Goal: Task Accomplishment & Management: Use online tool/utility

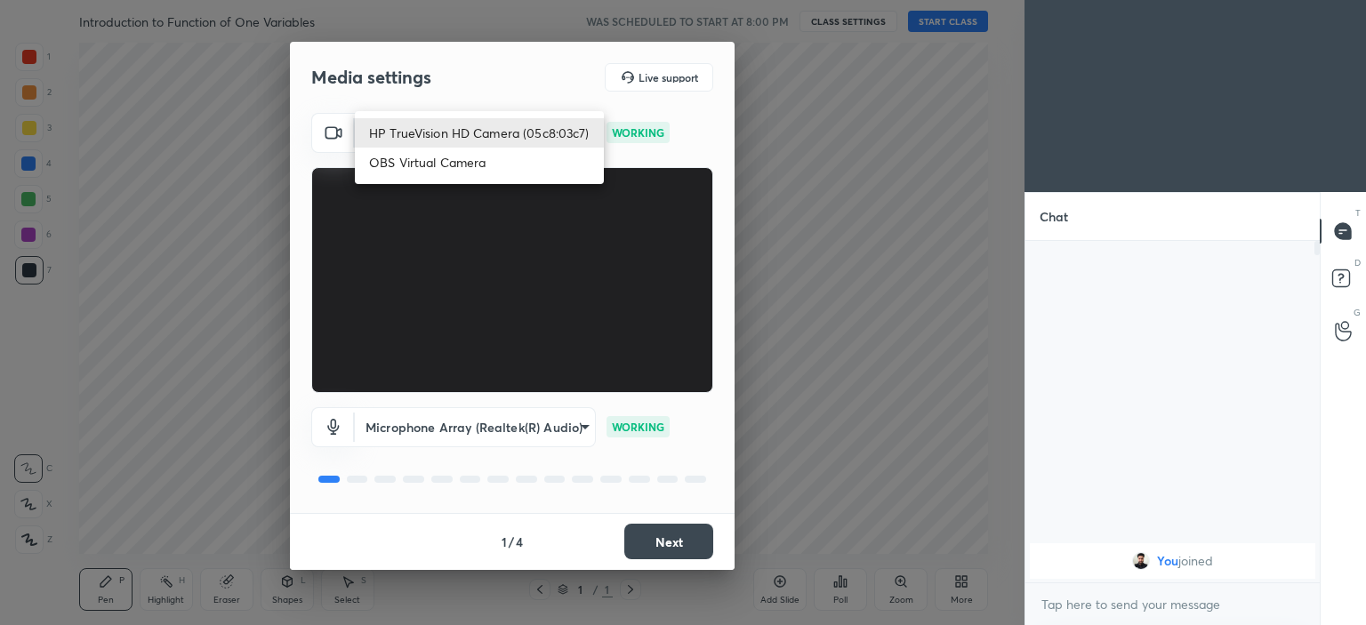
click at [511, 131] on body "1 2 3 4 5 6 7 C X Z C X Z E E Erase all H H Introduction to Function of One Var…" at bounding box center [683, 312] width 1366 height 625
click at [466, 164] on li "OBS Virtual Camera" at bounding box center [479, 162] width 249 height 29
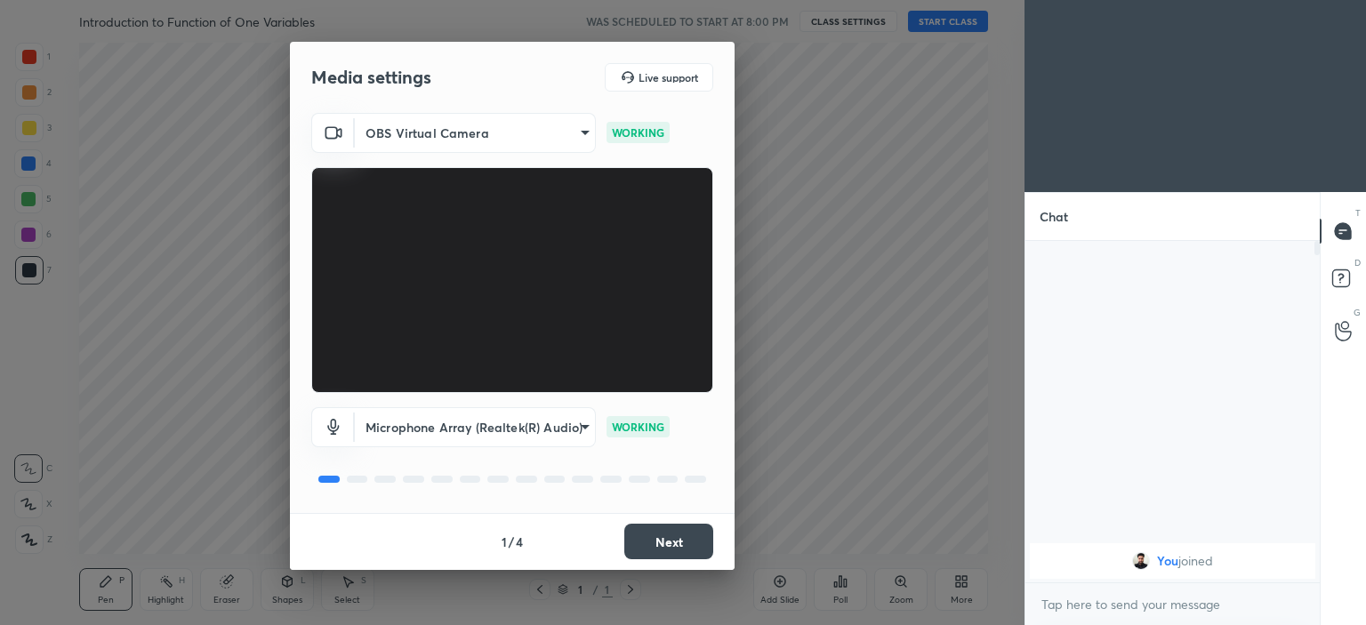
click at [484, 134] on body "1 2 3 4 5 6 7 C X Z C X Z E E Erase all H H Introduction to Function of One Var…" at bounding box center [683, 312] width 1366 height 625
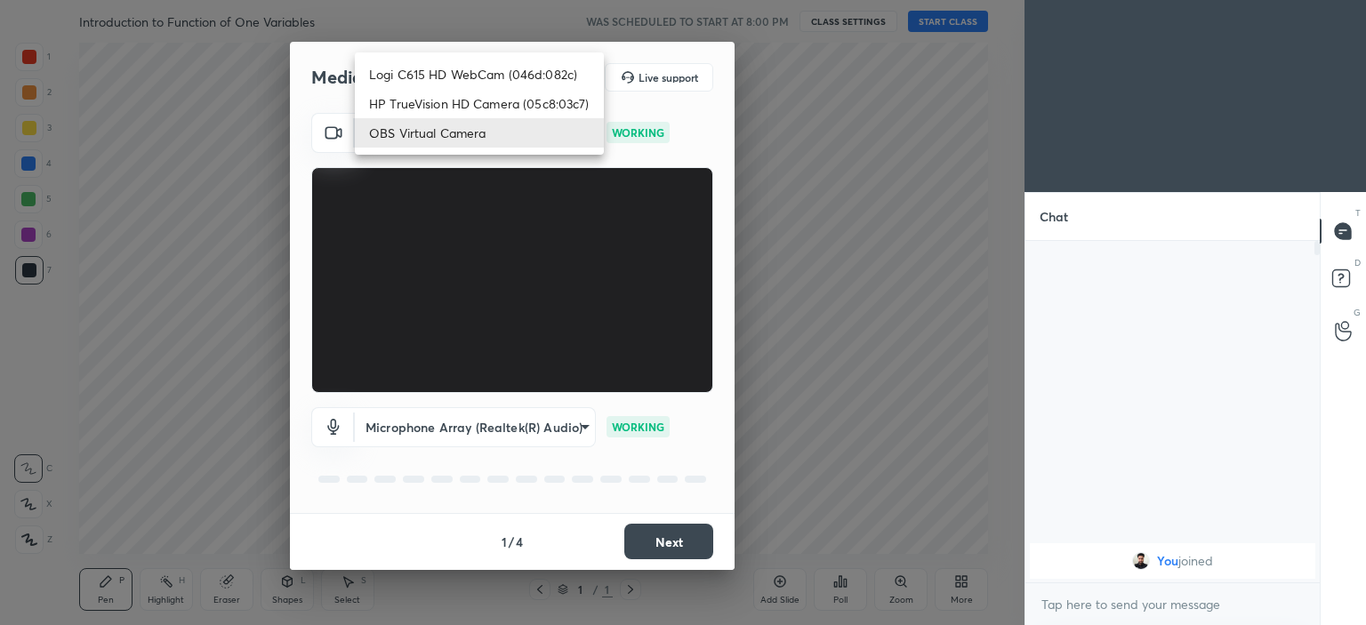
click at [447, 126] on li "OBS Virtual Camera" at bounding box center [479, 132] width 249 height 29
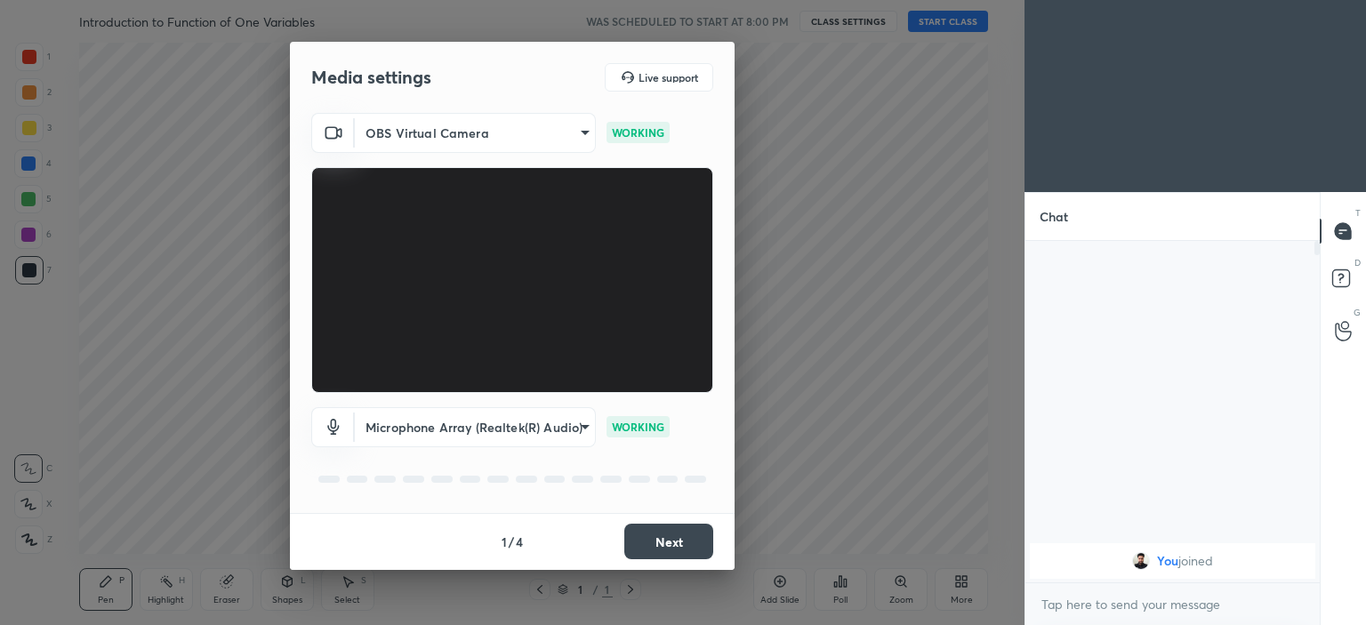
click at [467, 150] on body "1 2 3 4 5 6 7 C X Z C X Z E E Erase all H H Introduction to Function of One Var…" at bounding box center [683, 312] width 1366 height 625
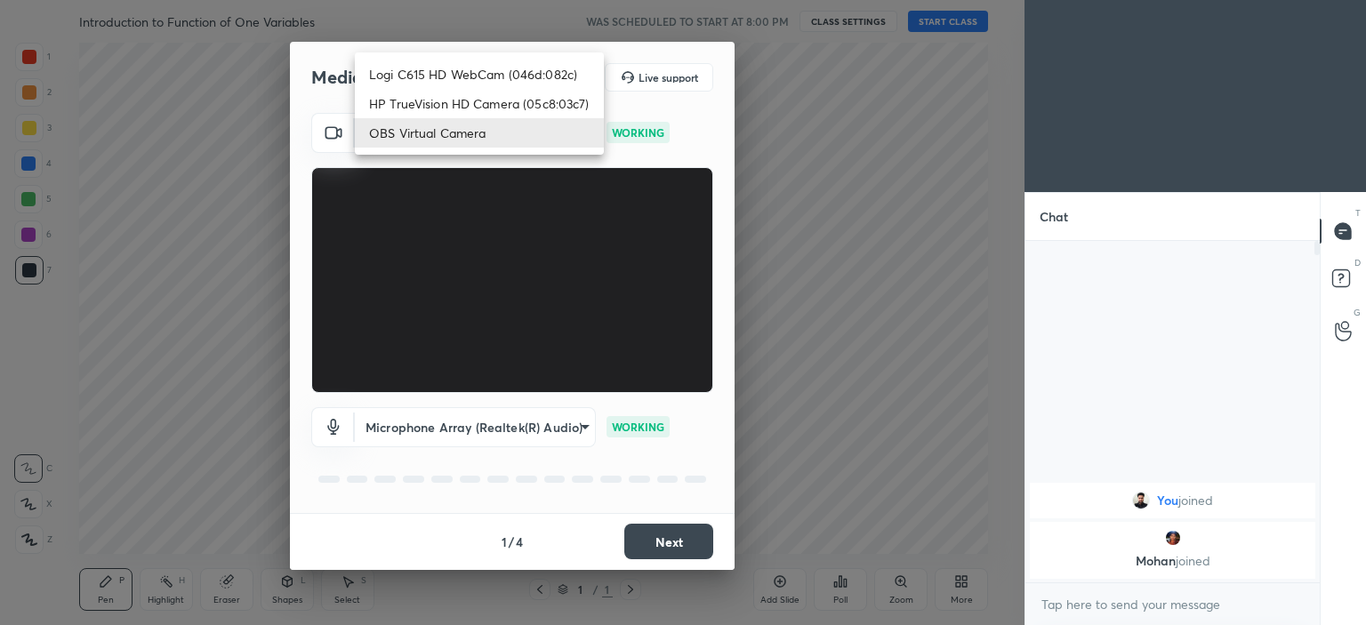
click at [446, 70] on li "Logi C615 HD WebCam (046d:082c)" at bounding box center [479, 74] width 249 height 29
type input "2a8c402612845201190a844623948090ac42f50c0548e7d7fc313ed6d65c3623"
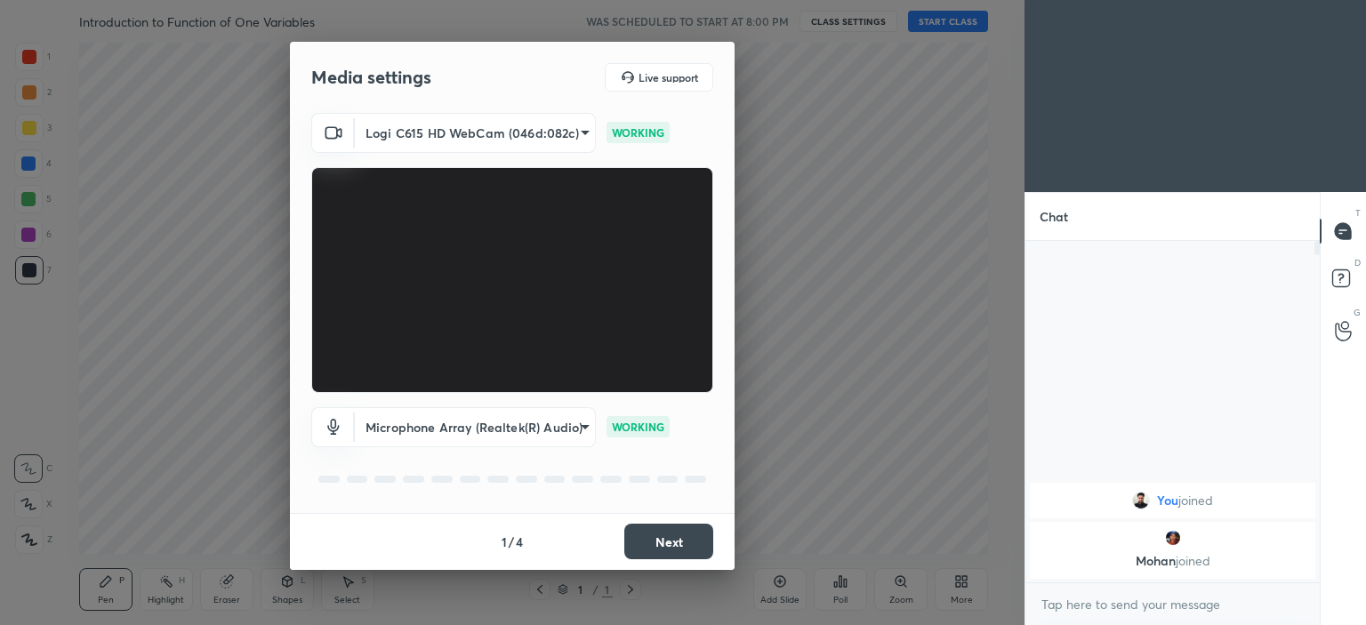
click at [682, 542] on button "Next" at bounding box center [668, 542] width 89 height 36
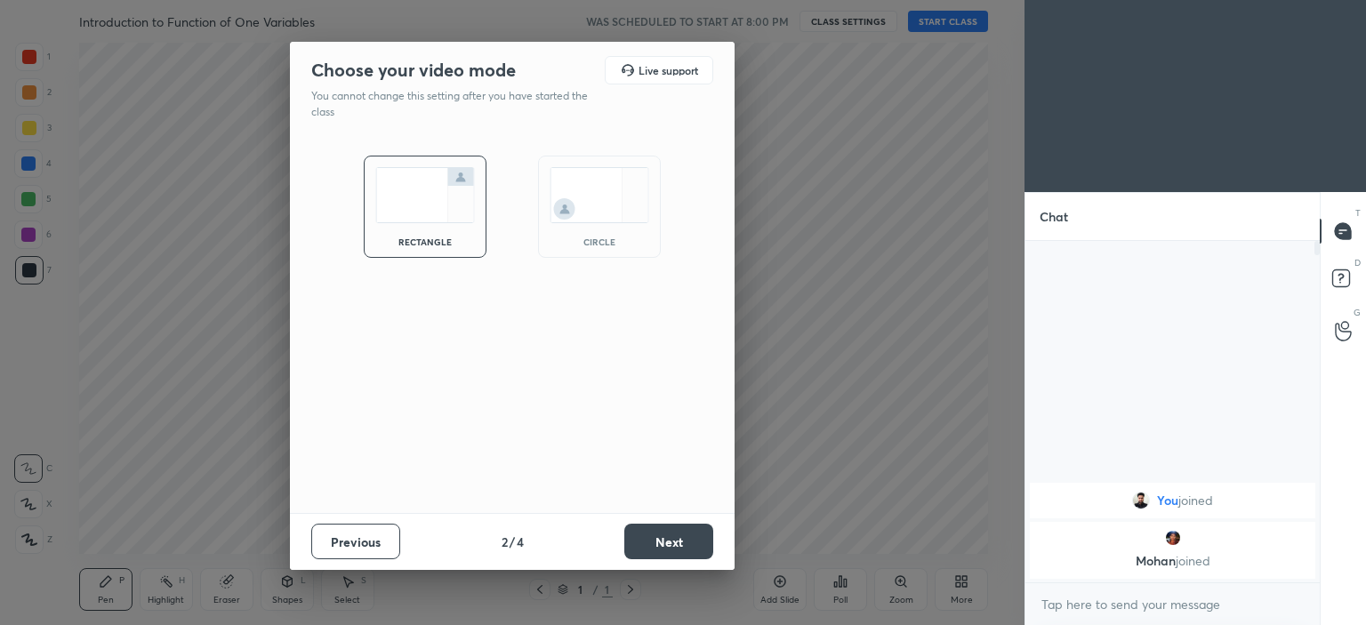
click at [590, 237] on div "circle" at bounding box center [599, 241] width 71 height 9
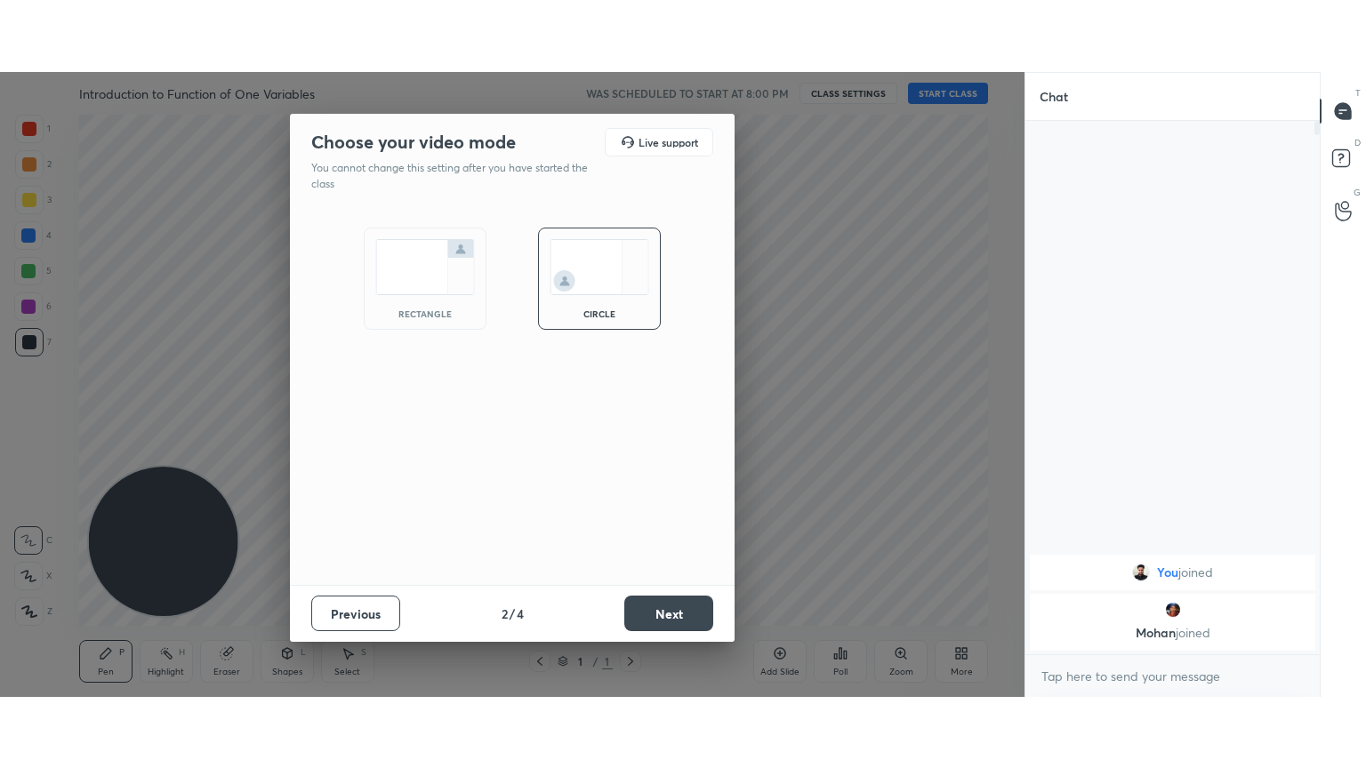
scroll to position [381, 289]
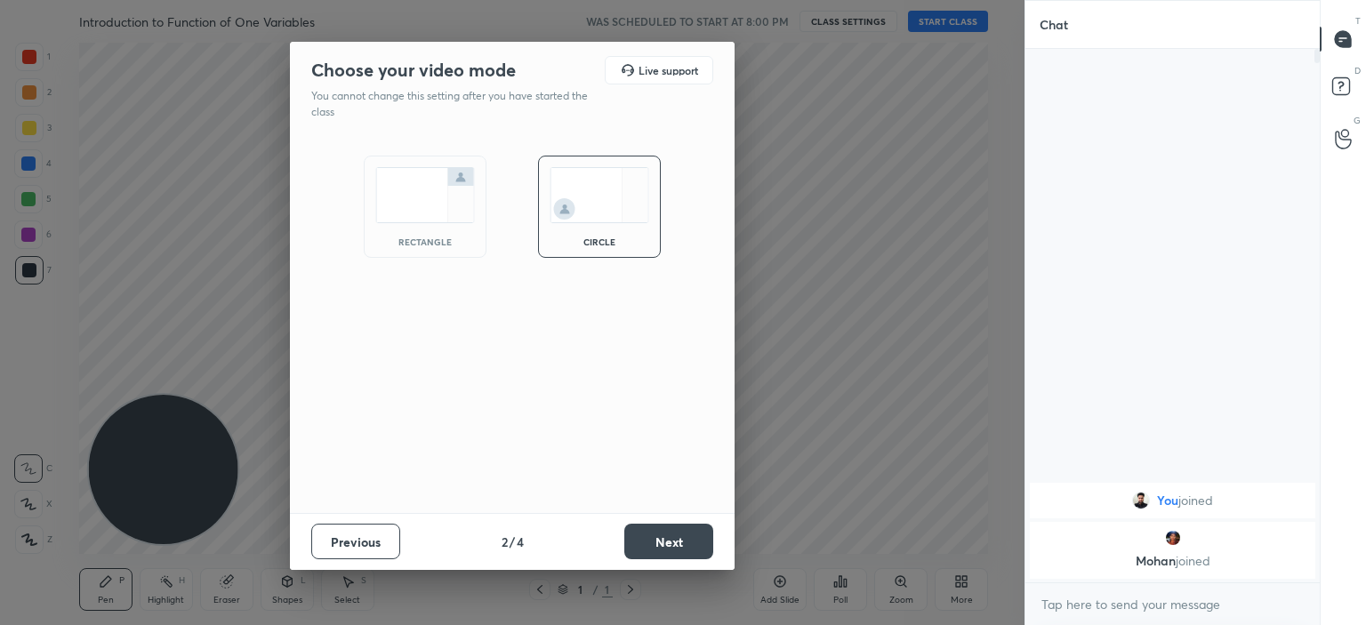
click at [673, 534] on button "Next" at bounding box center [668, 542] width 89 height 36
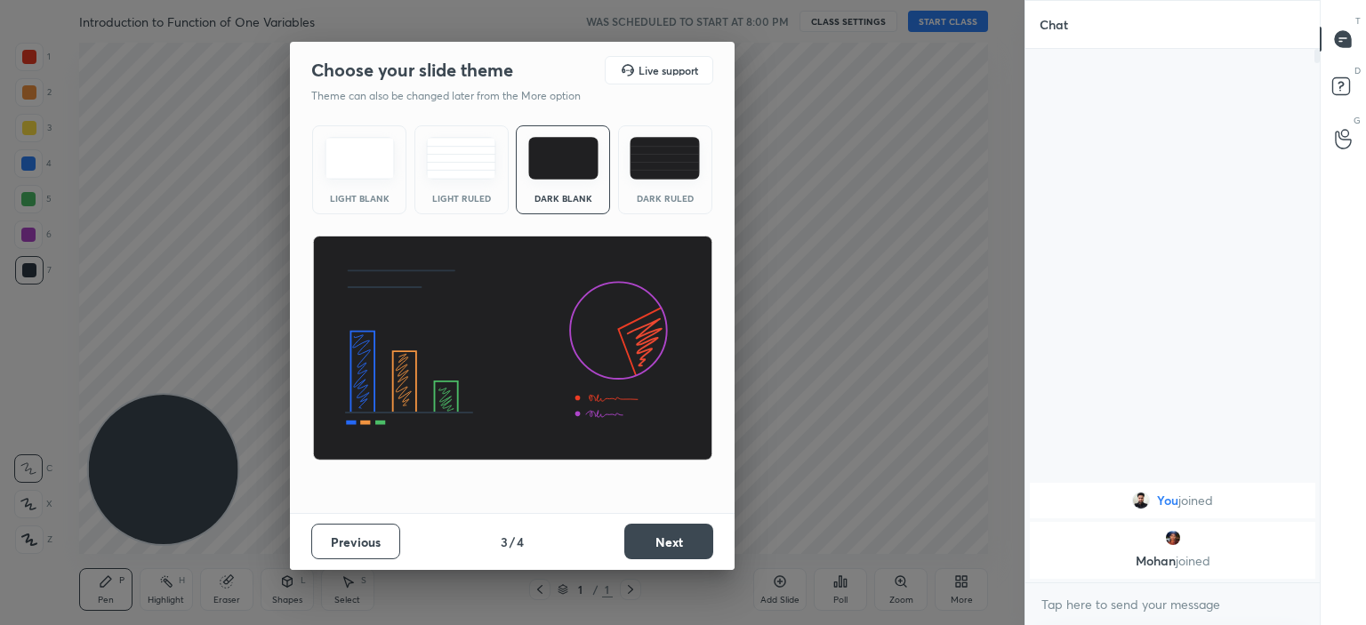
click at [673, 533] on button "Next" at bounding box center [668, 542] width 89 height 36
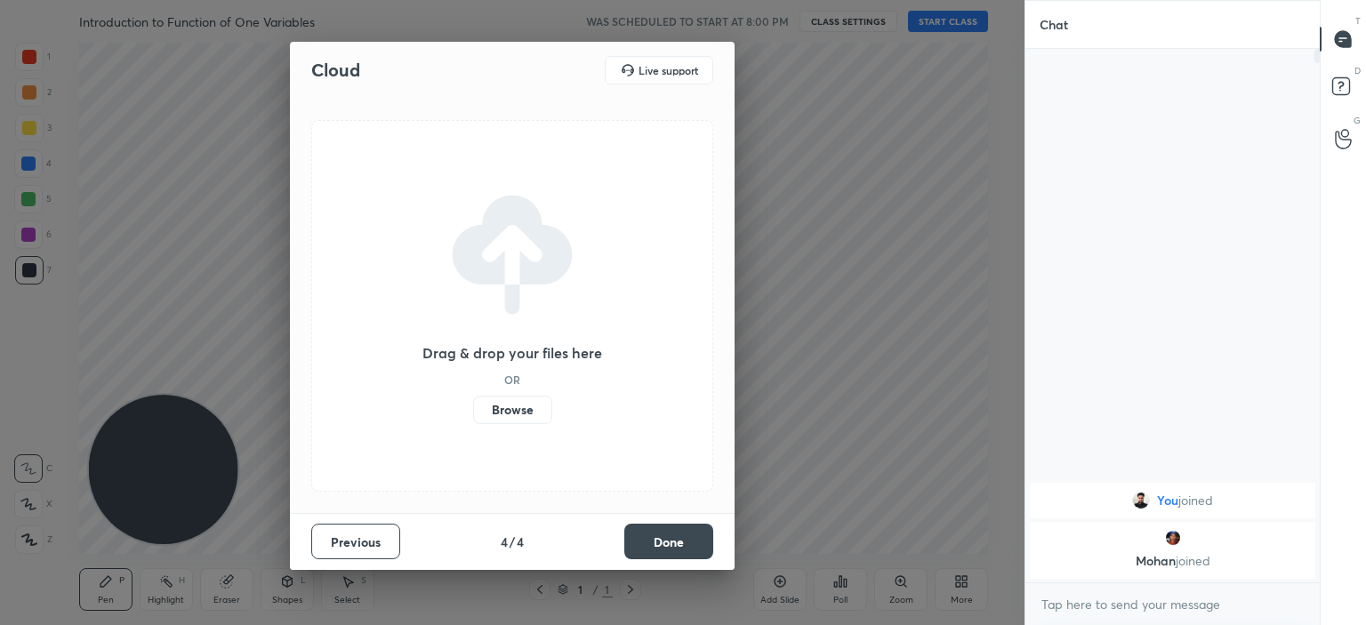
click at [509, 412] on label "Browse" at bounding box center [512, 410] width 79 height 28
click at [473, 412] on input "Browse" at bounding box center [473, 410] width 0 height 28
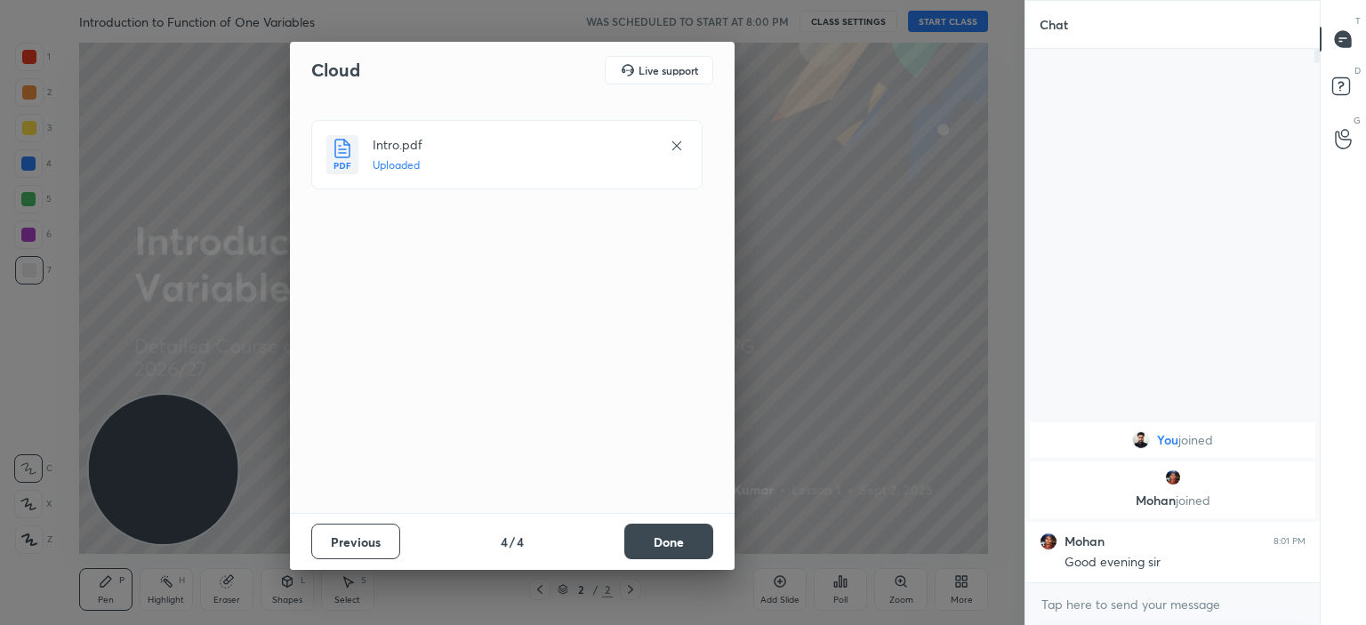
click at [674, 548] on button "Done" at bounding box center [668, 542] width 89 height 36
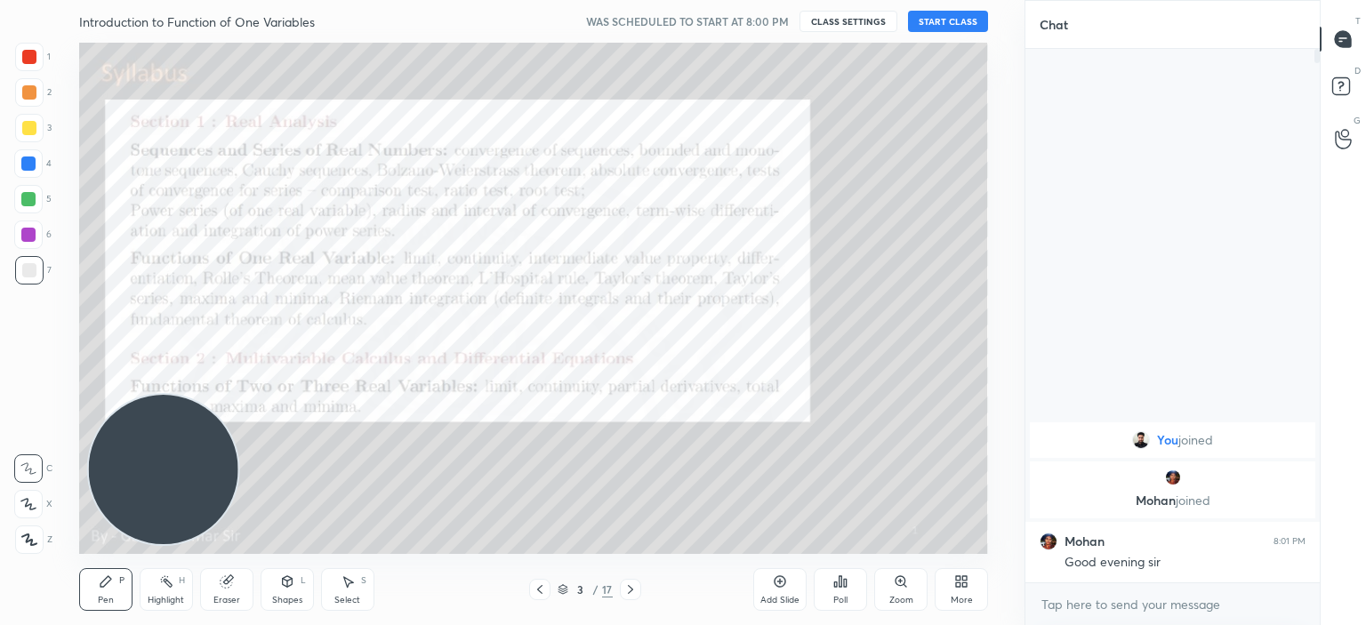
click at [538, 586] on icon at bounding box center [540, 589] width 14 height 14
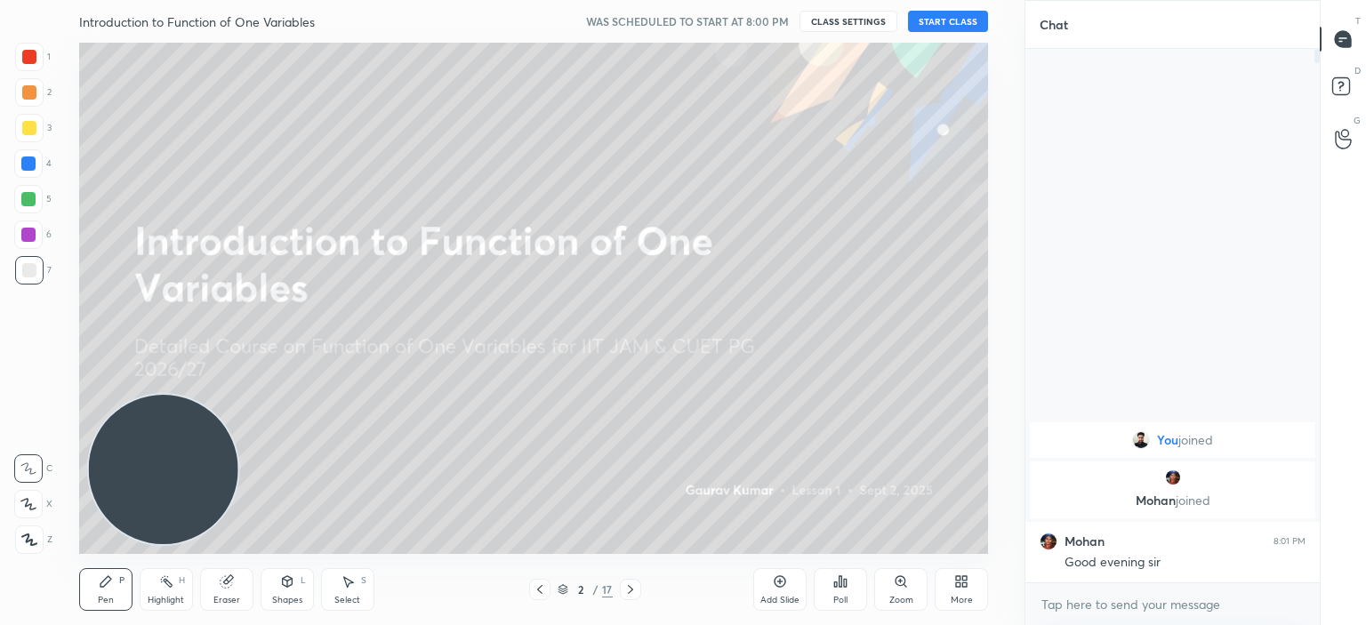
click at [966, 21] on button "START CLASS" at bounding box center [948, 21] width 80 height 21
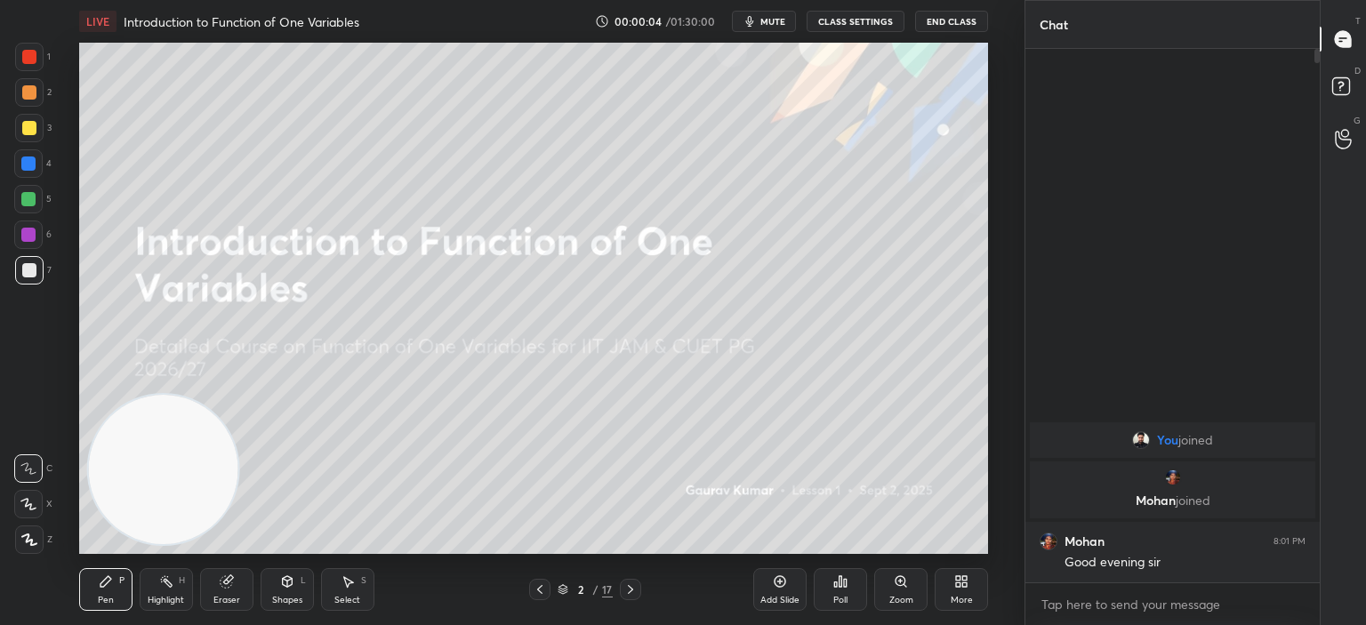
click at [967, 597] on div "More" at bounding box center [962, 600] width 22 height 9
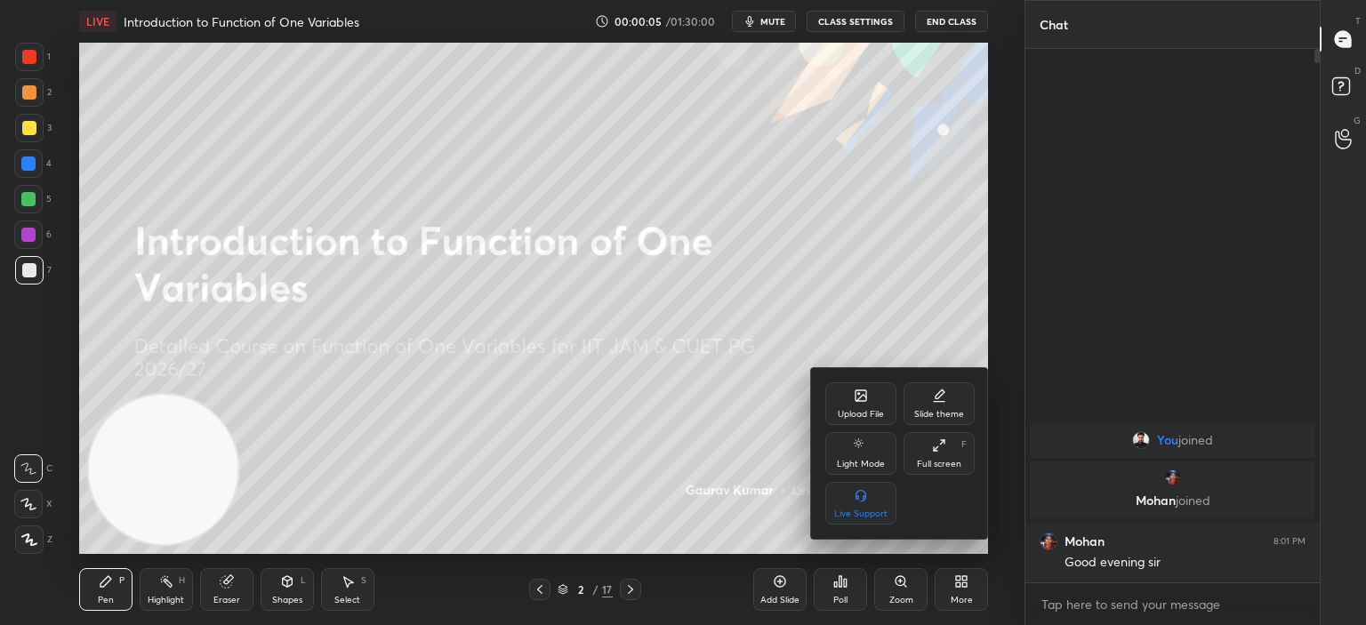
click at [950, 454] on div "Full screen F" at bounding box center [938, 453] width 71 height 43
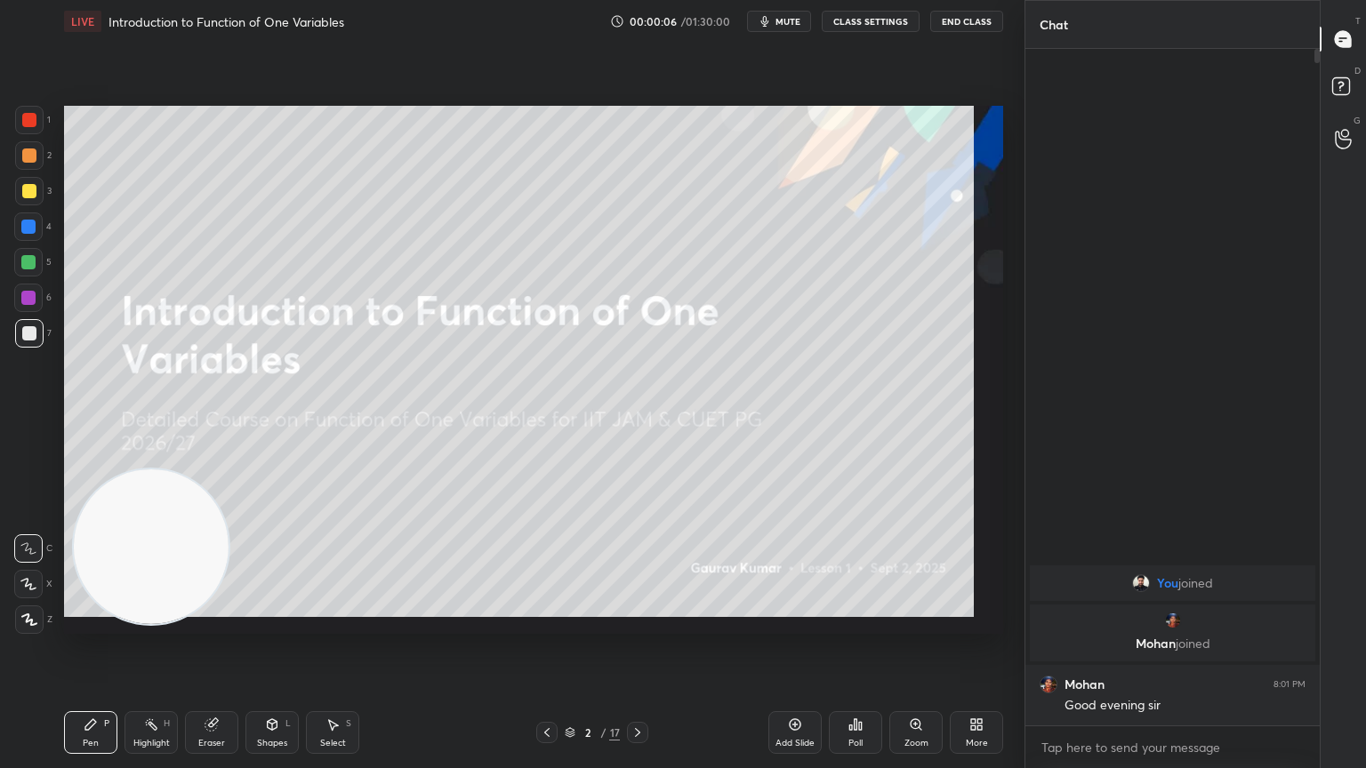
scroll to position [524, 289]
type textarea "x"
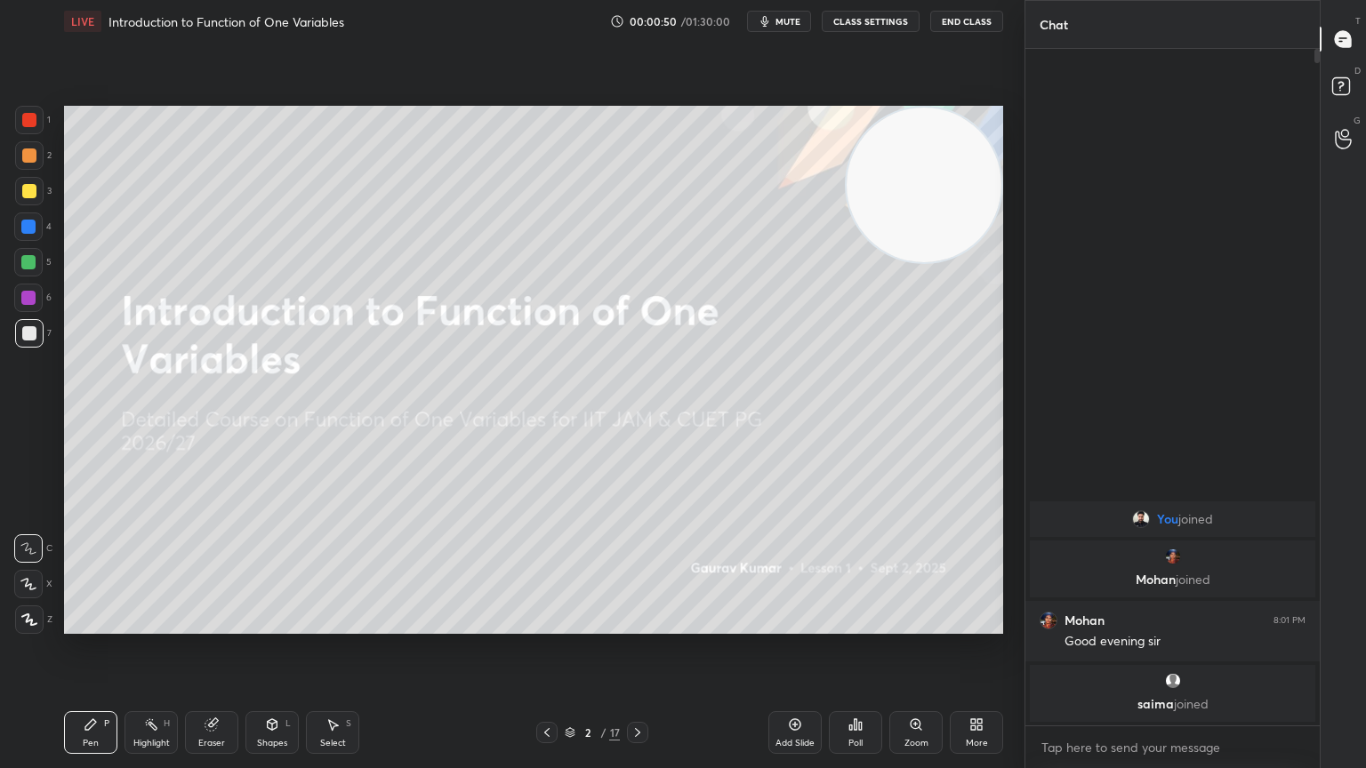
click at [22, 195] on div at bounding box center [29, 191] width 14 height 14
click at [28, 584] on icon at bounding box center [28, 584] width 14 height 11
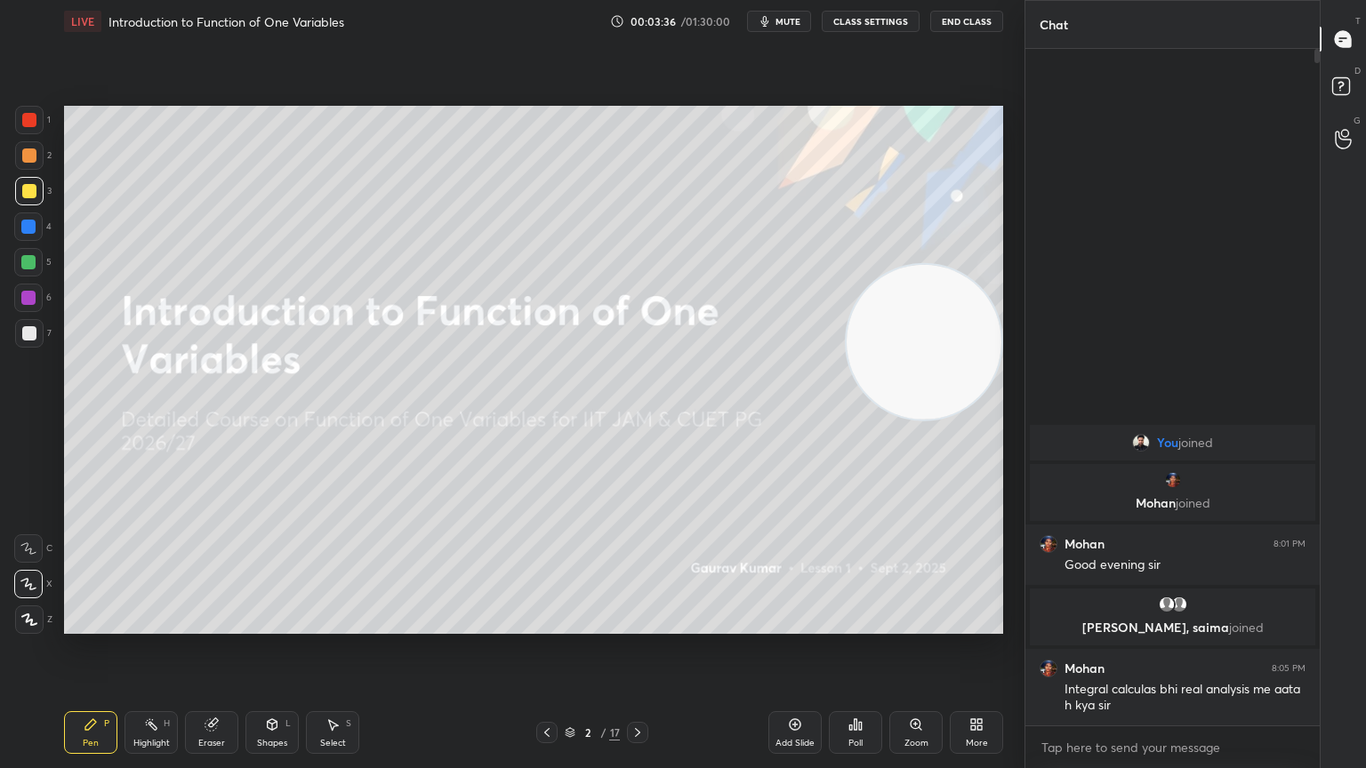
click at [220, 624] on div "Eraser" at bounding box center [211, 732] width 53 height 43
click at [98, 624] on div "Pen" at bounding box center [91, 743] width 16 height 9
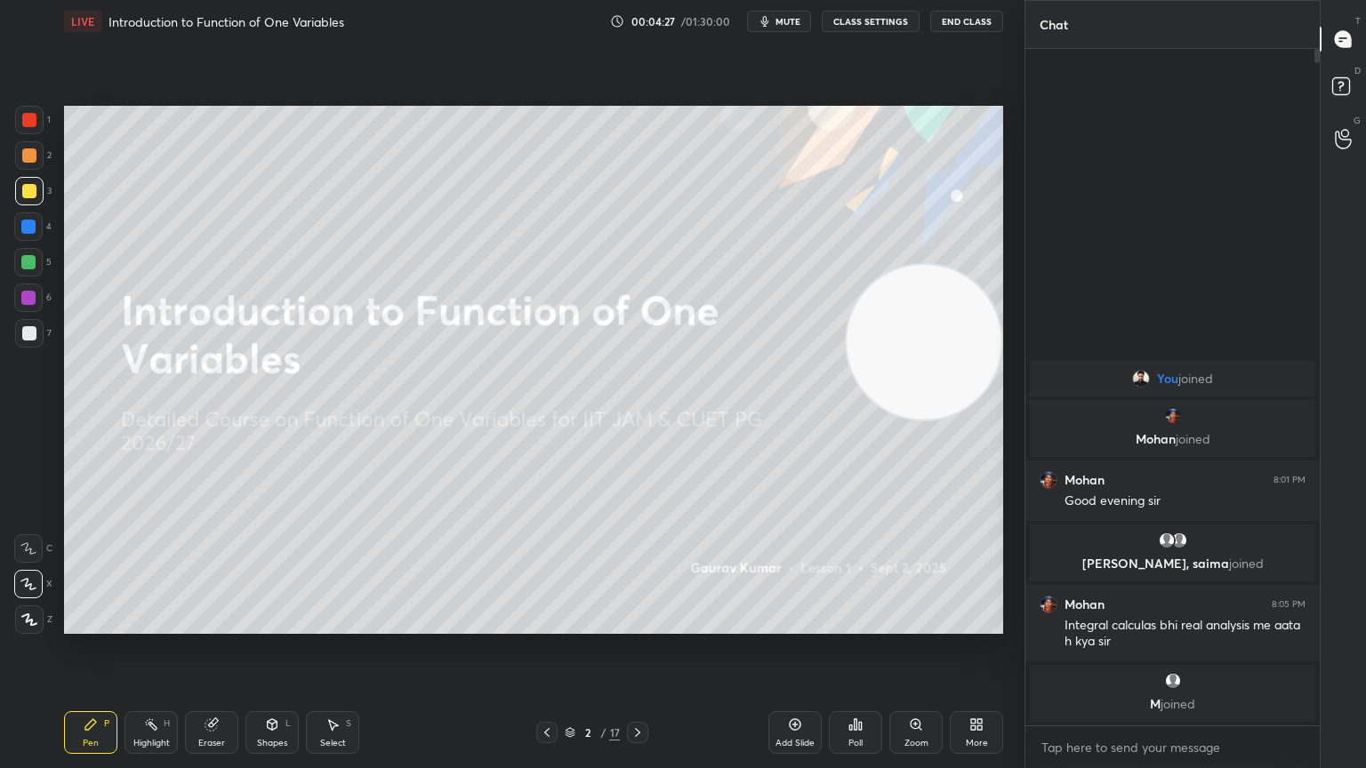
click at [33, 186] on div at bounding box center [29, 191] width 14 height 14
click at [639, 624] on icon at bounding box center [637, 732] width 5 height 9
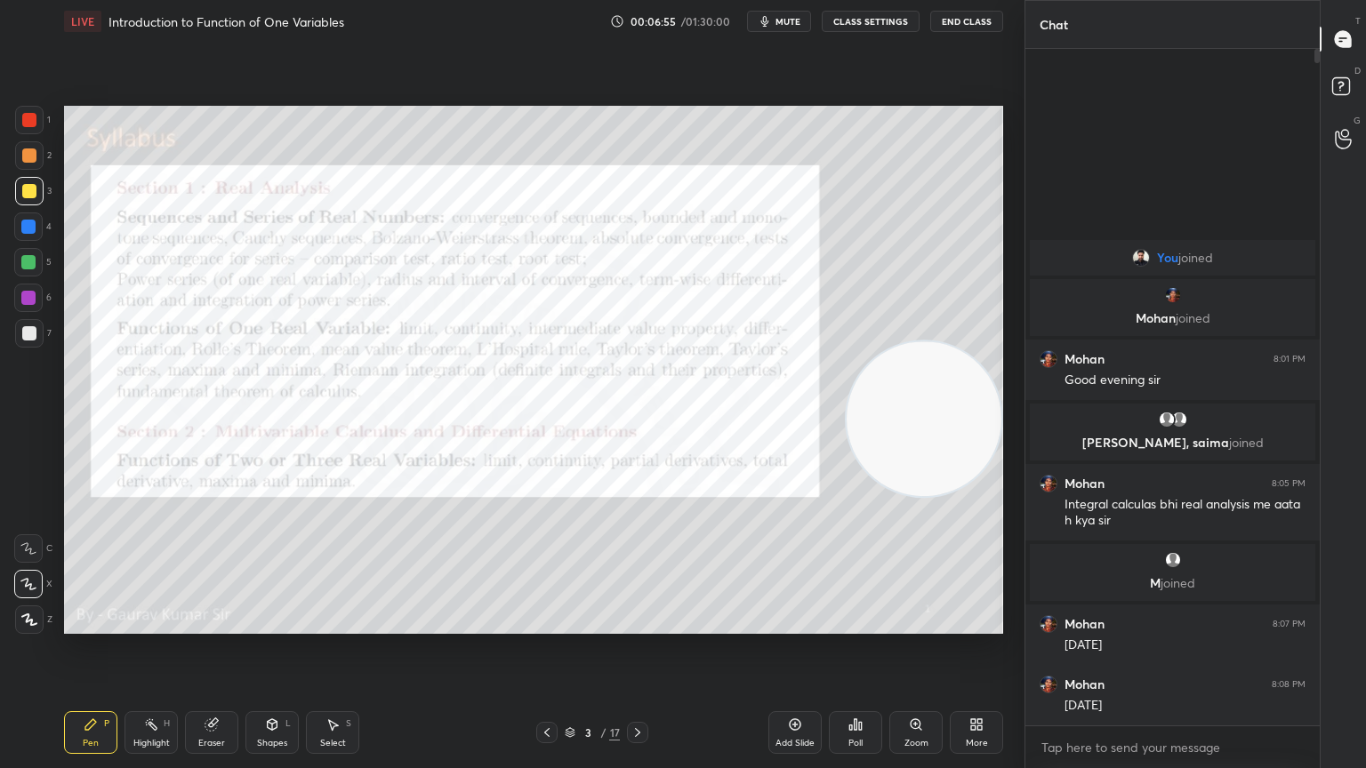
click at [31, 261] on div at bounding box center [28, 262] width 14 height 14
click at [26, 295] on div at bounding box center [28, 298] width 14 height 14
click at [30, 261] on div at bounding box center [28, 262] width 14 height 14
click at [641, 624] on icon at bounding box center [637, 733] width 14 height 14
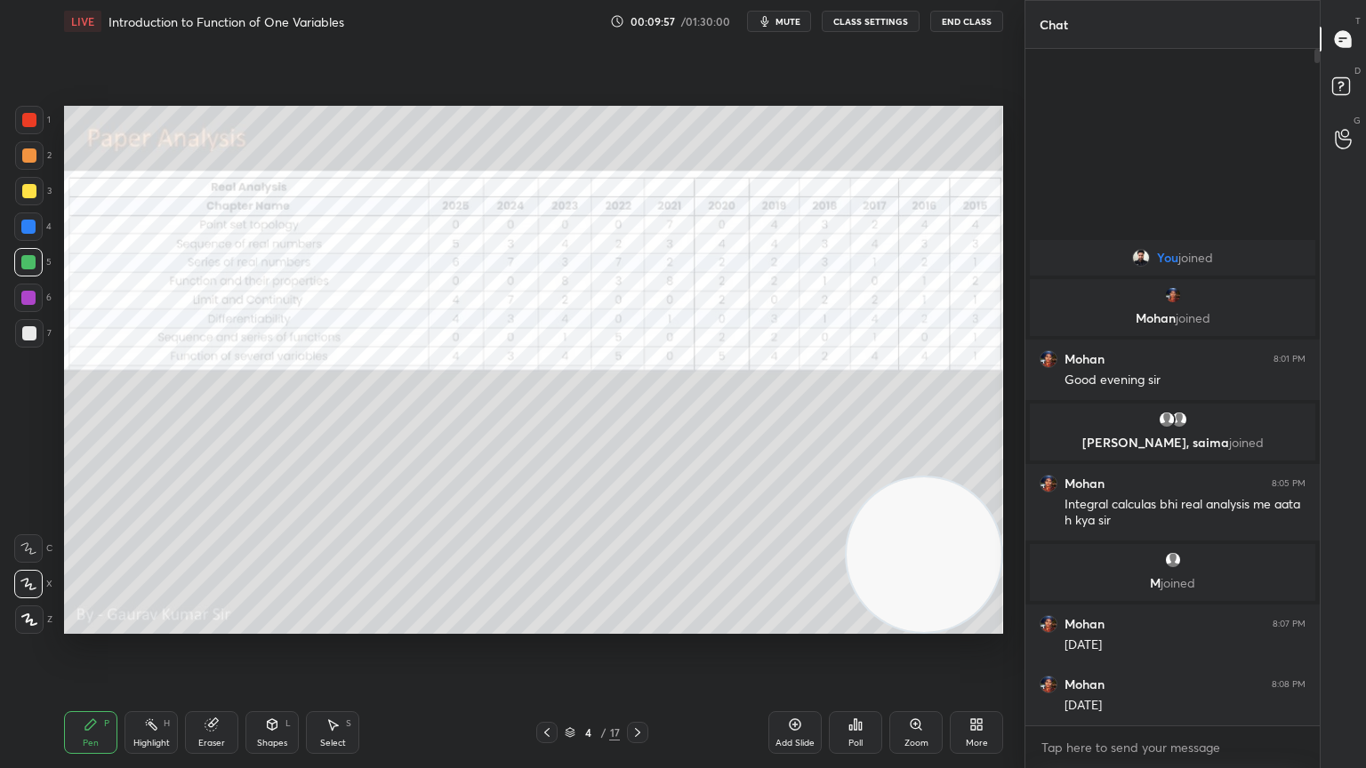
click at [27, 304] on div at bounding box center [28, 298] width 14 height 14
click at [992, 590] on video at bounding box center [924, 555] width 155 height 155
click at [34, 265] on div at bounding box center [28, 262] width 14 height 14
click at [548, 624] on icon at bounding box center [547, 733] width 14 height 14
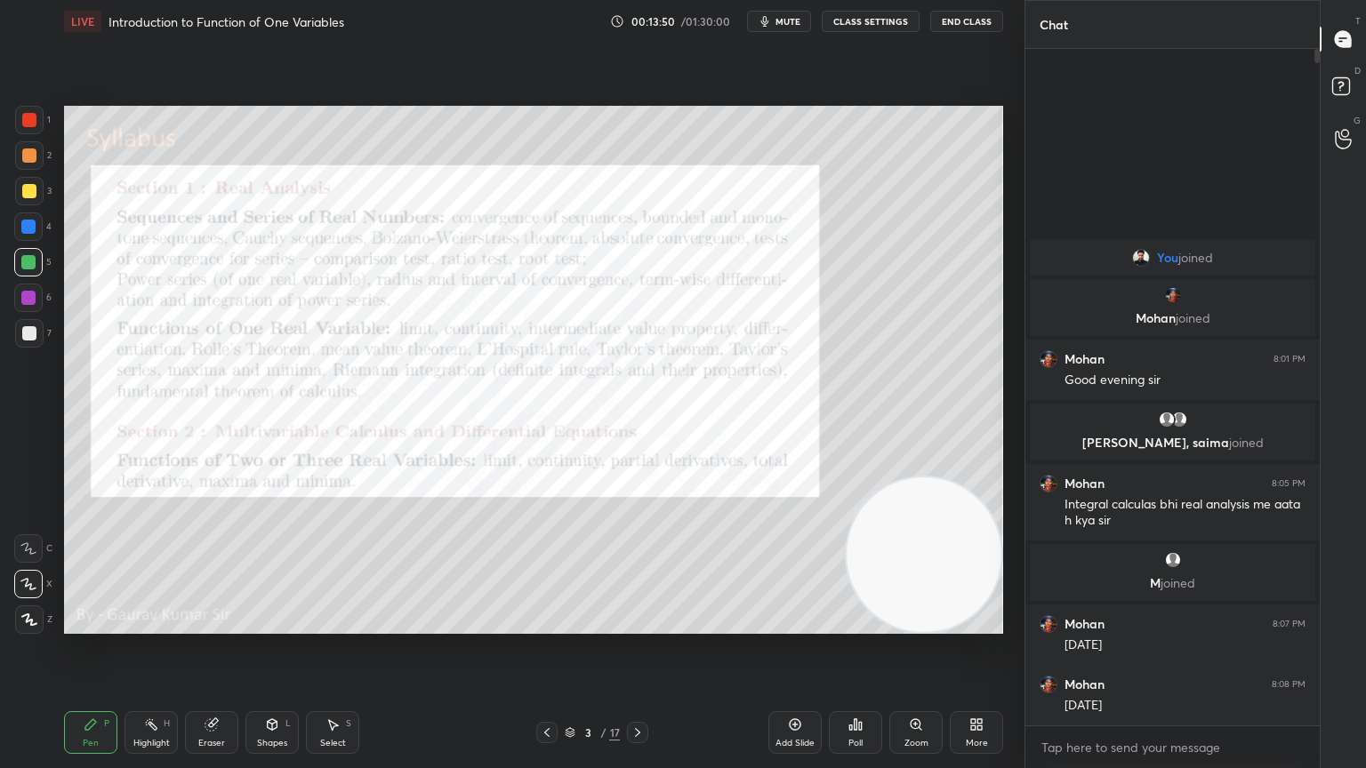
click at [644, 624] on icon at bounding box center [637, 733] width 14 height 14
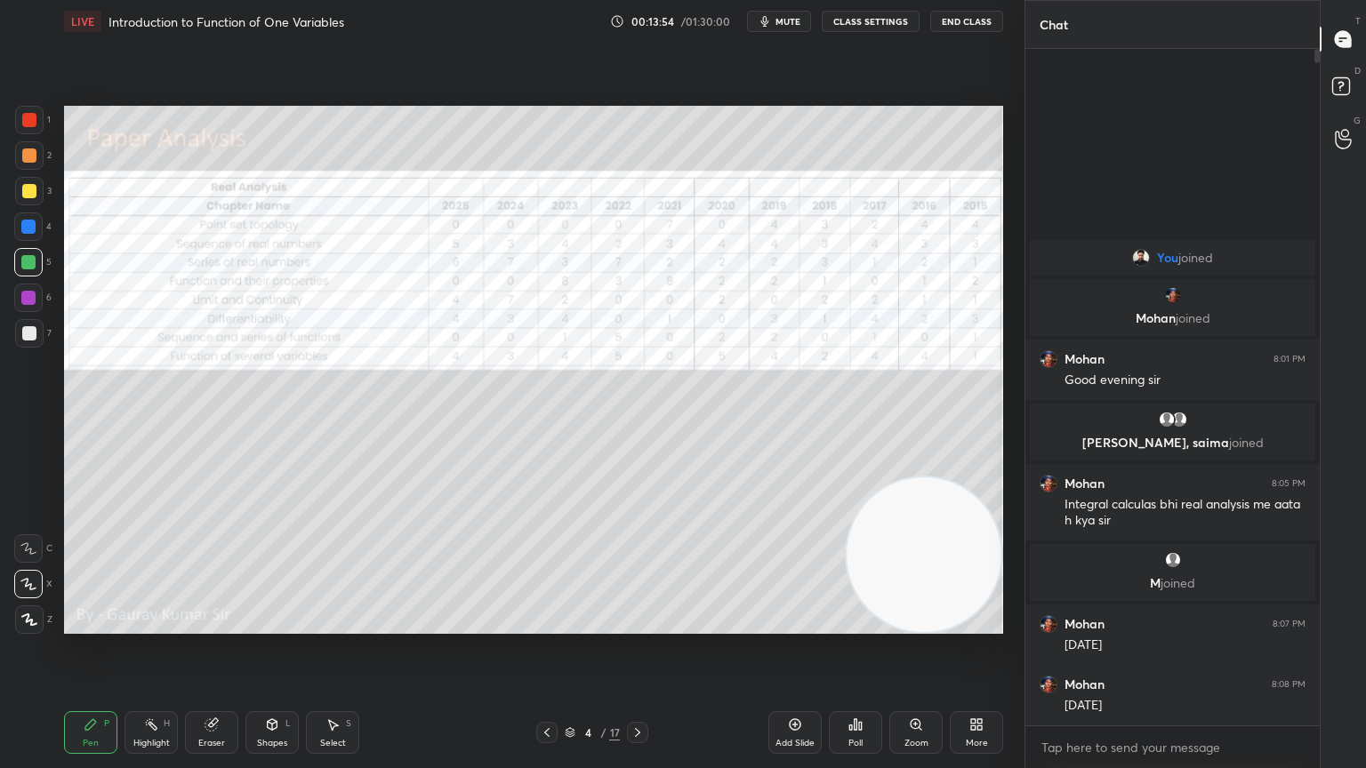
click at [638, 624] on icon at bounding box center [637, 732] width 5 height 9
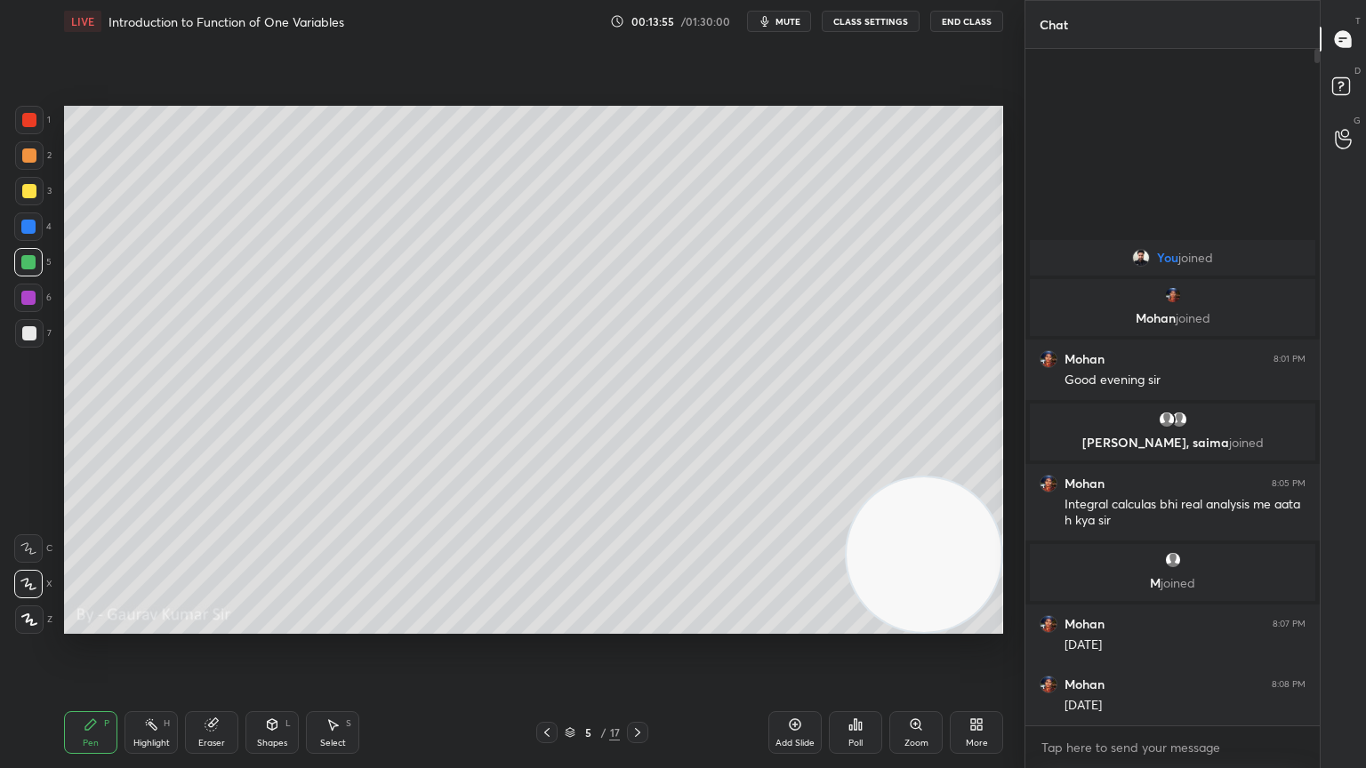
click at [33, 157] on div at bounding box center [29, 156] width 14 height 14
click at [548, 624] on icon at bounding box center [547, 733] width 14 height 14
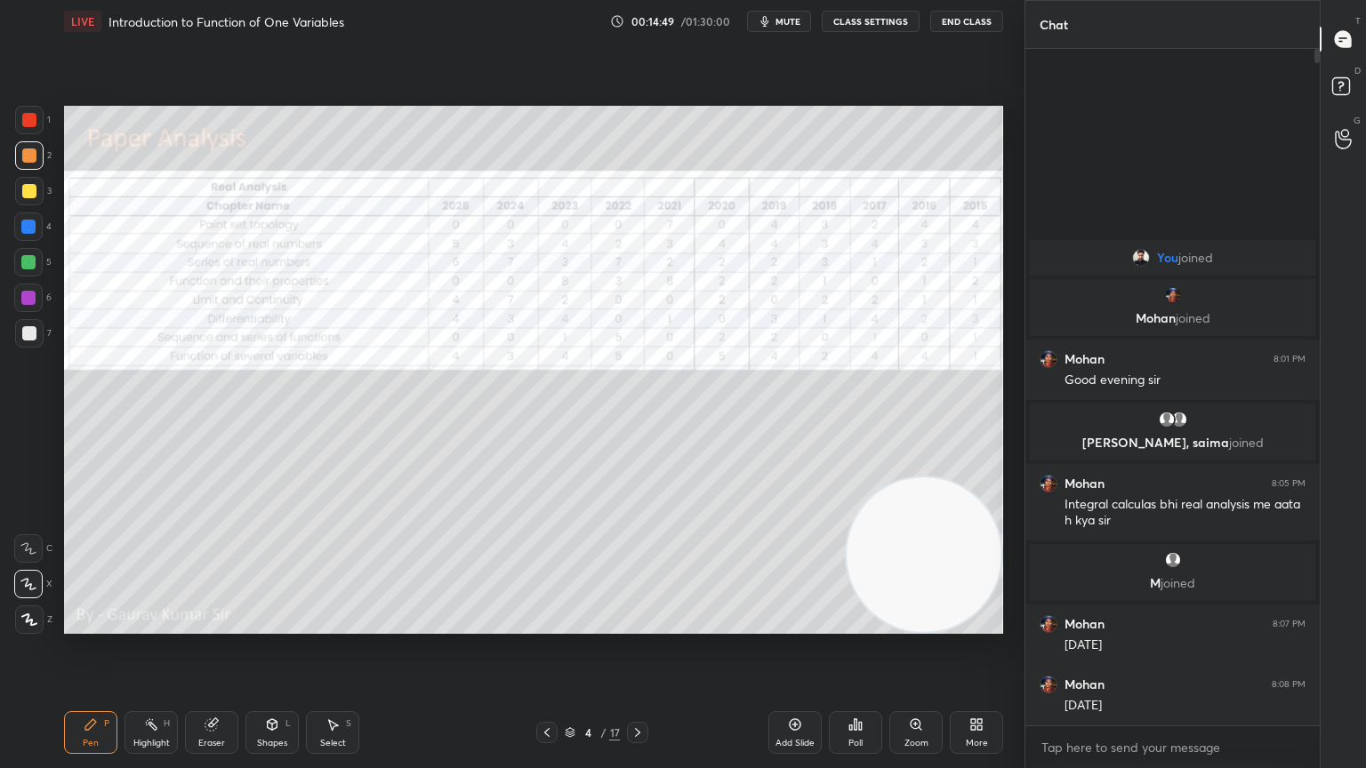
click at [638, 624] on icon at bounding box center [637, 732] width 5 height 9
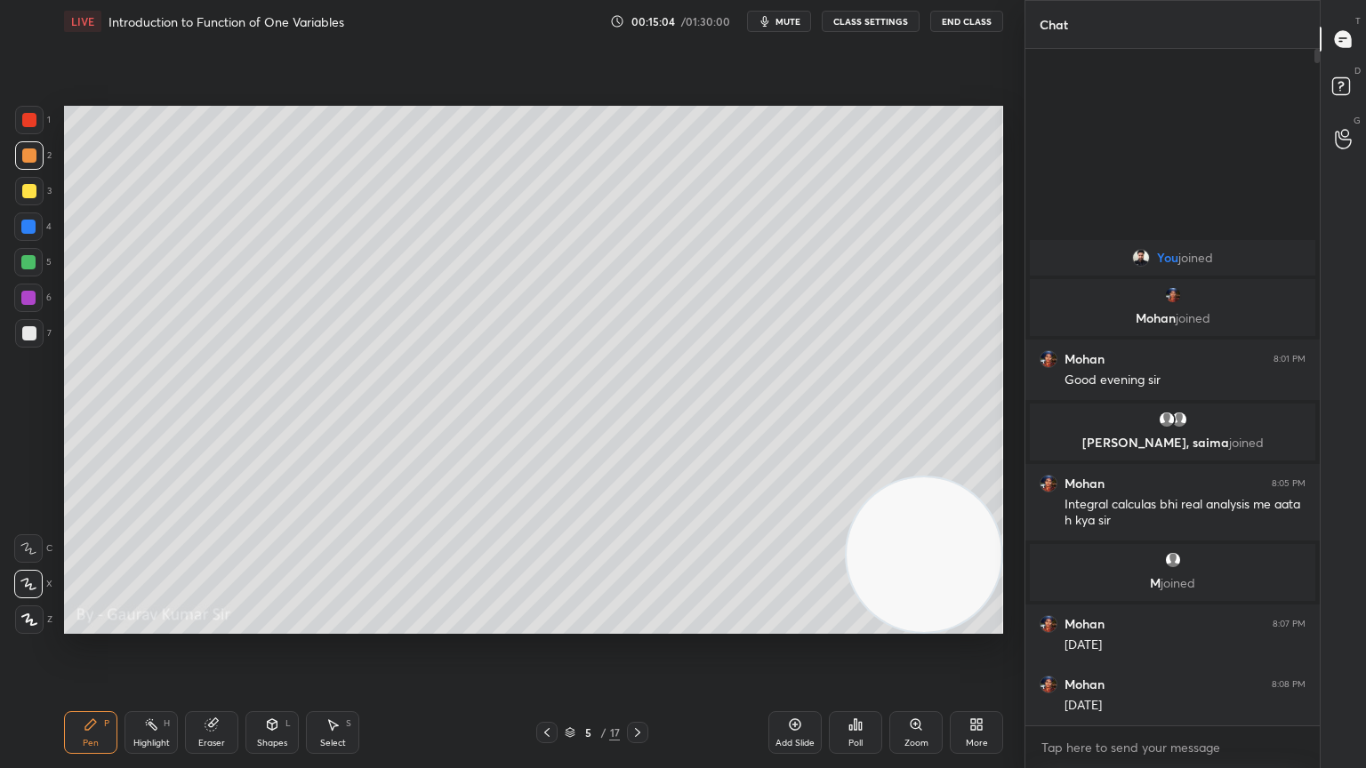
click at [28, 119] on div at bounding box center [29, 120] width 14 height 14
click at [28, 263] on div at bounding box center [28, 262] width 14 height 14
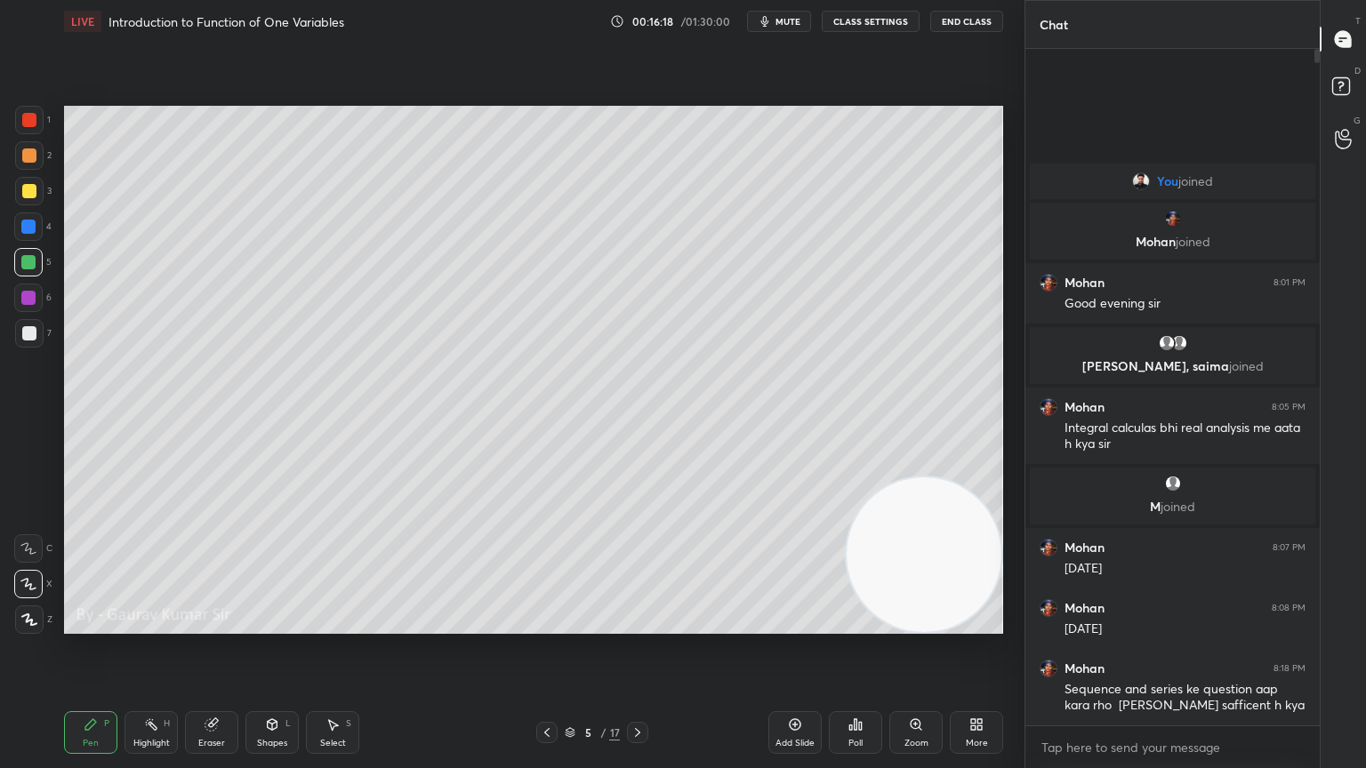
click at [210, 624] on icon at bounding box center [212, 725] width 14 height 14
click at [25, 580] on icon at bounding box center [25, 580] width 2 height 2
click at [85, 624] on icon at bounding box center [90, 724] width 11 height 11
click at [202, 624] on div "Eraser" at bounding box center [211, 743] width 27 height 9
click at [91, 624] on div "Pen" at bounding box center [91, 743] width 16 height 9
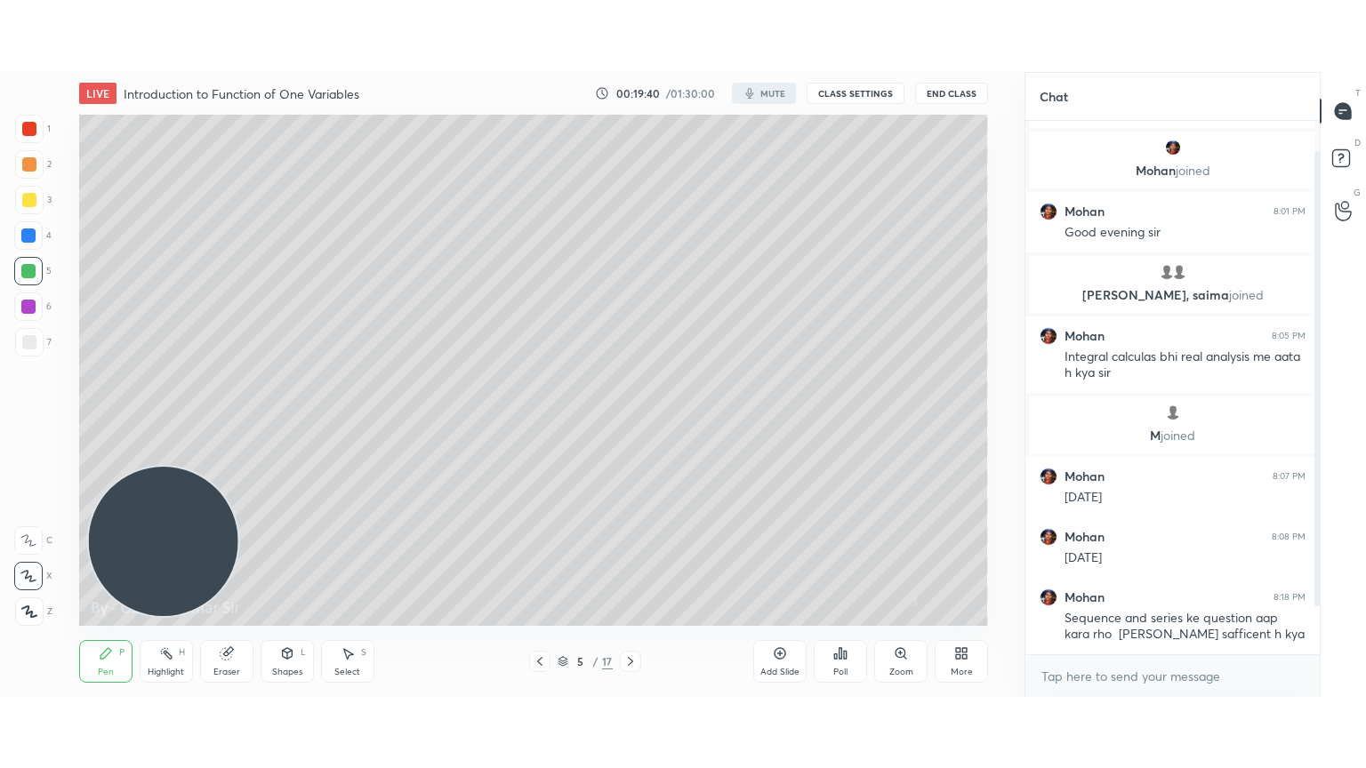
scroll to position [88412, 87971]
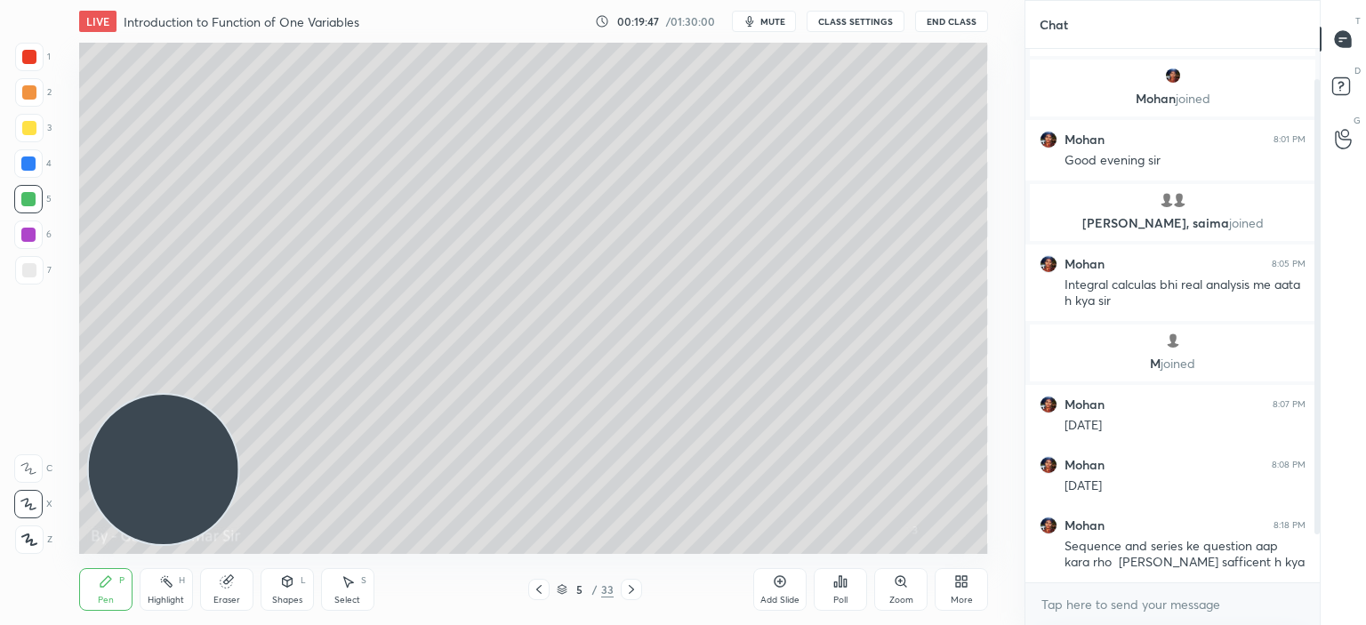
click at [959, 579] on icon at bounding box center [958, 578] width 4 height 4
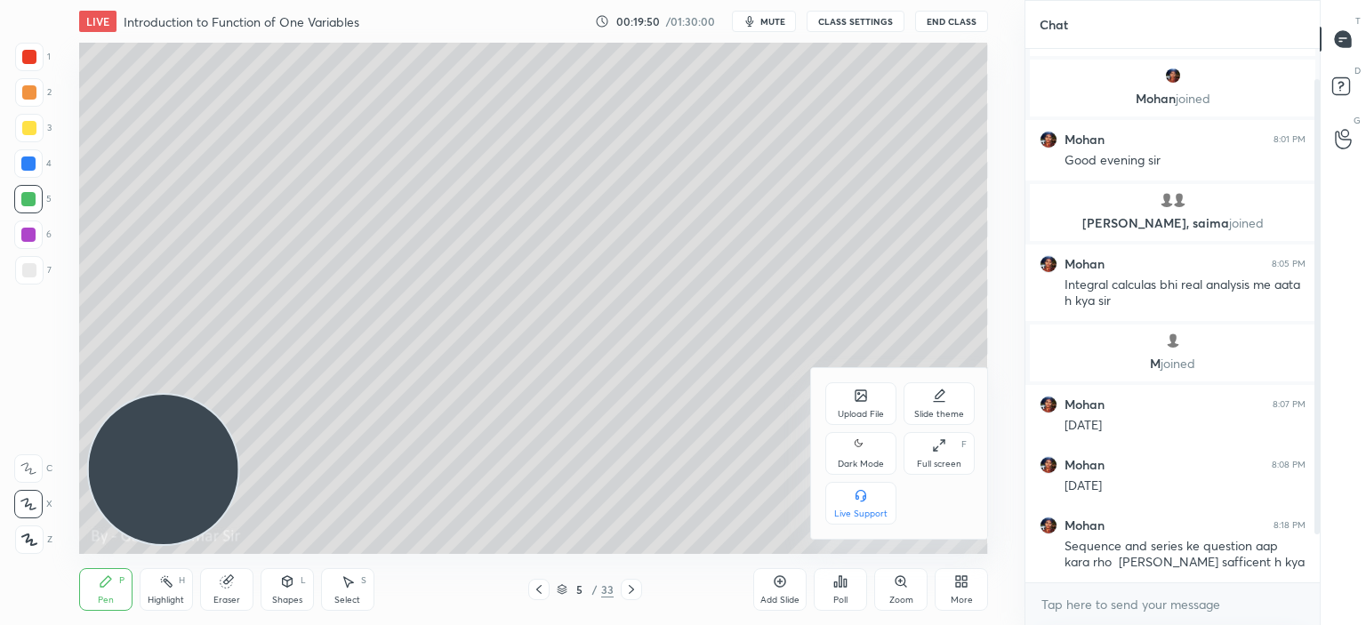
click at [935, 450] on icon at bounding box center [936, 449] width 4 height 4
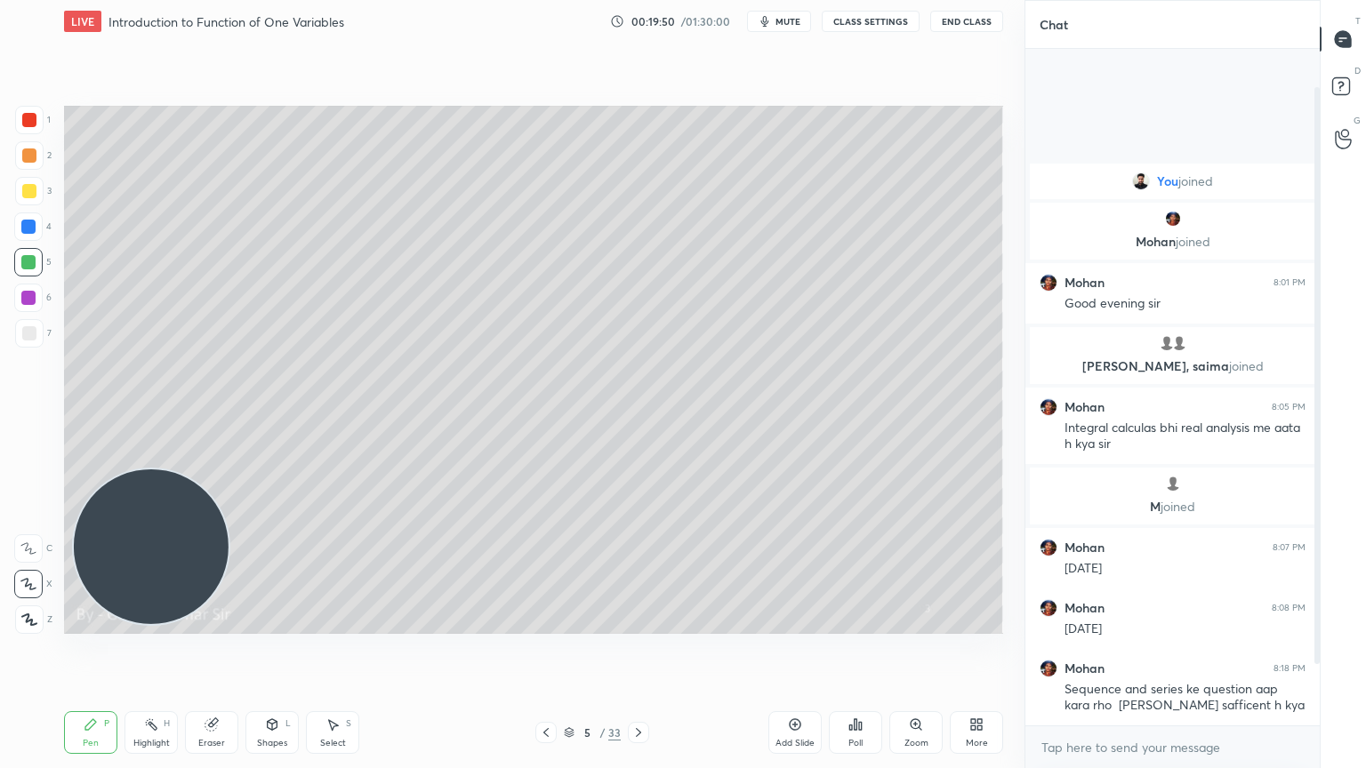
scroll to position [0, 0]
click at [974, 624] on div "More" at bounding box center [976, 732] width 53 height 43
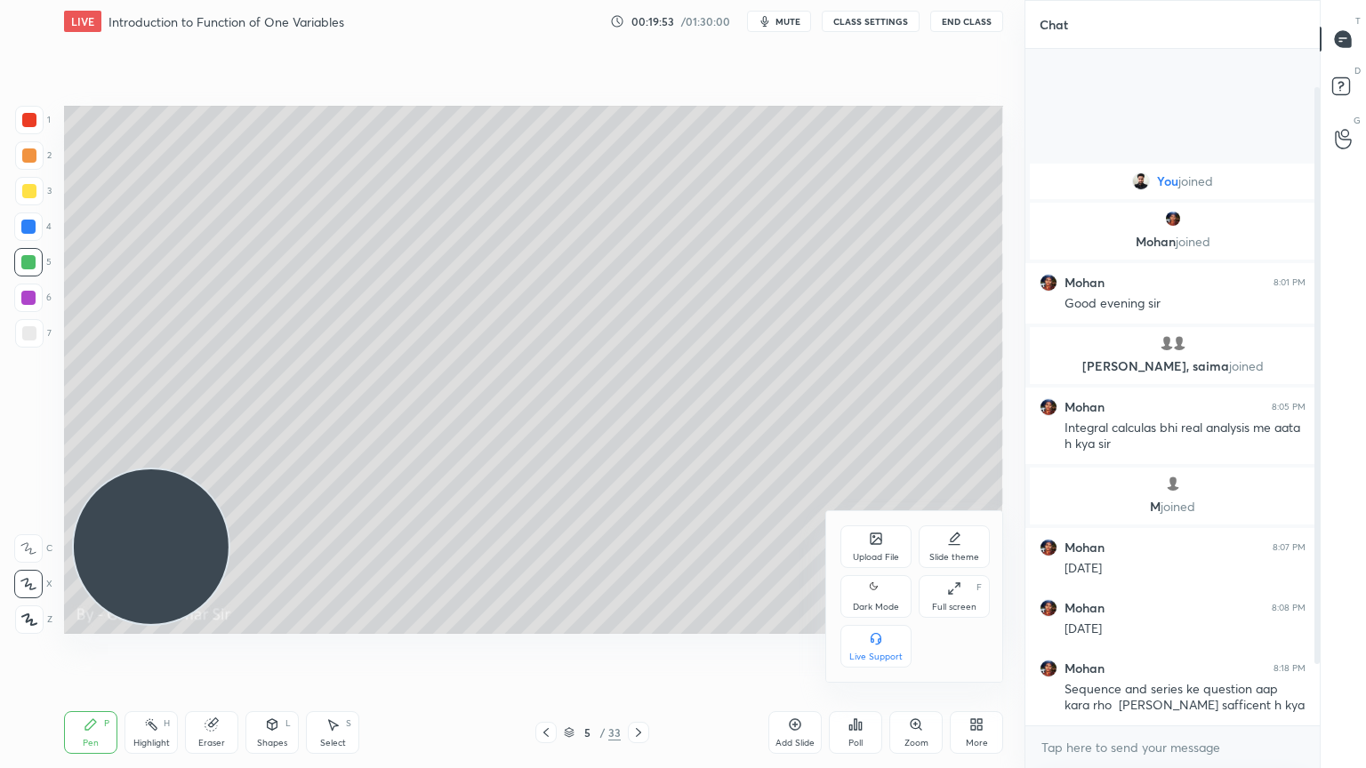
click at [863, 603] on div "Dark Mode" at bounding box center [876, 607] width 46 height 9
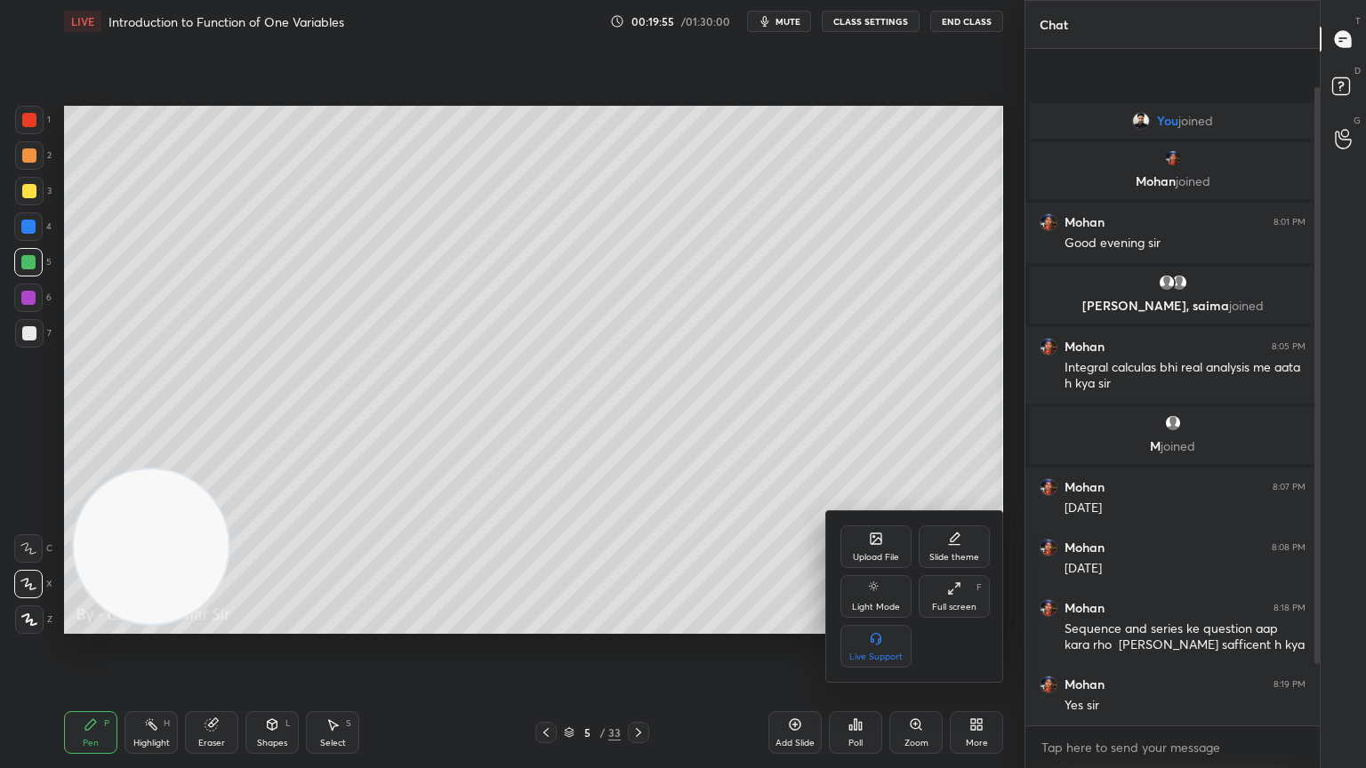
click at [131, 558] on div at bounding box center [683, 384] width 1366 height 768
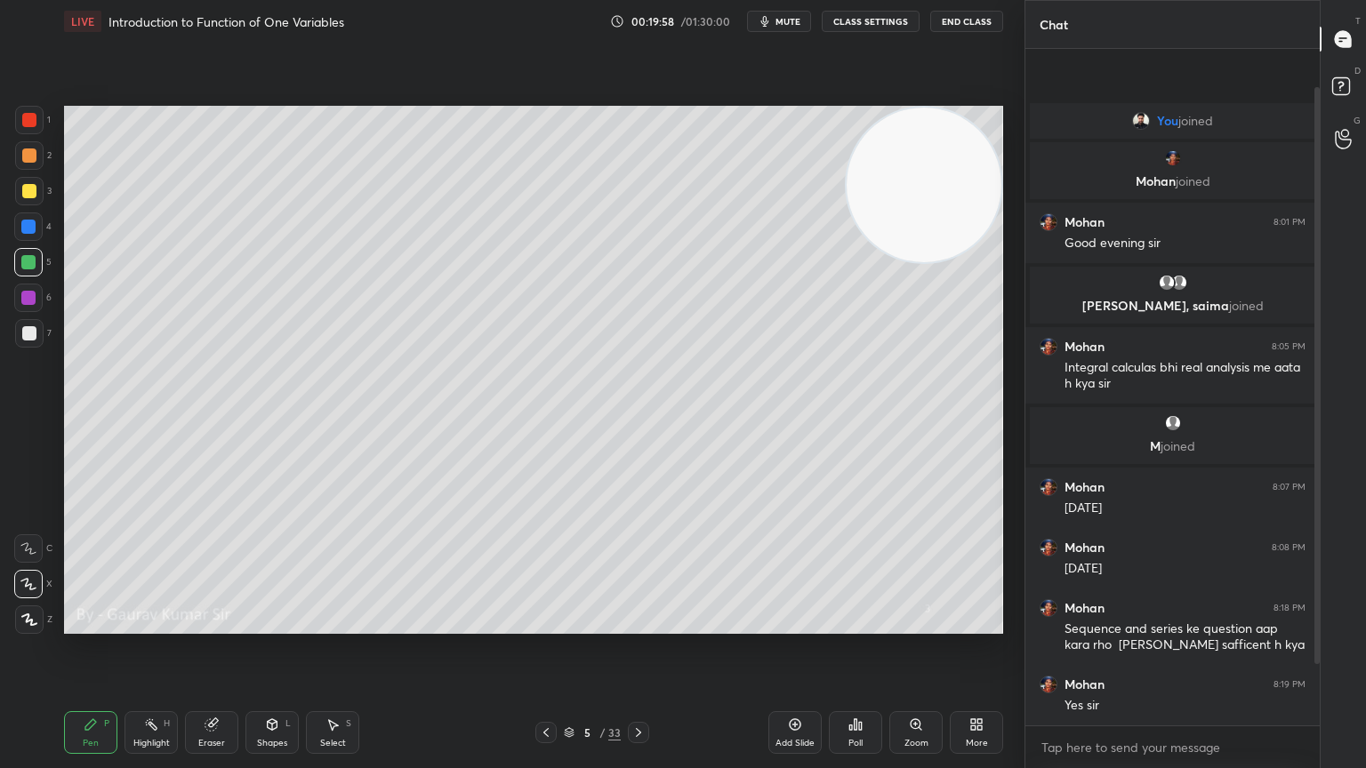
drag, startPoint x: 132, startPoint y: 579, endPoint x: 939, endPoint y: 213, distance: 885.5
click at [939, 213] on video at bounding box center [924, 185] width 155 height 155
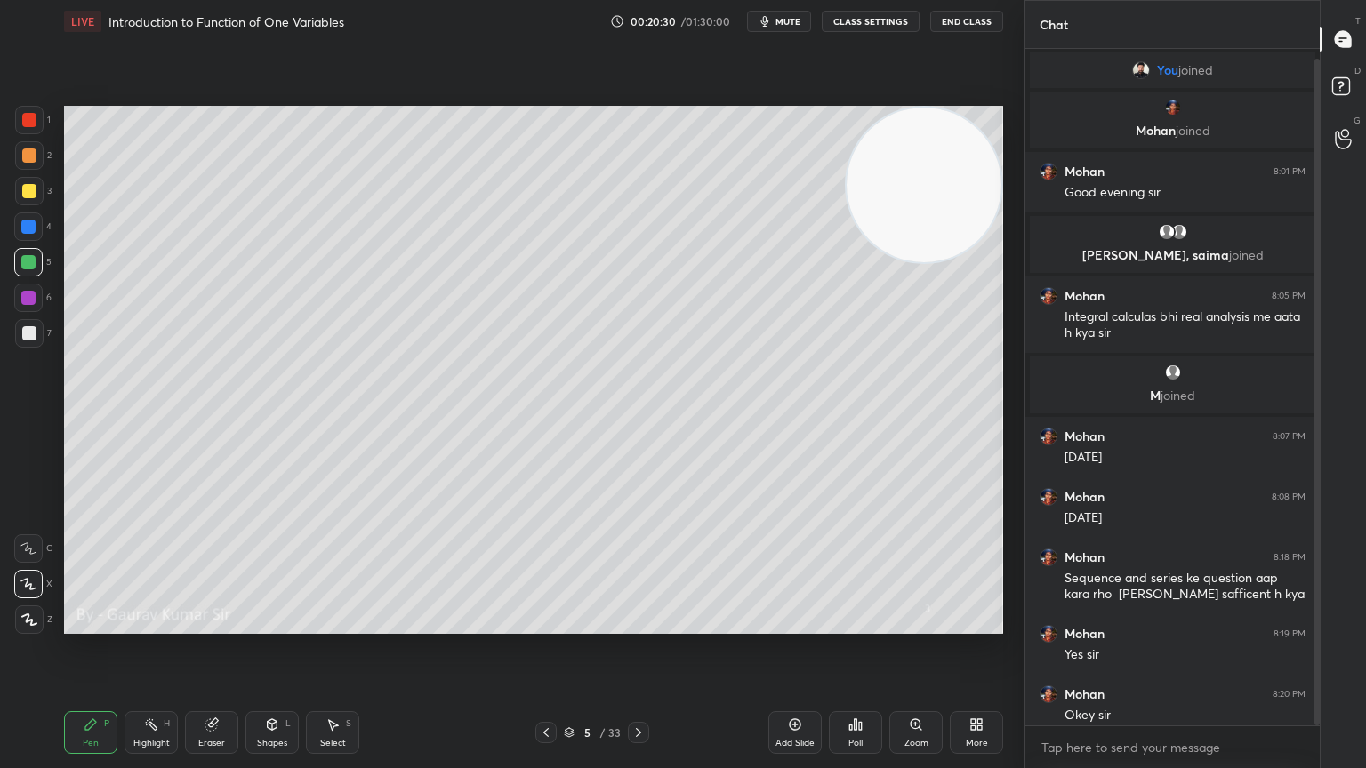
scroll to position [10, 0]
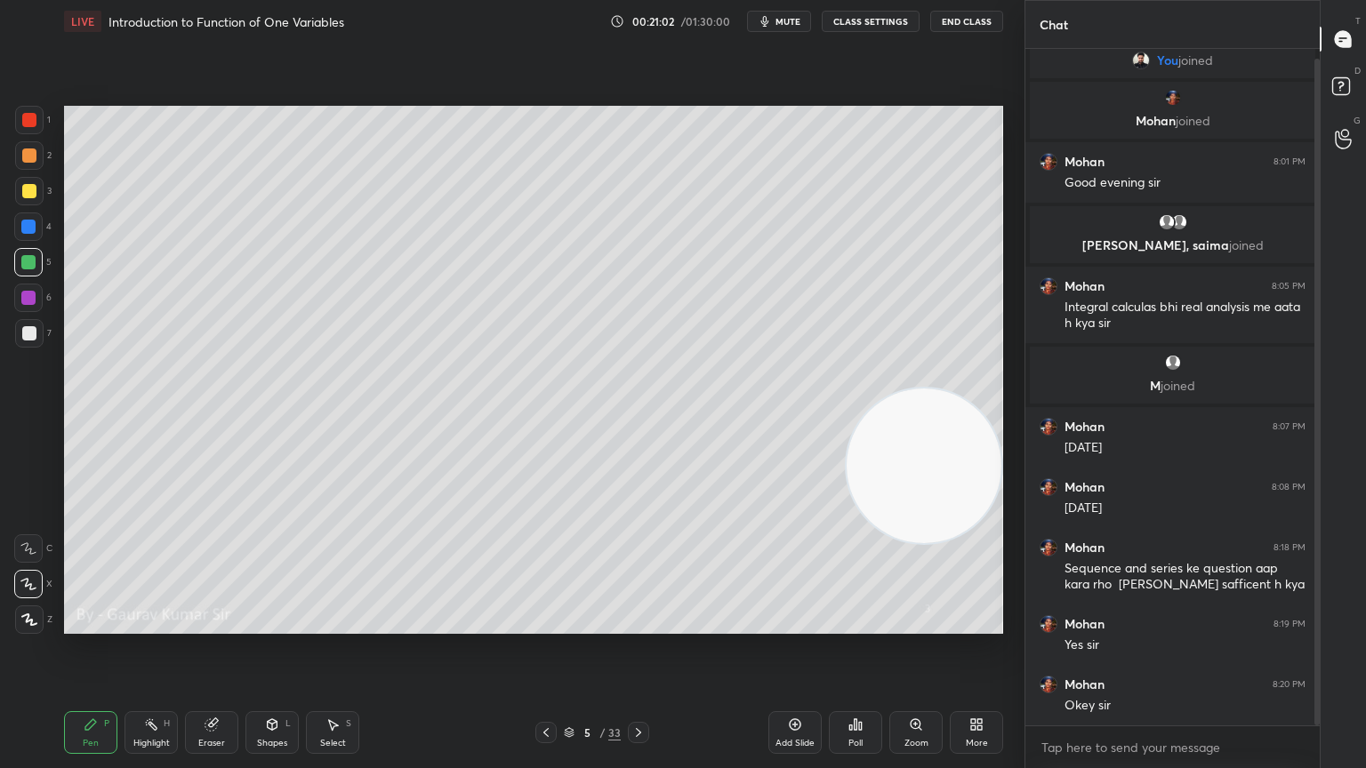
click at [26, 337] on div at bounding box center [29, 333] width 14 height 14
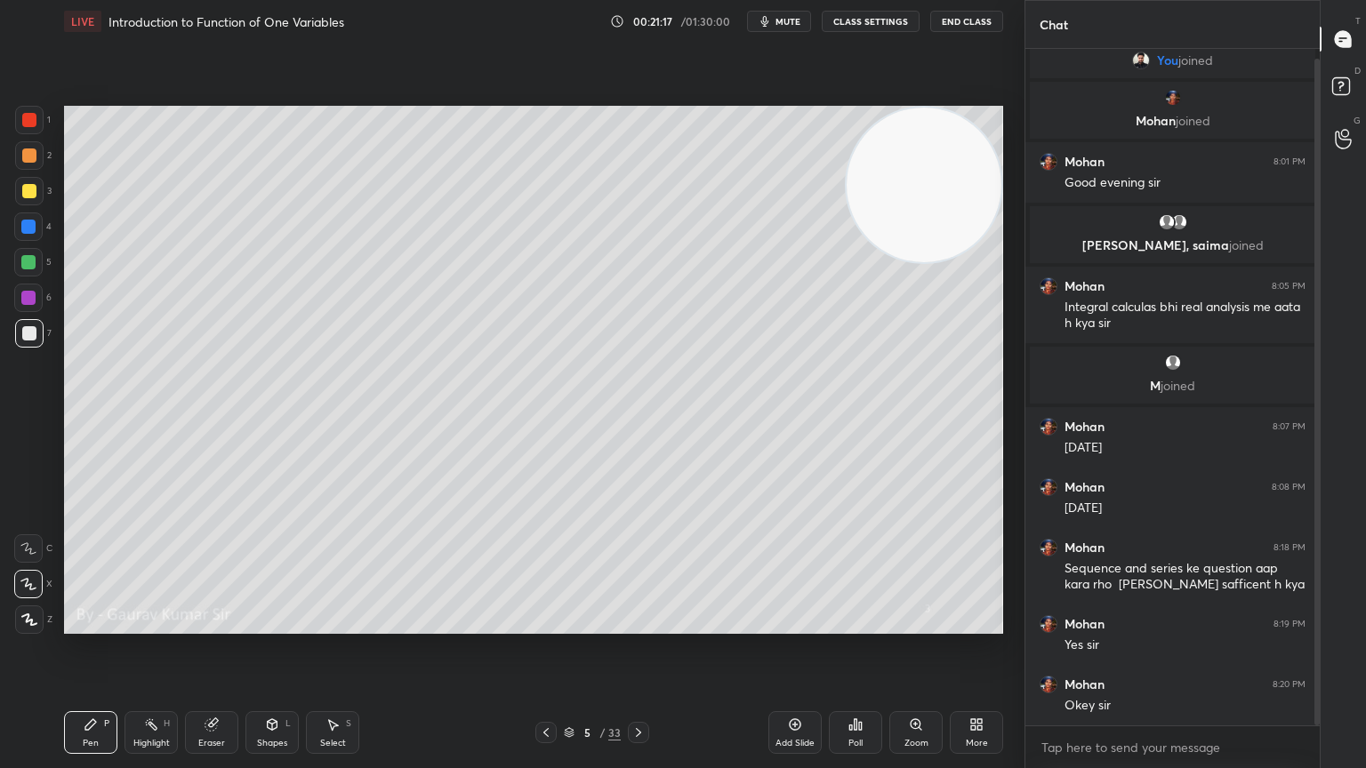
click at [33, 296] on div at bounding box center [28, 298] width 14 height 14
click at [220, 624] on div "Eraser" at bounding box center [211, 732] width 53 height 43
click at [28, 615] on span "Erase all" at bounding box center [28, 620] width 27 height 12
click at [547, 624] on icon at bounding box center [546, 733] width 14 height 14
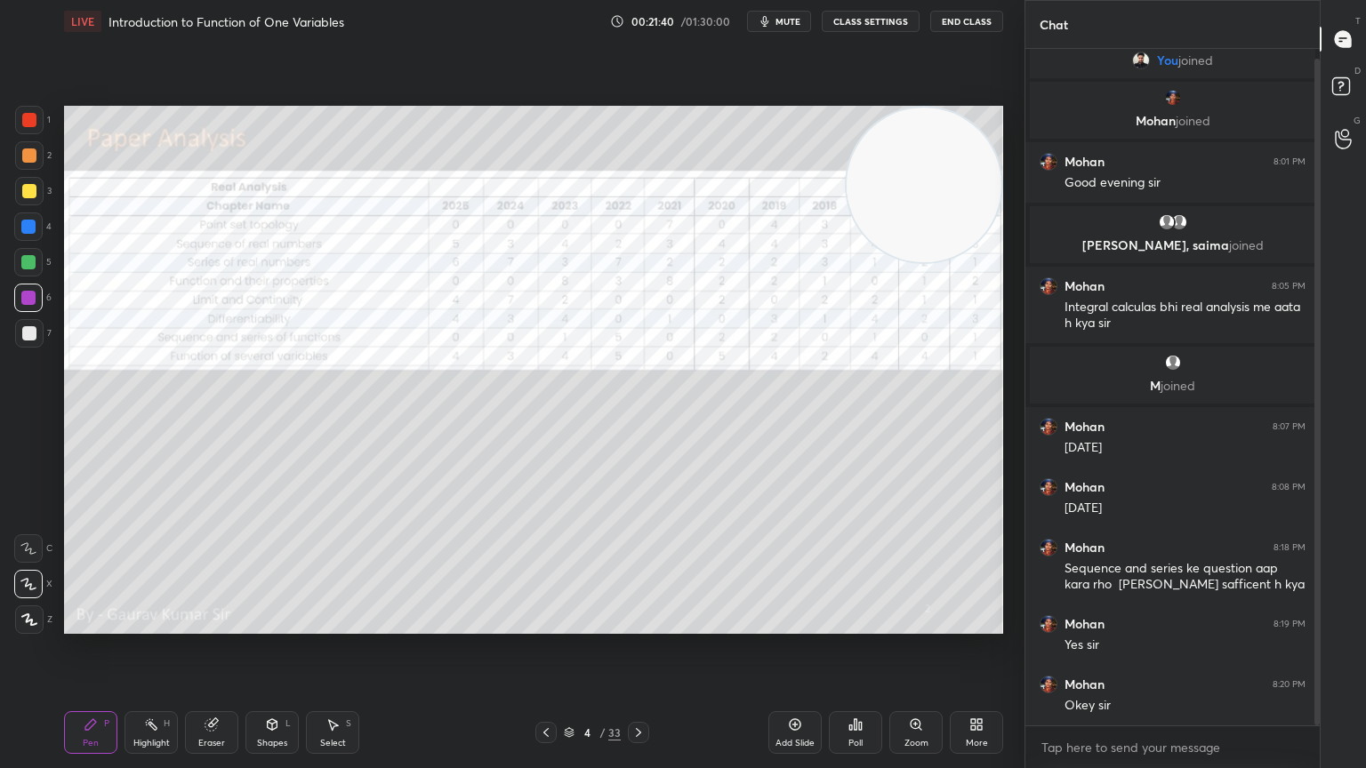
click at [640, 624] on icon at bounding box center [638, 733] width 14 height 14
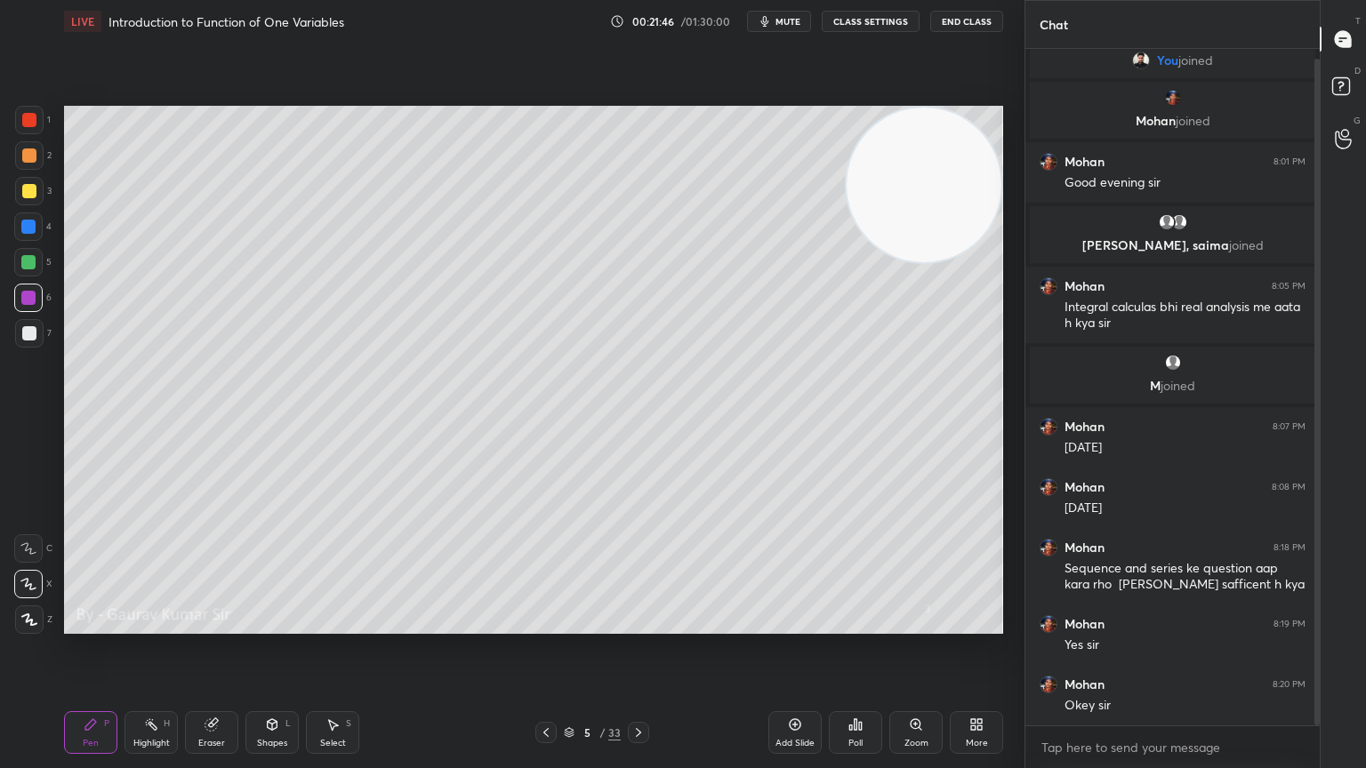
click at [539, 624] on icon at bounding box center [546, 733] width 14 height 14
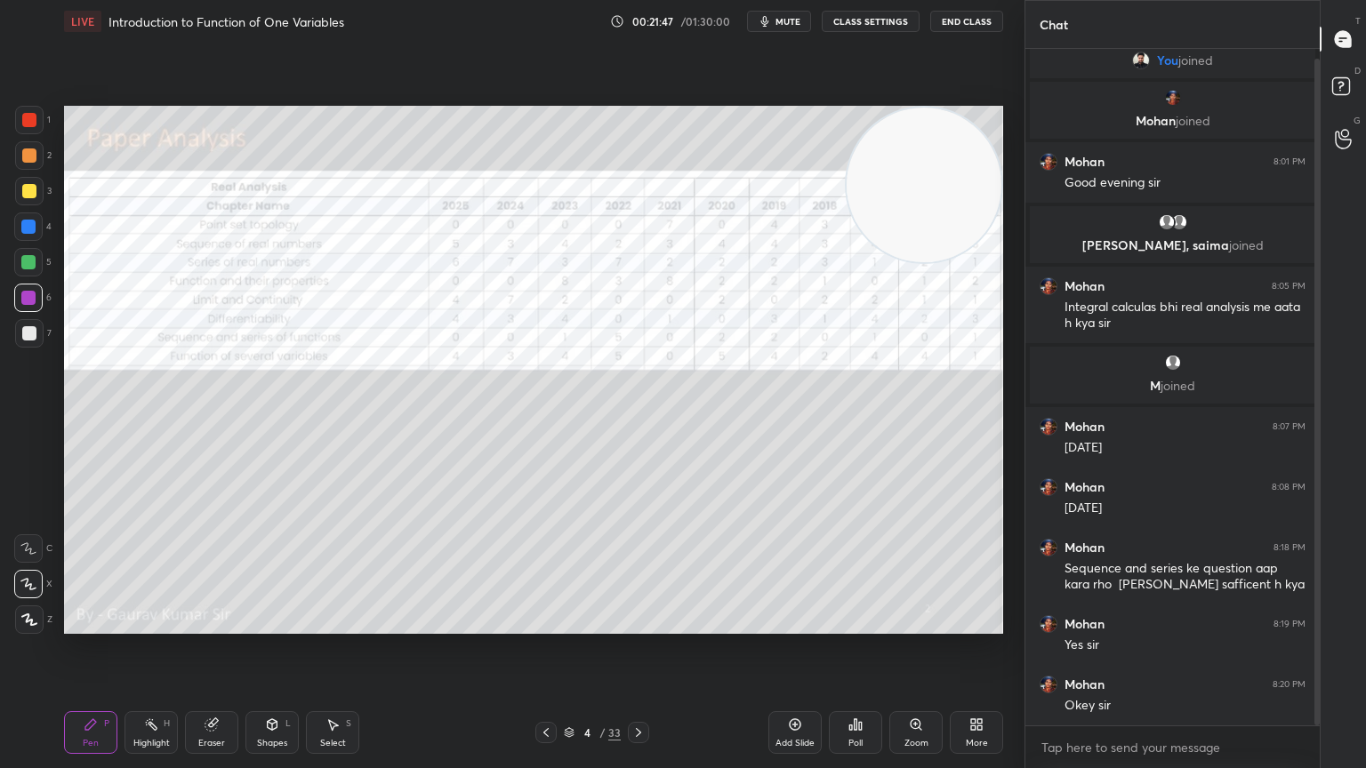
click at [639, 624] on icon at bounding box center [638, 732] width 5 height 9
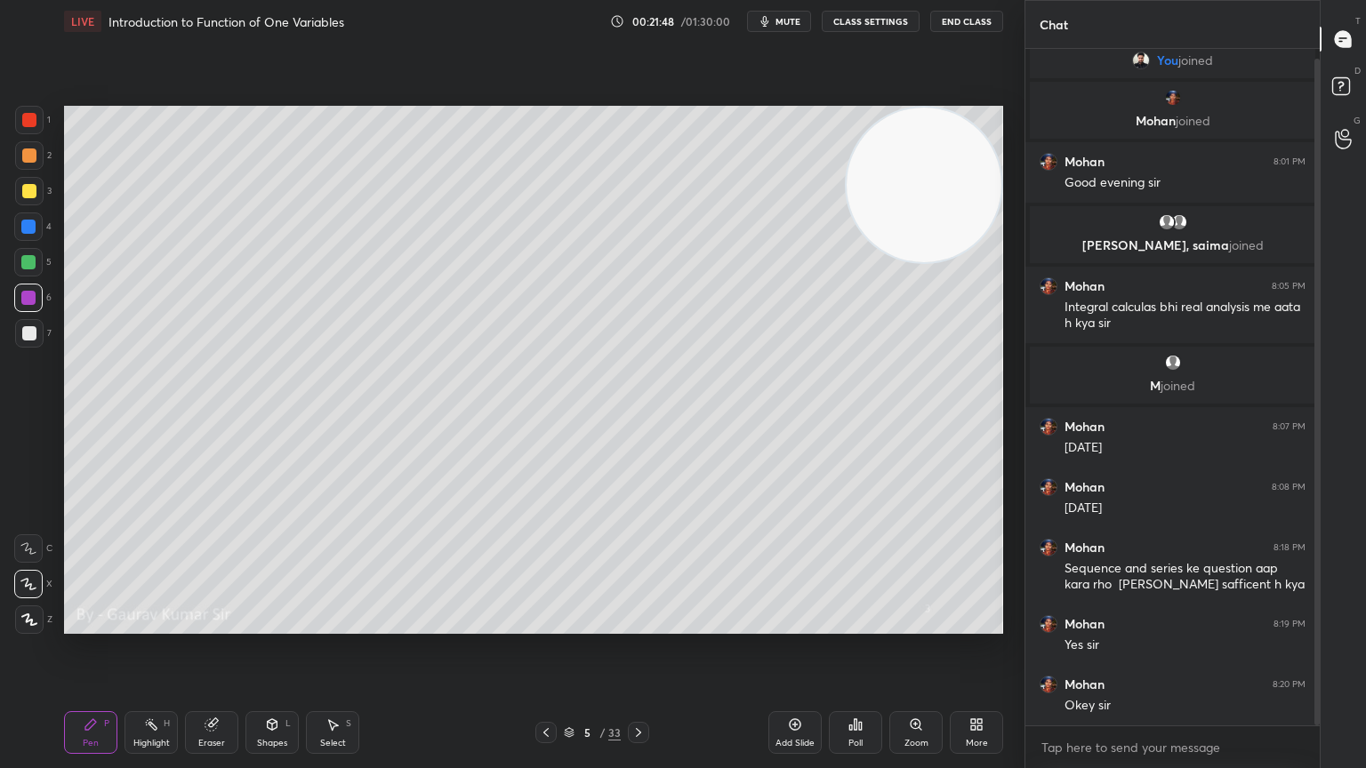
click at [637, 624] on icon at bounding box center [638, 733] width 14 height 14
click at [538, 624] on div at bounding box center [545, 732] width 21 height 21
click at [545, 624] on icon at bounding box center [546, 733] width 14 height 14
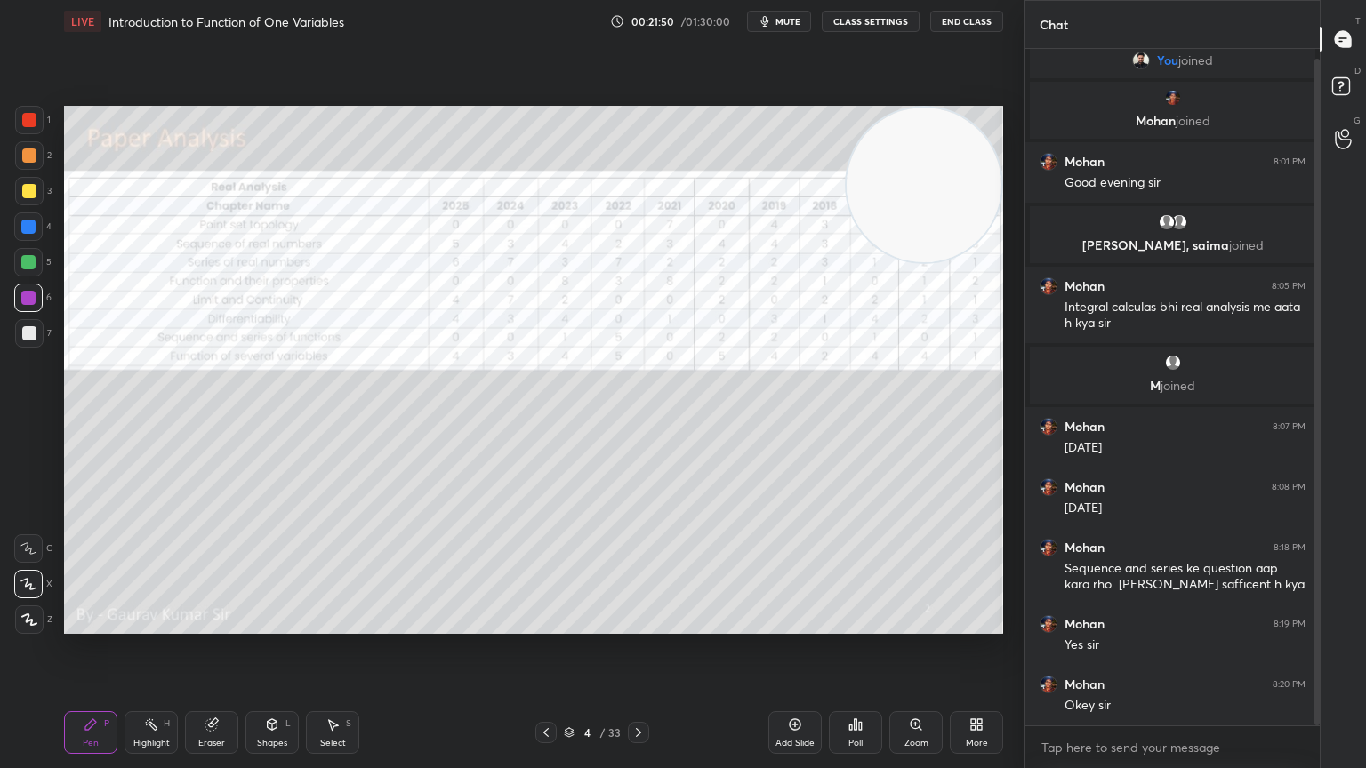
click at [639, 624] on icon at bounding box center [638, 733] width 14 height 14
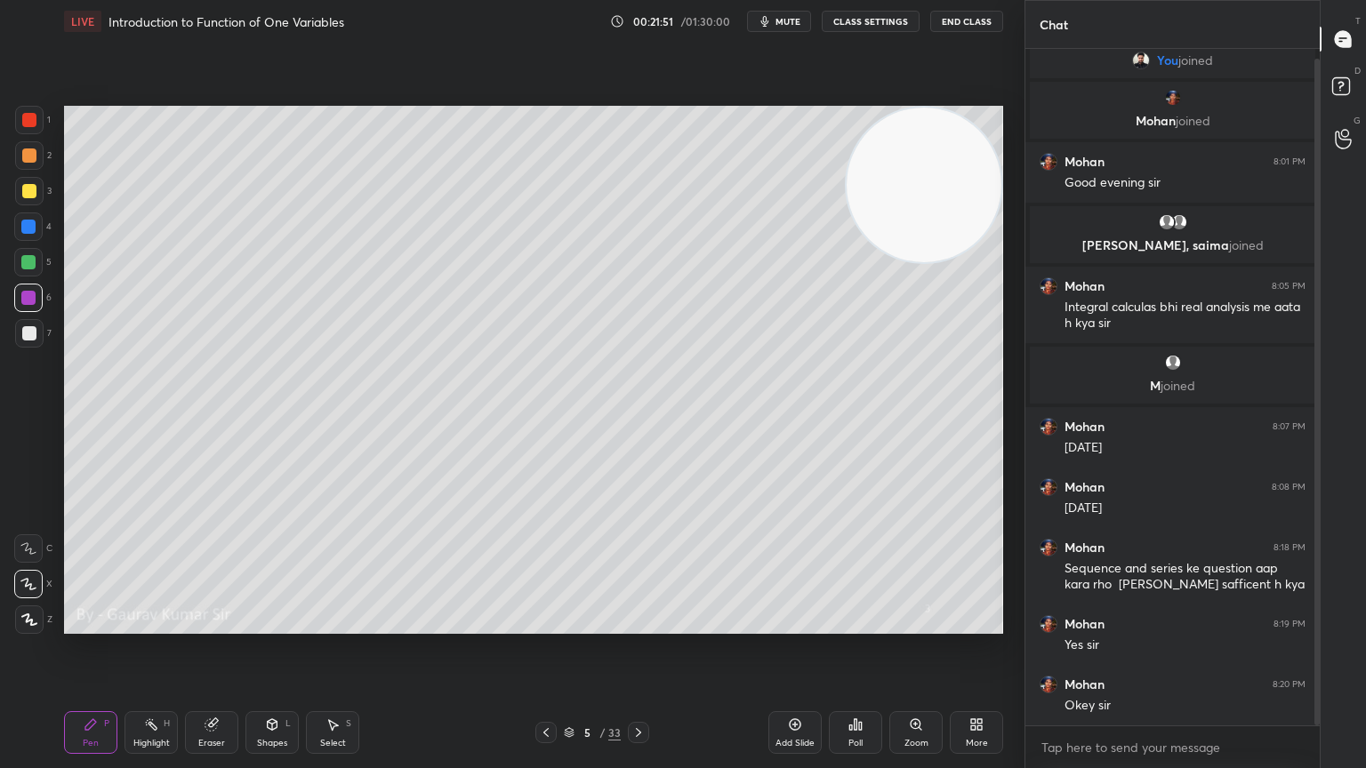
click at [29, 155] on div at bounding box center [29, 156] width 14 height 14
click at [201, 624] on div "Eraser" at bounding box center [211, 732] width 53 height 43
click at [27, 614] on span "Erase all" at bounding box center [28, 620] width 27 height 12
click at [211, 624] on icon at bounding box center [211, 725] width 12 height 12
click at [30, 583] on icon at bounding box center [28, 584] width 14 height 15
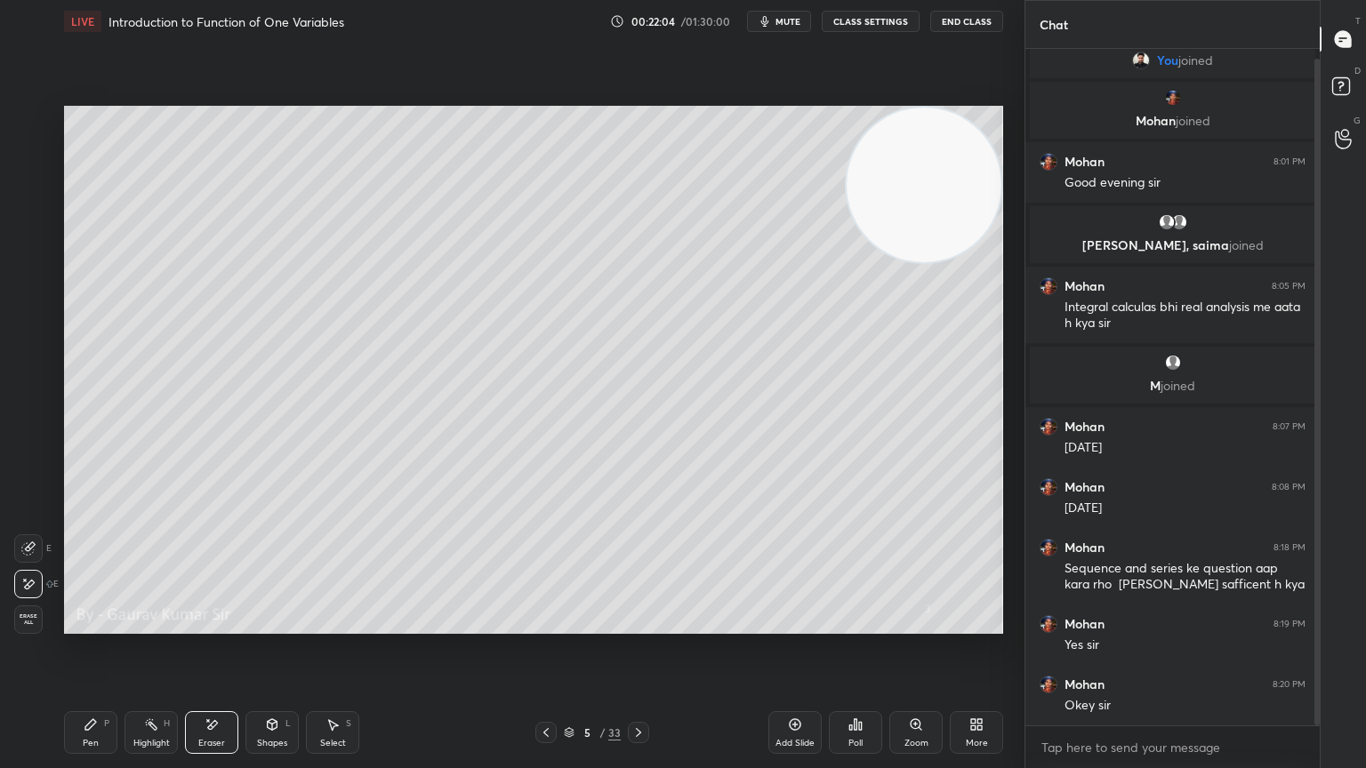
click at [85, 624] on div "Pen P" at bounding box center [90, 732] width 53 height 43
click at [26, 288] on div at bounding box center [28, 298] width 28 height 28
click at [28, 261] on div at bounding box center [28, 262] width 14 height 14
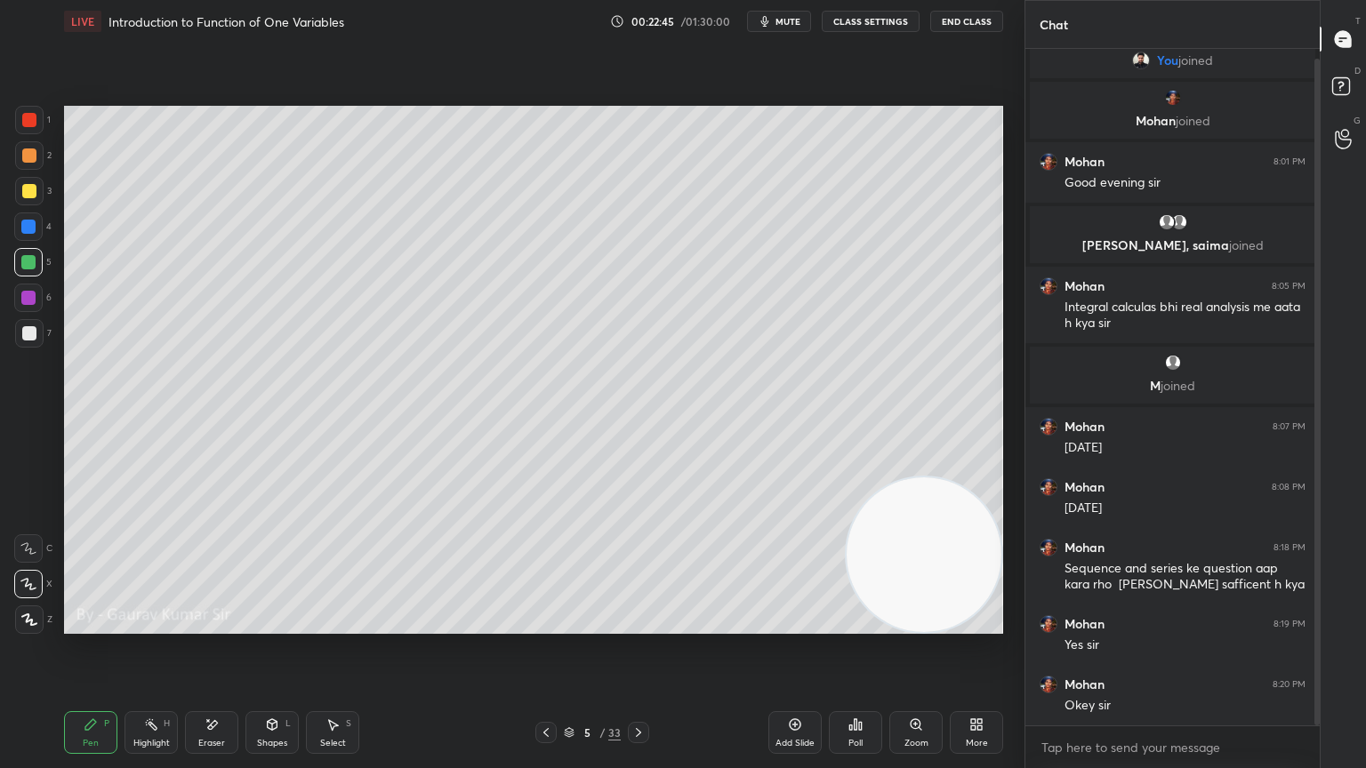
click at [217, 624] on div "Eraser" at bounding box center [211, 732] width 53 height 43
click at [93, 624] on div "Pen" at bounding box center [91, 743] width 16 height 9
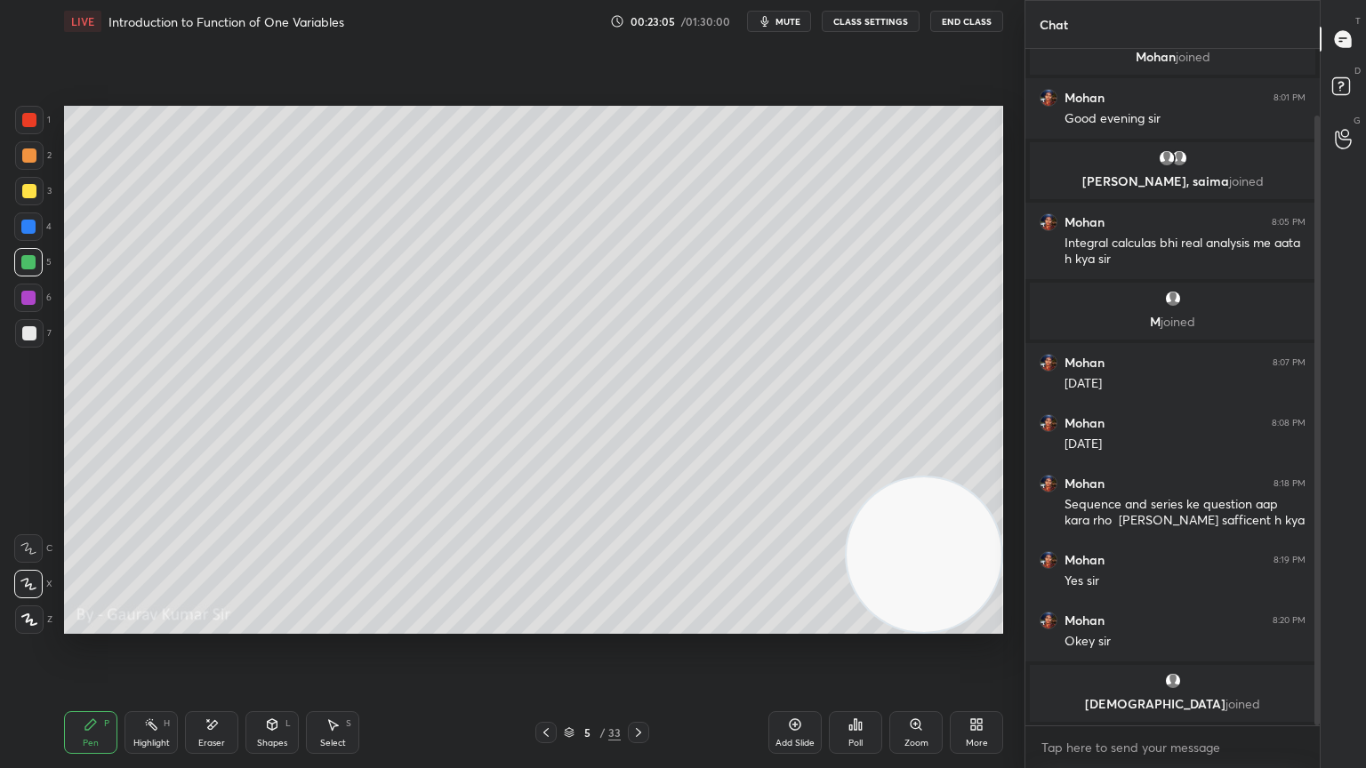
click at [210, 624] on div "Eraser" at bounding box center [211, 743] width 27 height 9
click at [99, 624] on div "Pen P" at bounding box center [90, 732] width 53 height 43
click at [32, 304] on div at bounding box center [28, 298] width 14 height 14
click at [213, 624] on icon at bounding box center [212, 725] width 14 height 15
click at [94, 624] on div "Pen" at bounding box center [91, 743] width 16 height 9
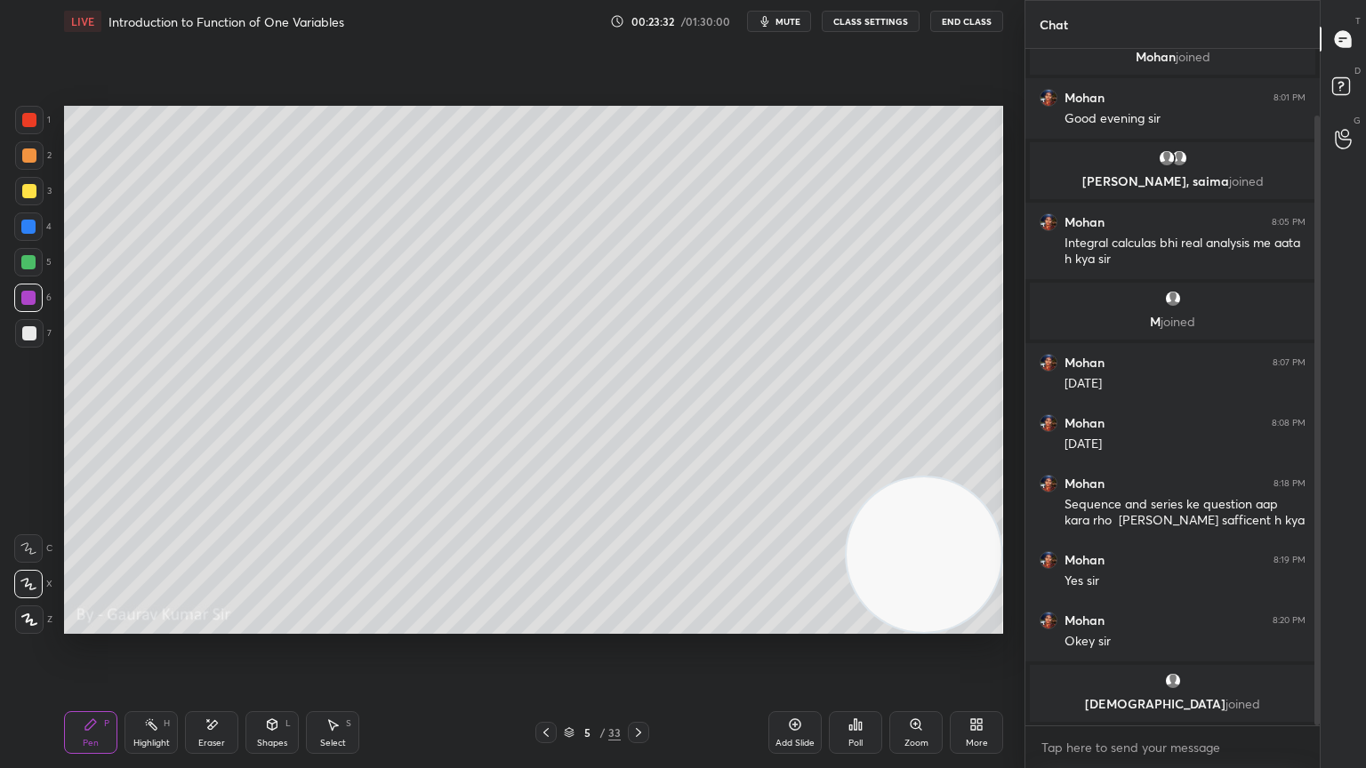
click at [29, 327] on div at bounding box center [29, 333] width 14 height 14
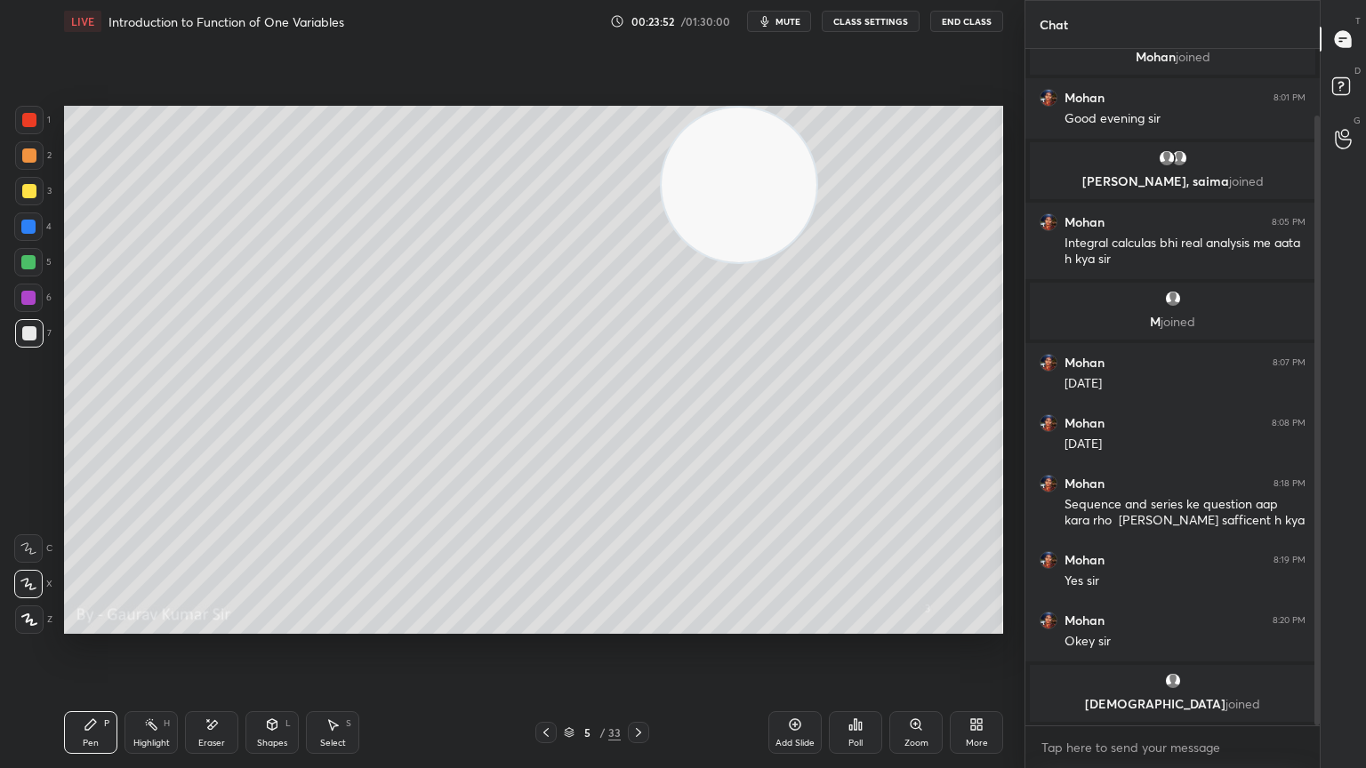
click at [27, 260] on div at bounding box center [28, 262] width 14 height 14
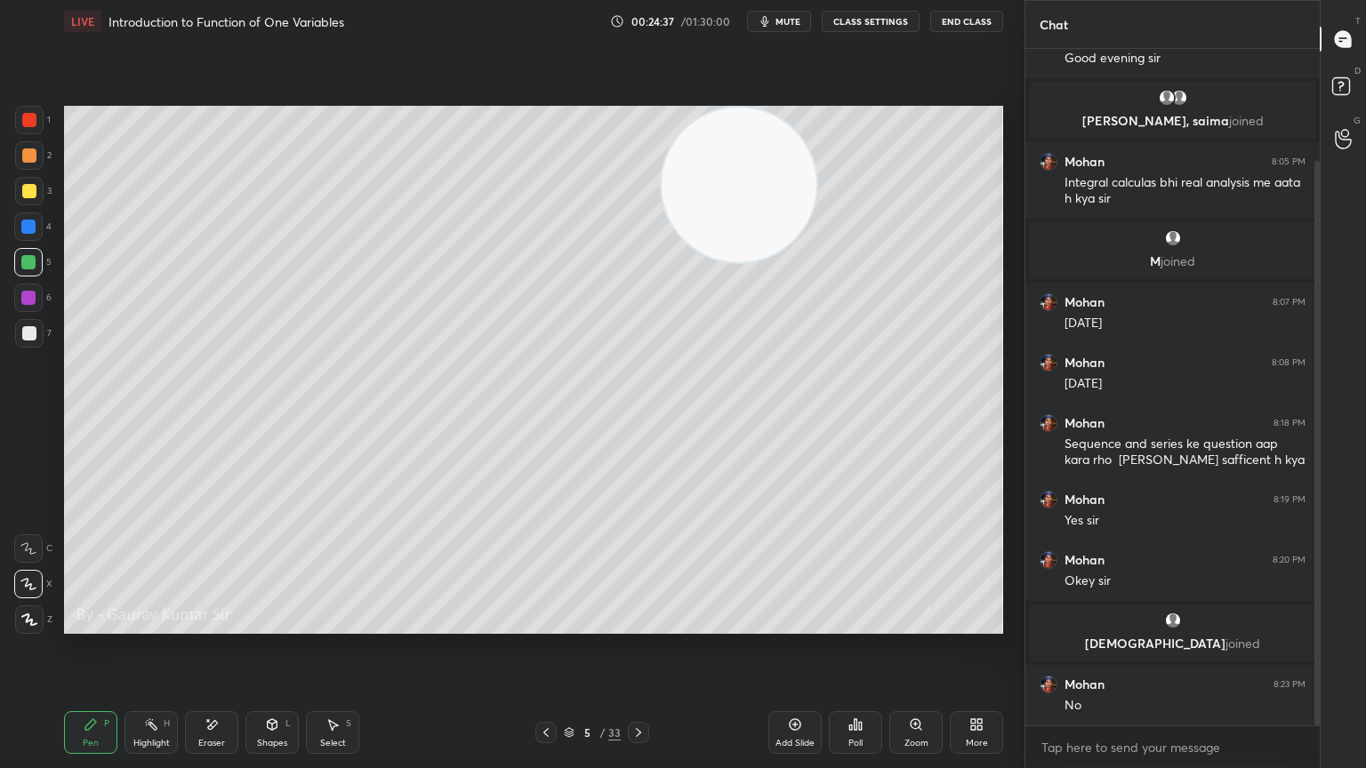
click at [35, 335] on div at bounding box center [29, 333] width 14 height 14
click at [635, 624] on icon at bounding box center [638, 733] width 14 height 14
click at [28, 228] on div at bounding box center [28, 227] width 14 height 14
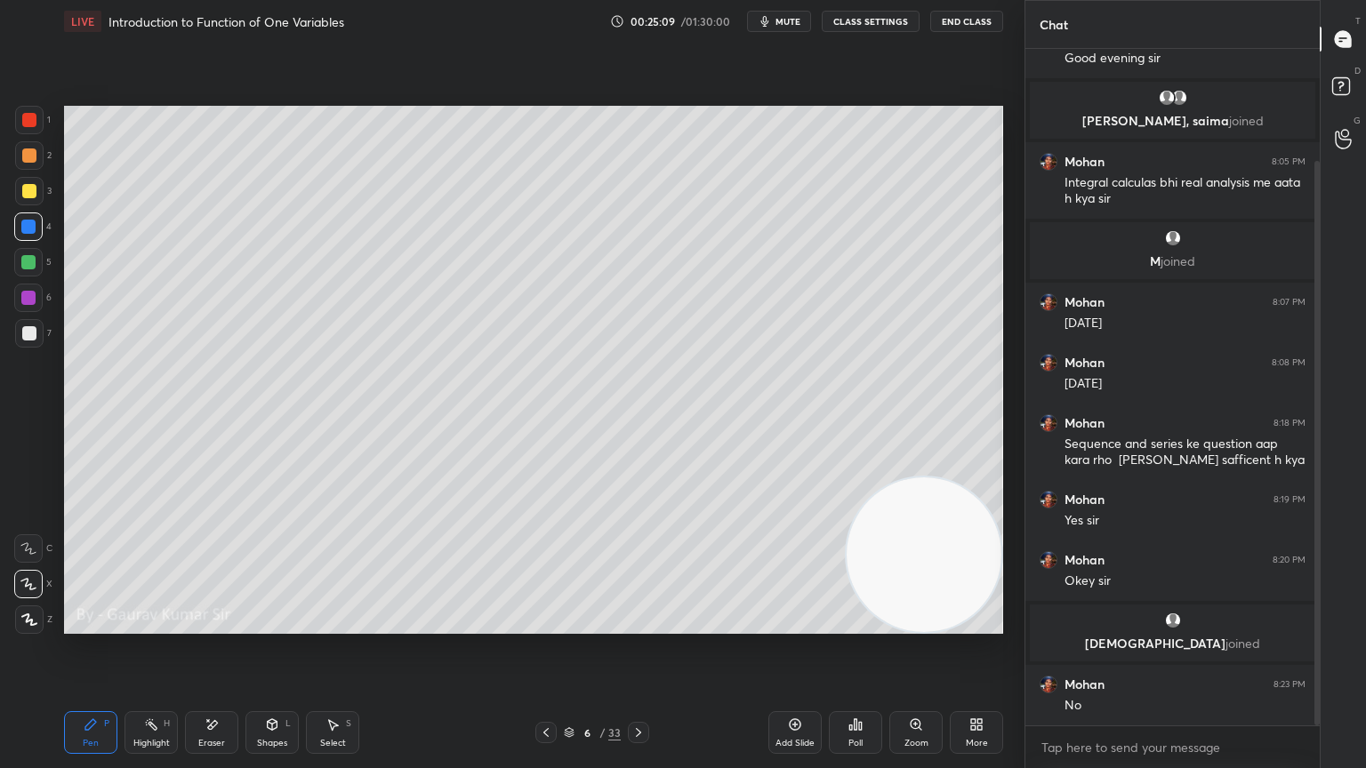
click at [27, 263] on div at bounding box center [28, 262] width 14 height 14
click at [21, 303] on div at bounding box center [28, 298] width 14 height 14
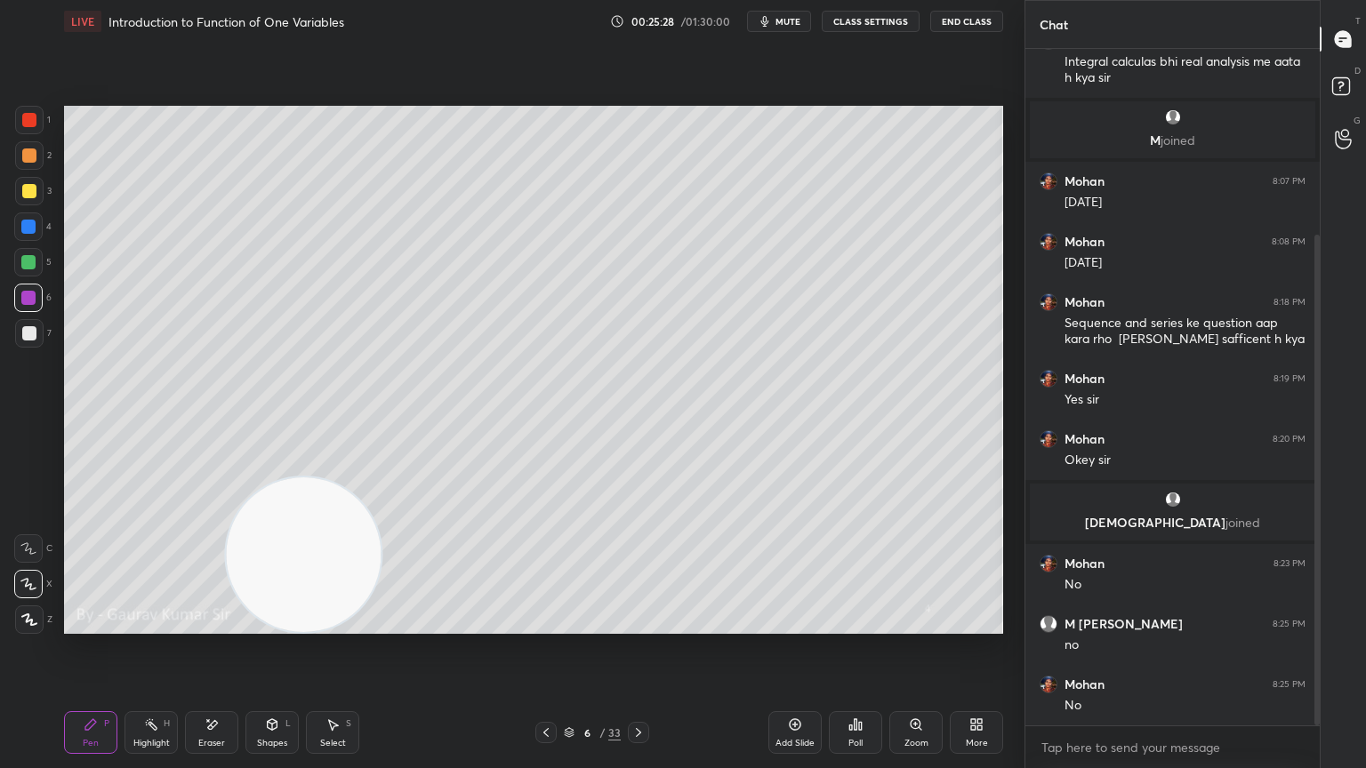
scroll to position [316, 0]
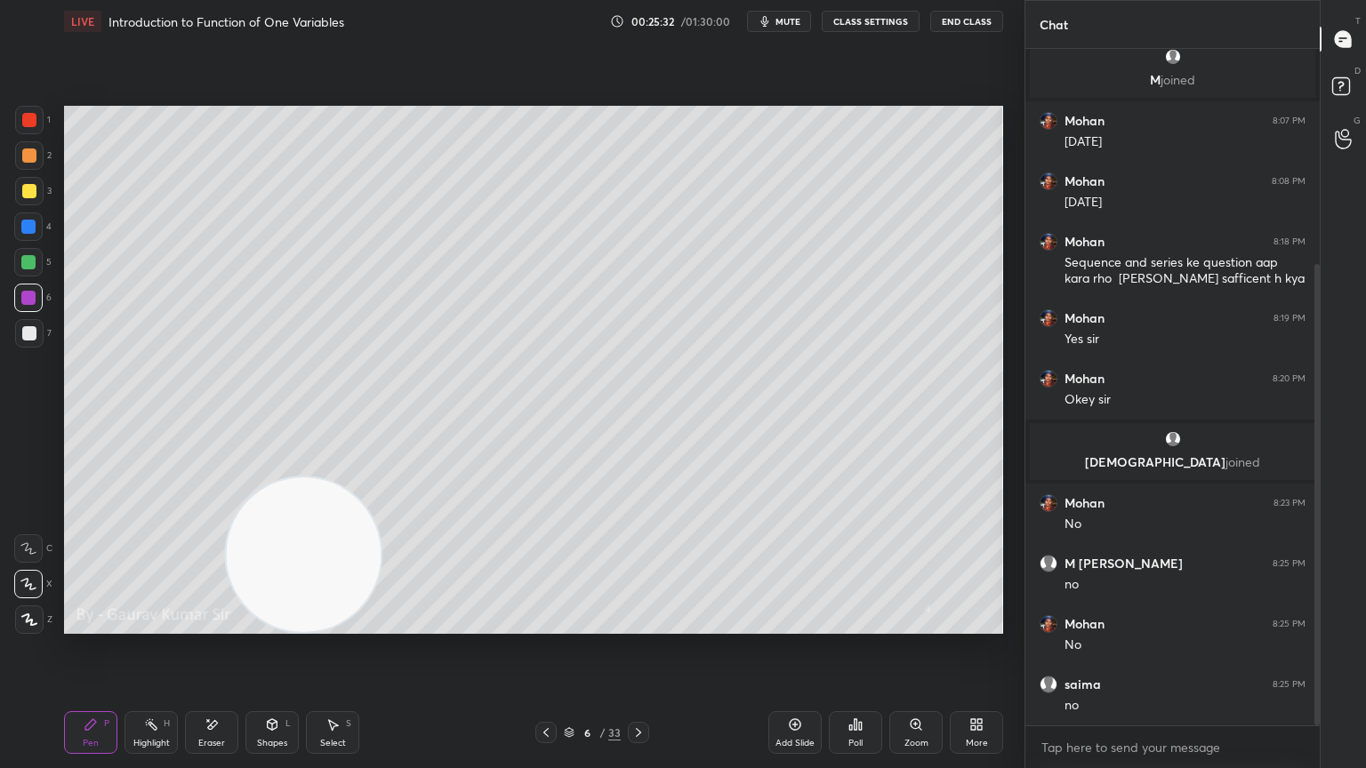
click at [546, 624] on icon at bounding box center [546, 733] width 14 height 14
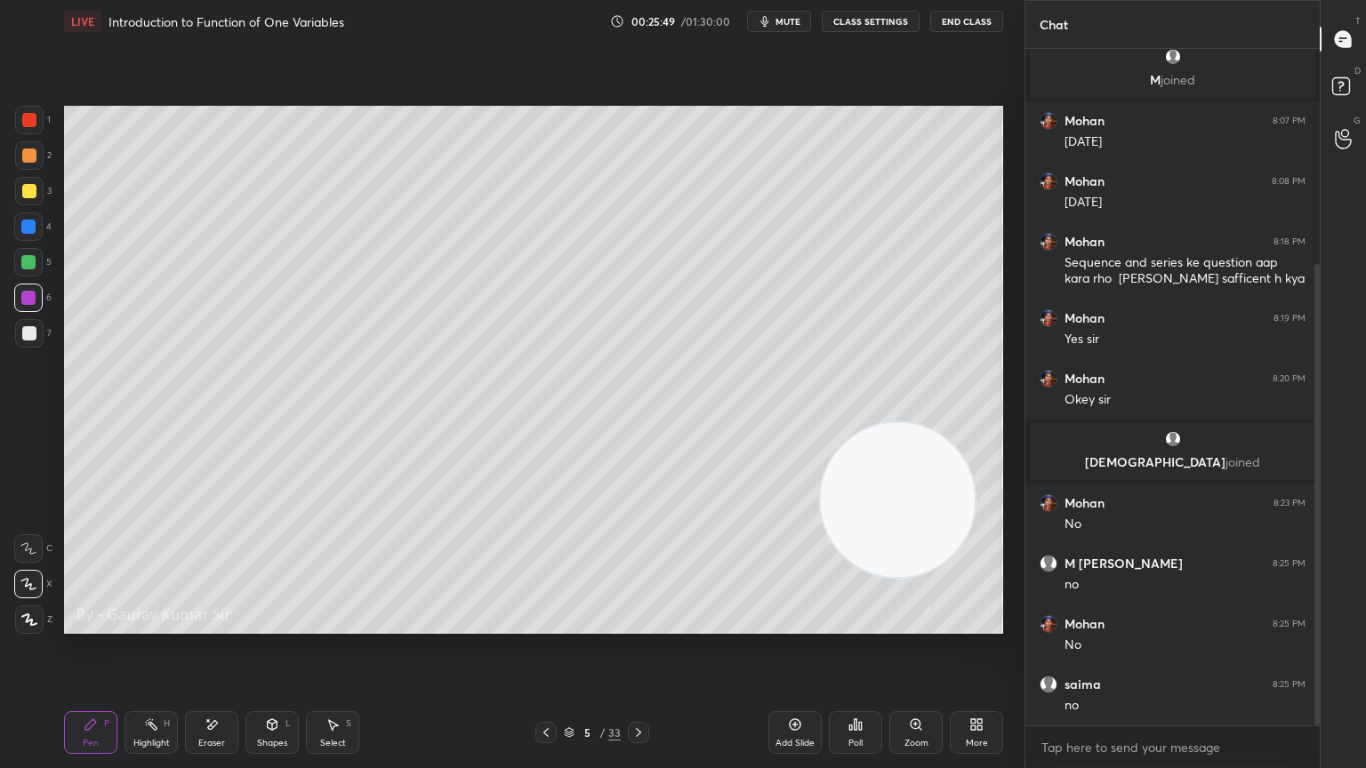
click at [640, 624] on icon at bounding box center [638, 733] width 14 height 14
click at [29, 334] on div at bounding box center [29, 333] width 14 height 14
click at [27, 263] on div at bounding box center [28, 262] width 14 height 14
click at [23, 302] on div at bounding box center [28, 298] width 14 height 14
click at [29, 192] on div at bounding box center [29, 191] width 14 height 14
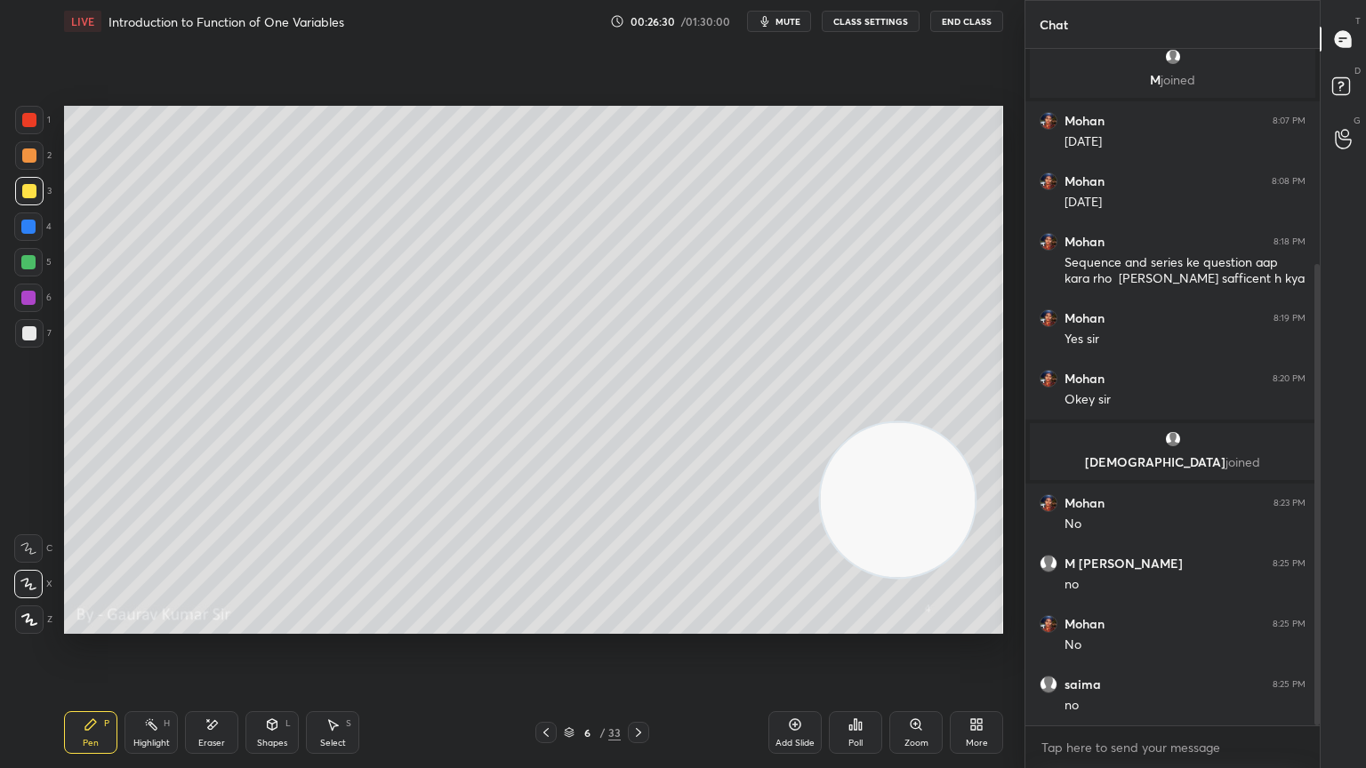
click at [31, 334] on div at bounding box center [29, 333] width 14 height 14
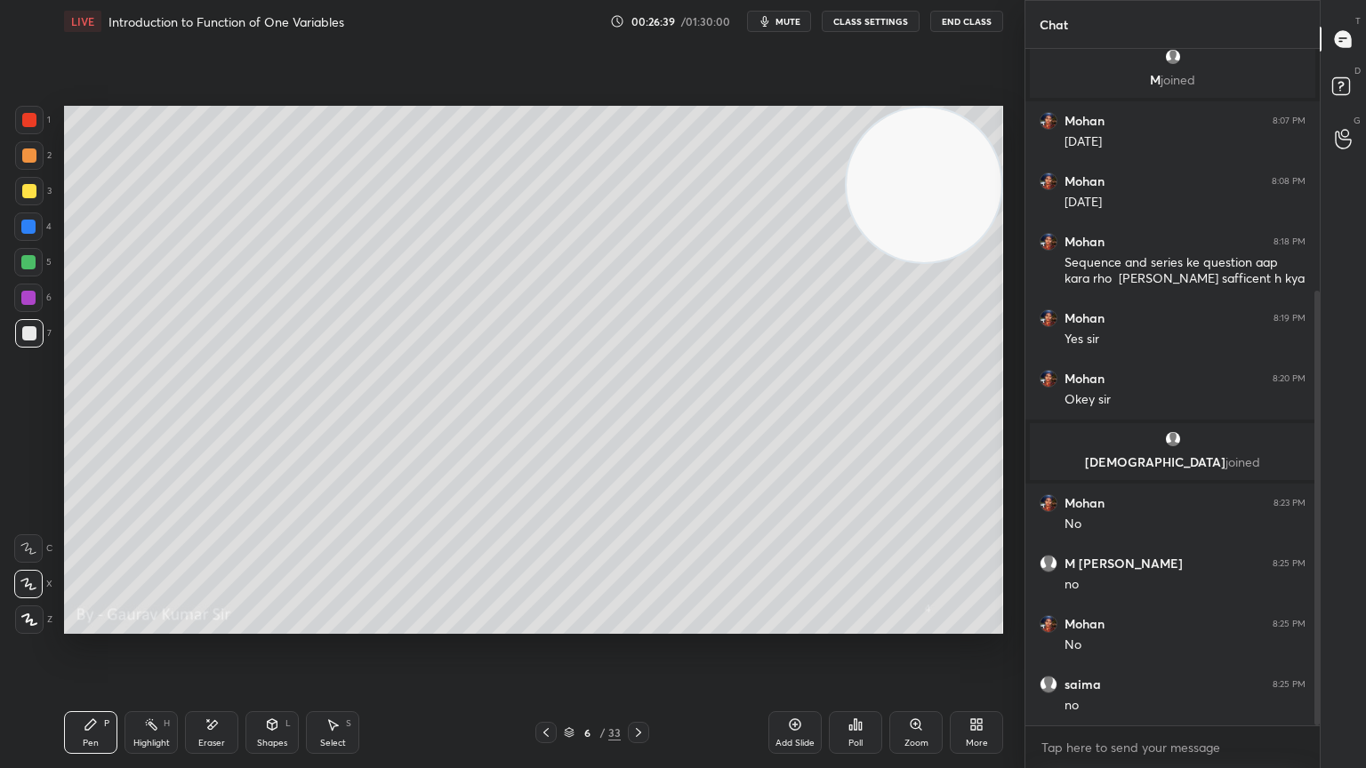
scroll to position [376, 0]
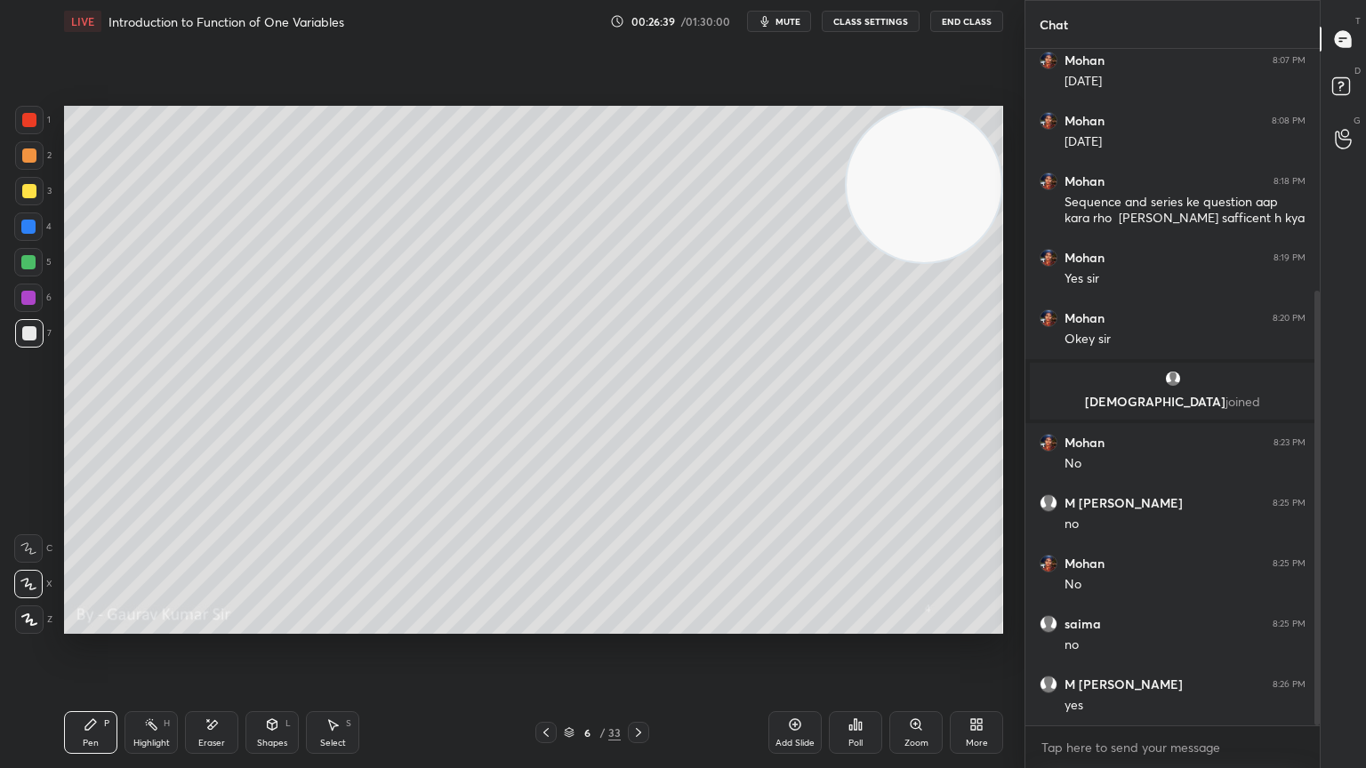
click at [31, 188] on div at bounding box center [29, 191] width 14 height 14
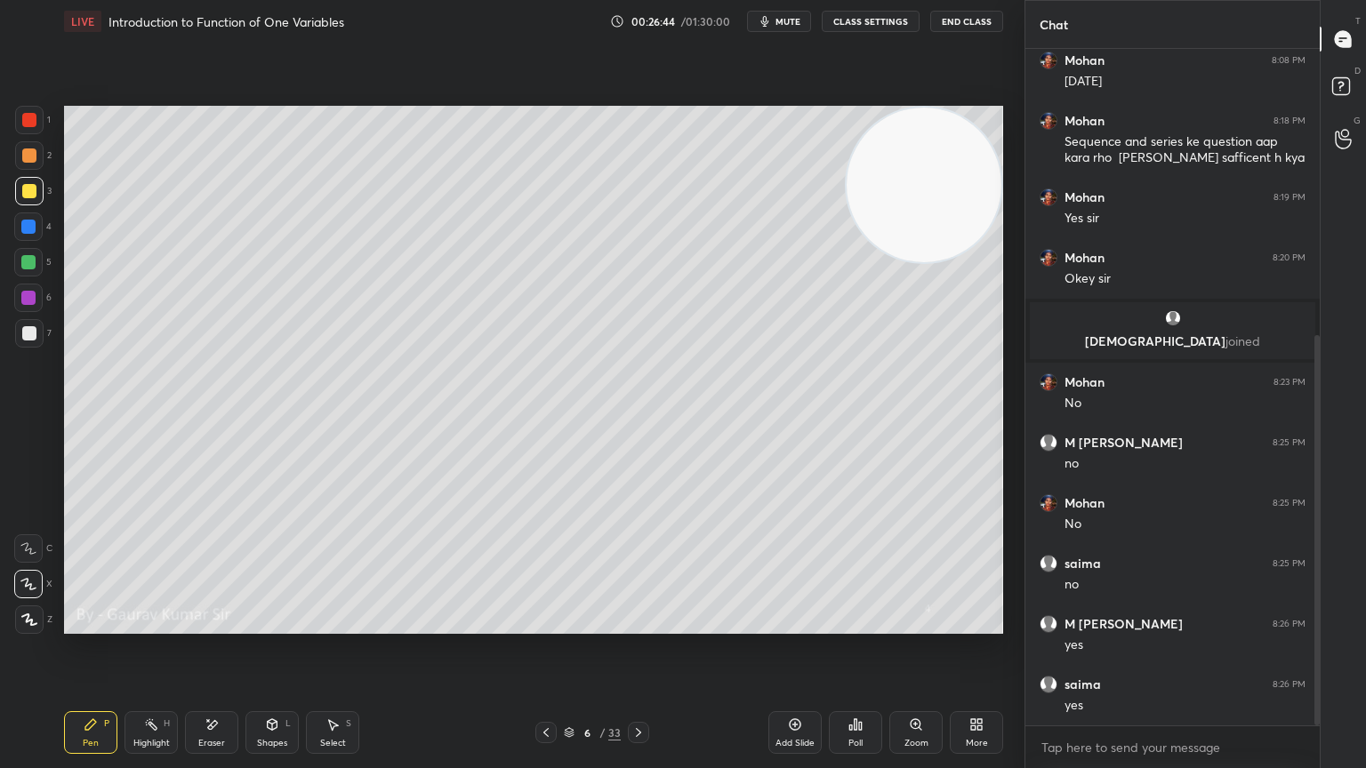
scroll to position [497, 0]
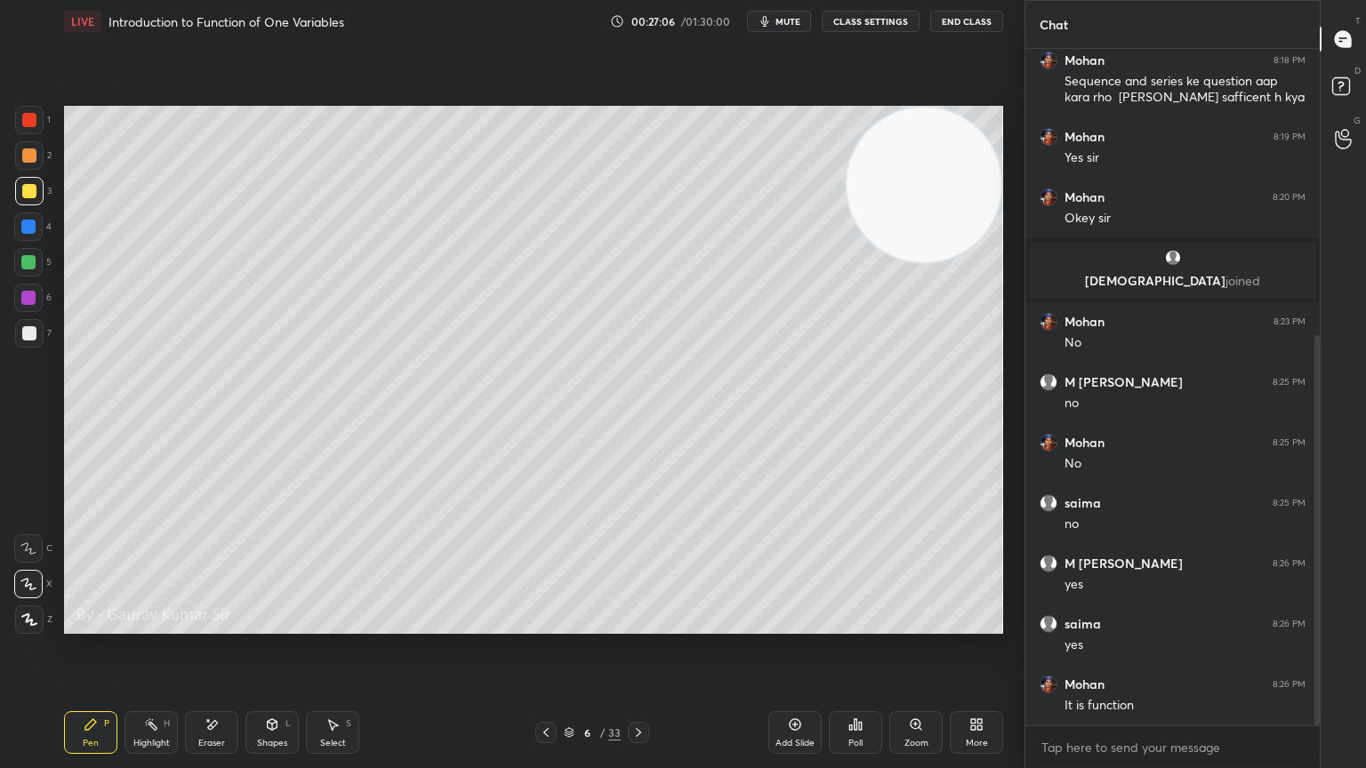
click at [642, 624] on icon at bounding box center [638, 733] width 14 height 14
click at [26, 124] on div at bounding box center [29, 120] width 14 height 14
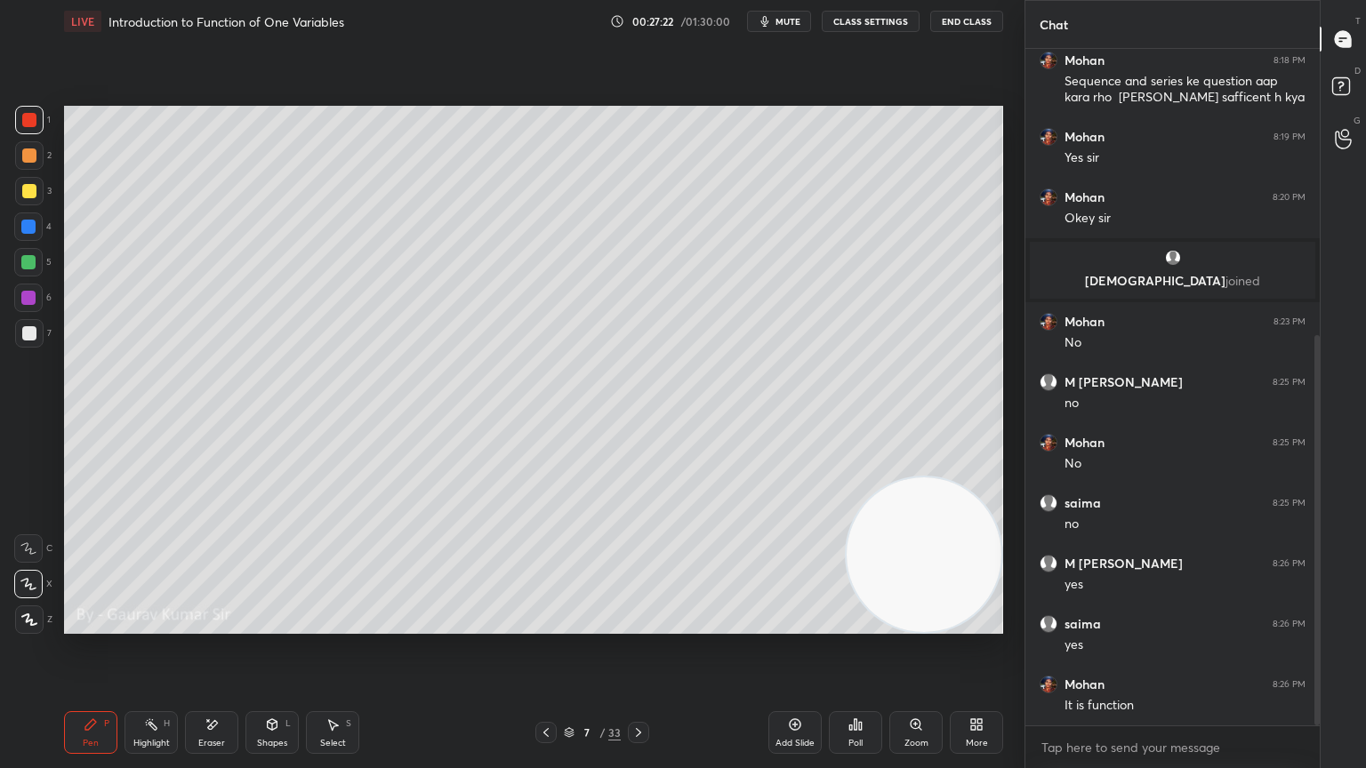
click at [28, 190] on div at bounding box center [29, 191] width 14 height 14
click at [33, 263] on div at bounding box center [28, 262] width 14 height 14
click at [545, 624] on icon at bounding box center [546, 733] width 14 height 14
click at [551, 624] on icon at bounding box center [546, 733] width 14 height 14
click at [28, 302] on div at bounding box center [28, 298] width 14 height 14
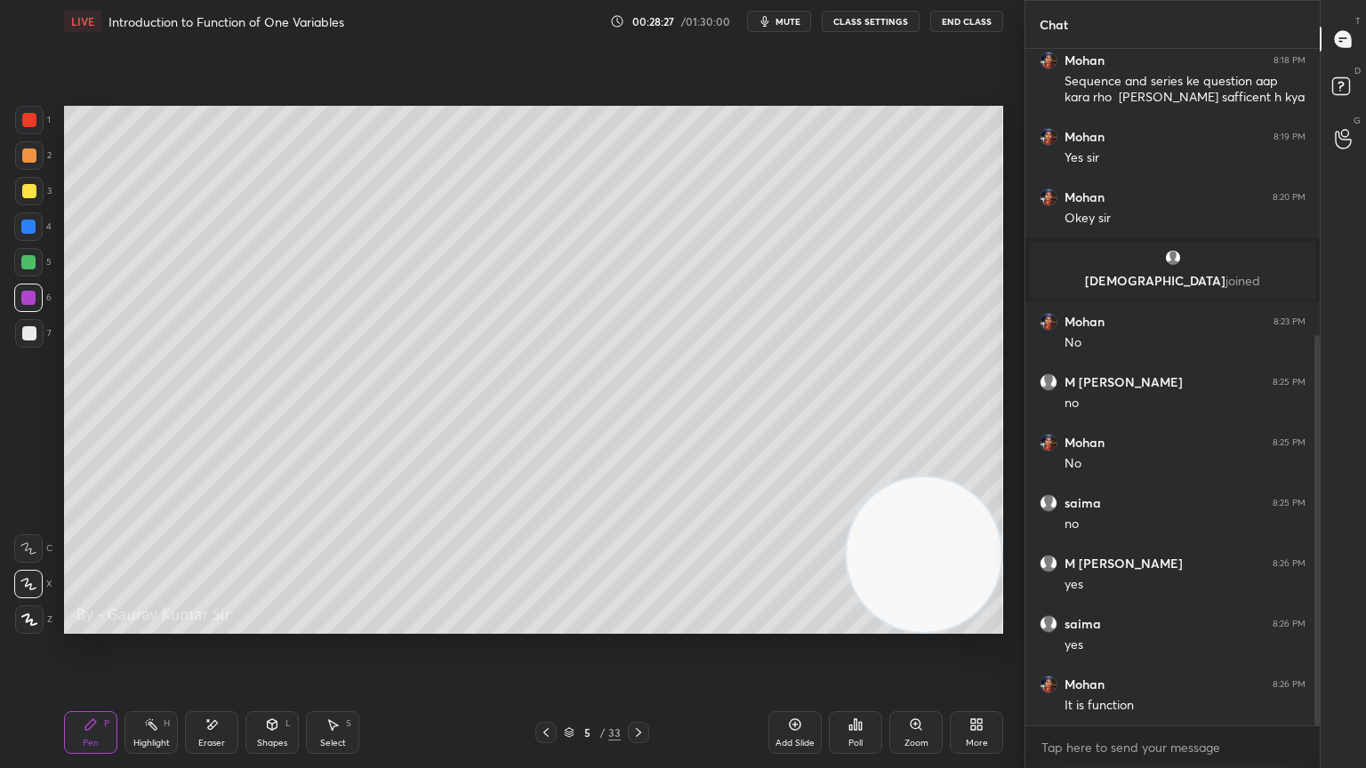
click at [29, 330] on div at bounding box center [29, 333] width 14 height 14
click at [631, 624] on icon at bounding box center [638, 733] width 14 height 14
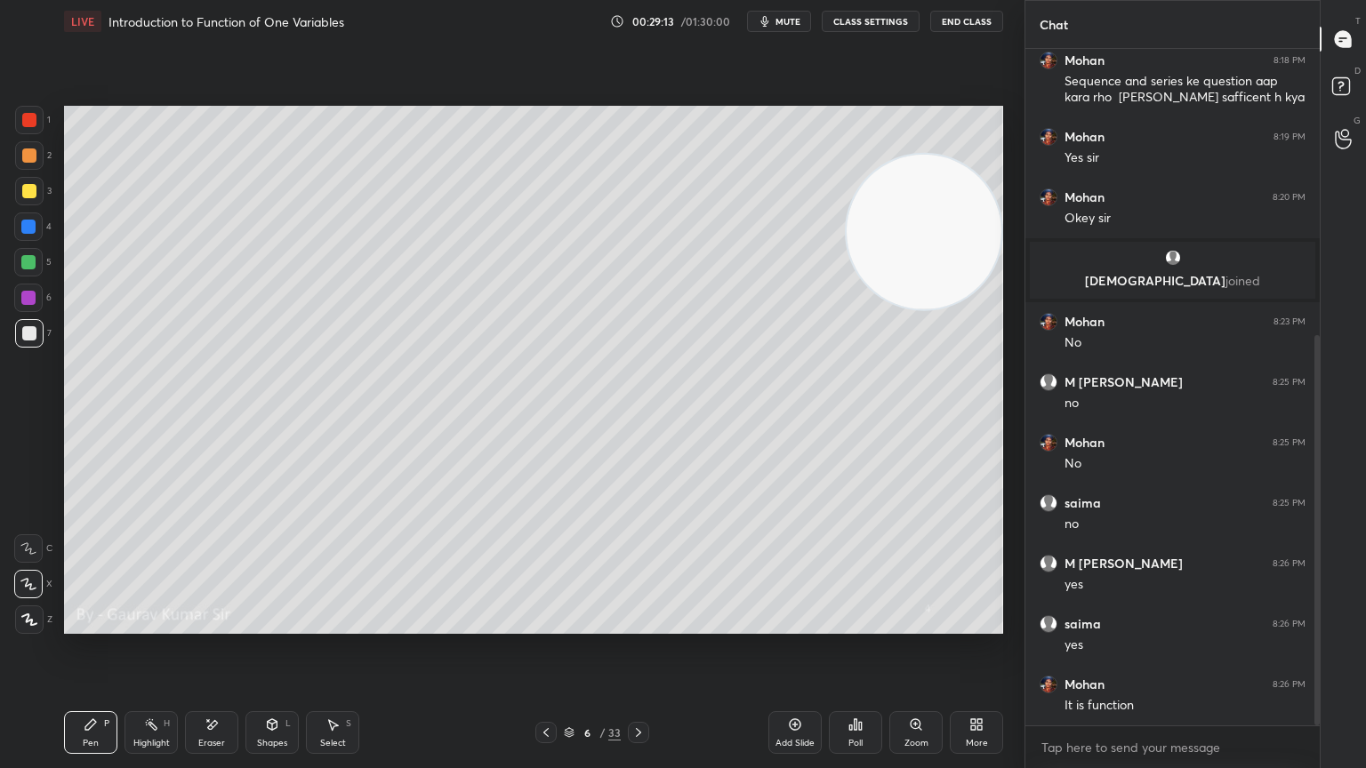
click at [216, 624] on div "Eraser" at bounding box center [211, 732] width 53 height 43
click at [94, 624] on icon at bounding box center [91, 725] width 14 height 14
click at [638, 624] on icon at bounding box center [638, 733] width 14 height 14
click at [24, 264] on div at bounding box center [28, 262] width 14 height 14
click at [28, 193] on div at bounding box center [29, 191] width 14 height 14
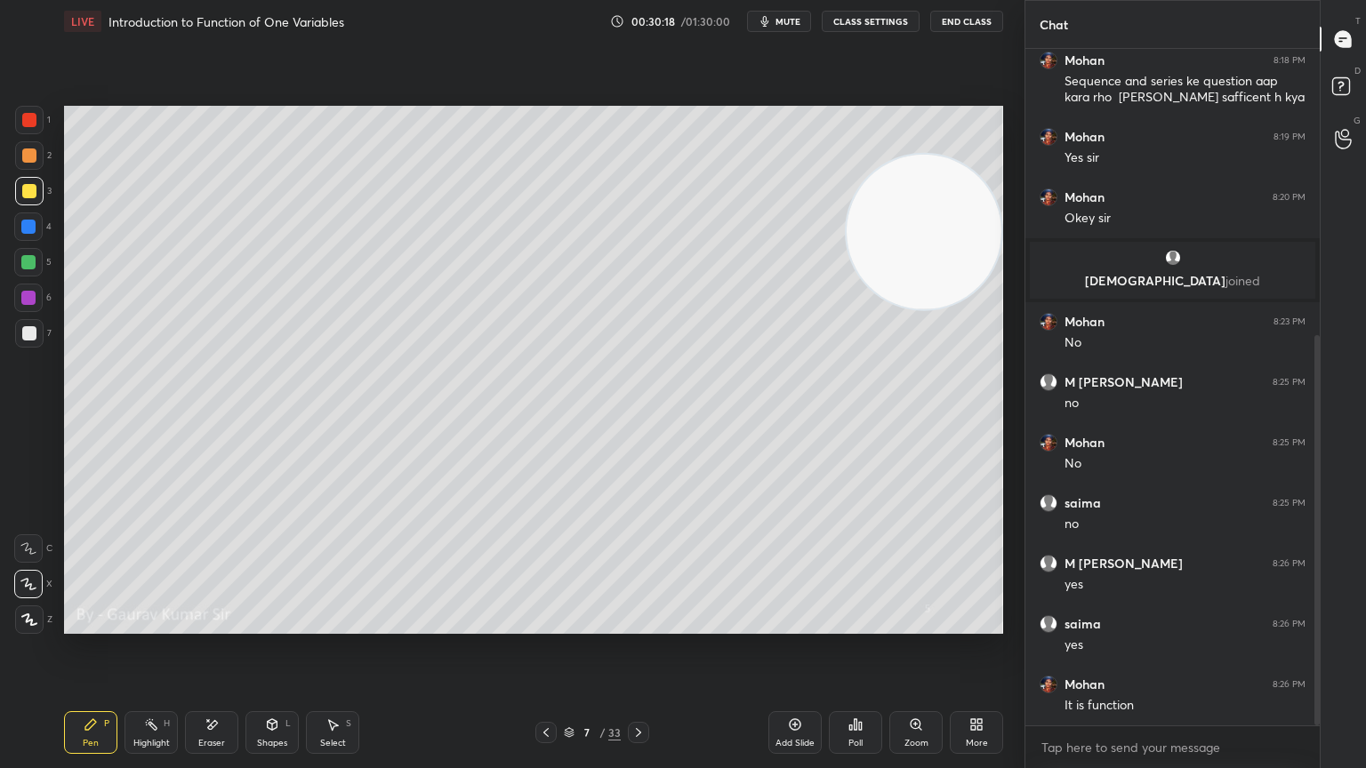
click at [542, 624] on icon at bounding box center [546, 733] width 14 height 14
click at [799, 624] on icon at bounding box center [795, 725] width 14 height 14
click at [27, 160] on div at bounding box center [29, 156] width 14 height 14
click at [543, 624] on icon at bounding box center [546, 733] width 14 height 14
click at [638, 624] on icon at bounding box center [638, 733] width 14 height 14
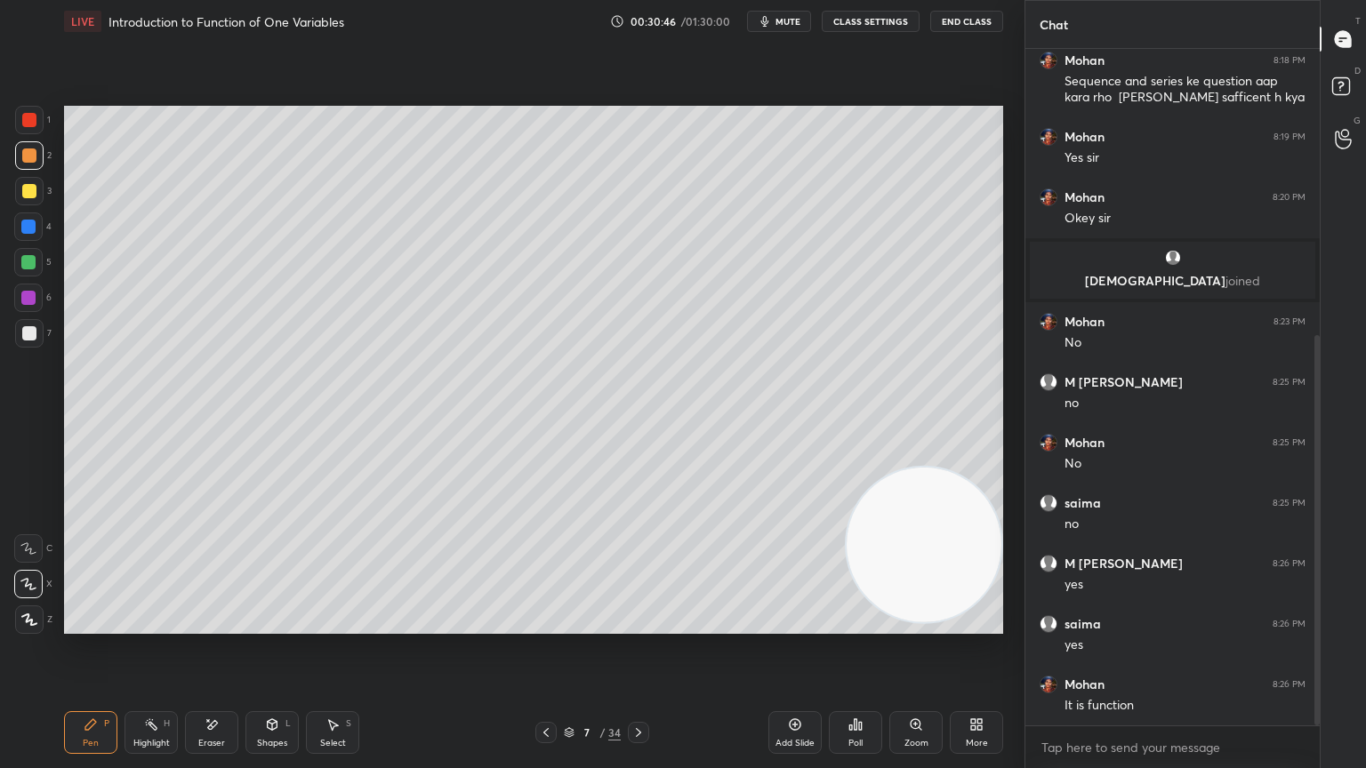
click at [542, 624] on icon at bounding box center [546, 733] width 14 height 14
click at [641, 624] on icon at bounding box center [638, 733] width 14 height 14
click at [28, 124] on div at bounding box center [29, 120] width 14 height 14
click at [216, 624] on div "Eraser" at bounding box center [211, 743] width 27 height 9
click at [106, 624] on div "Pen P" at bounding box center [90, 732] width 53 height 43
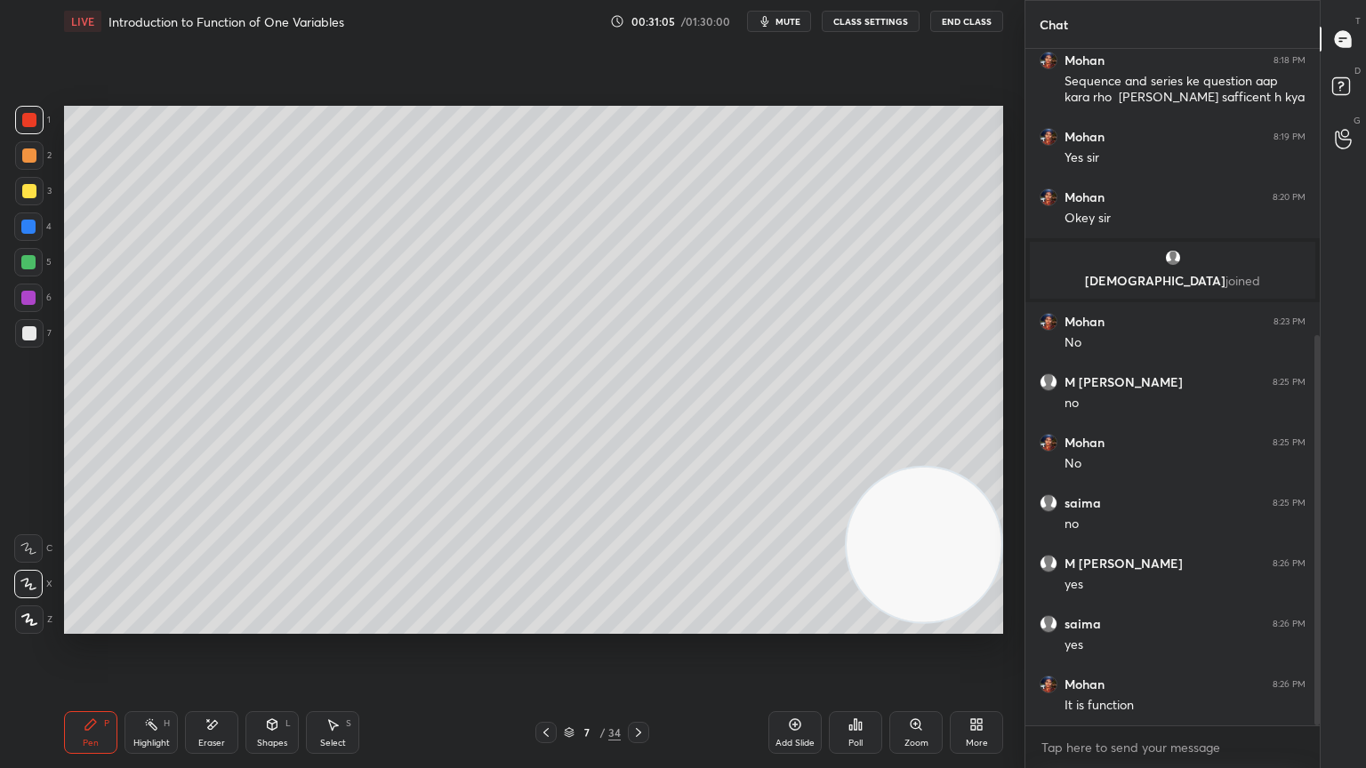
click at [22, 191] on div at bounding box center [29, 191] width 14 height 14
click at [26, 160] on div at bounding box center [29, 156] width 14 height 14
click at [25, 299] on div at bounding box center [28, 298] width 14 height 14
click at [221, 624] on div "Eraser" at bounding box center [211, 732] width 53 height 43
click at [103, 624] on div "Pen P" at bounding box center [90, 732] width 53 height 43
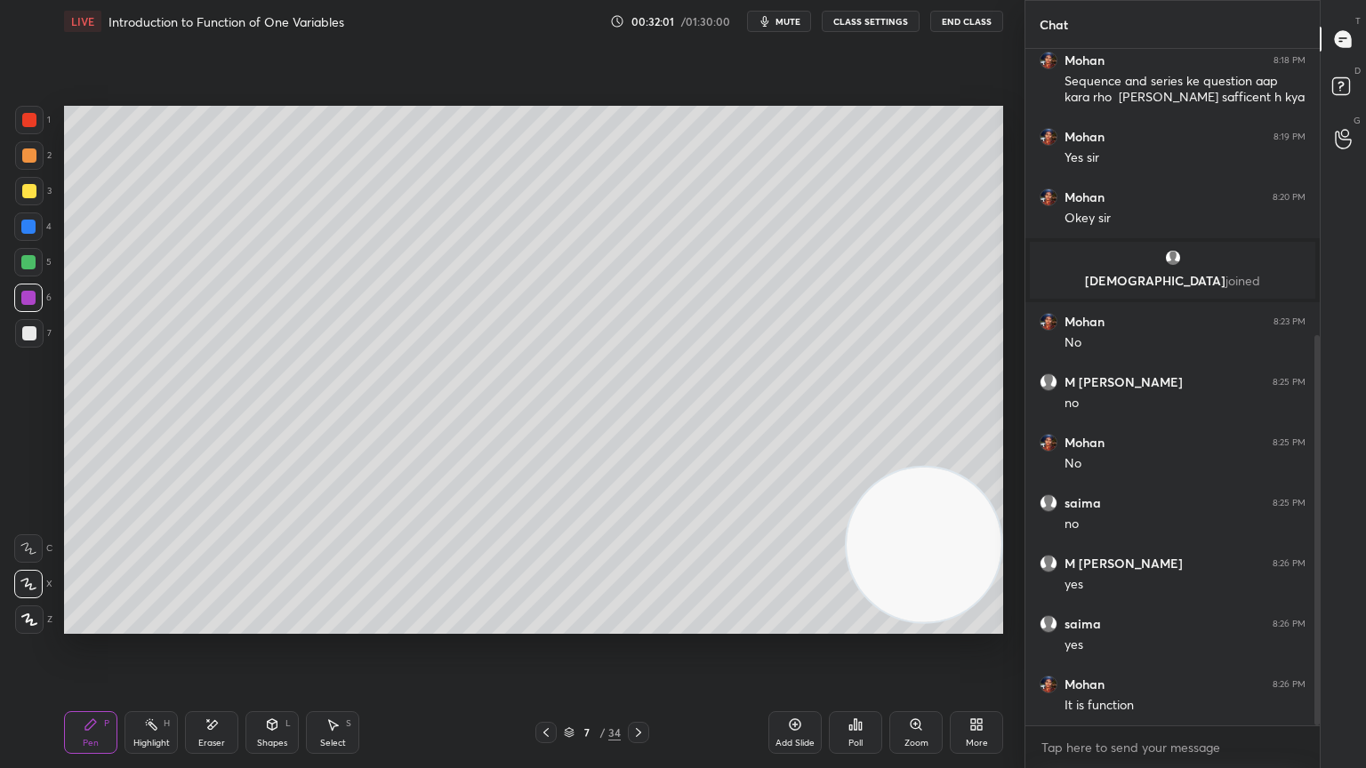
click at [349, 624] on div "Setting up your live class Poll for secs No correct answer Start poll" at bounding box center [533, 370] width 953 height 654
click at [31, 260] on div at bounding box center [28, 262] width 14 height 14
click at [29, 301] on div at bounding box center [28, 298] width 14 height 14
click at [29, 337] on div at bounding box center [29, 333] width 14 height 14
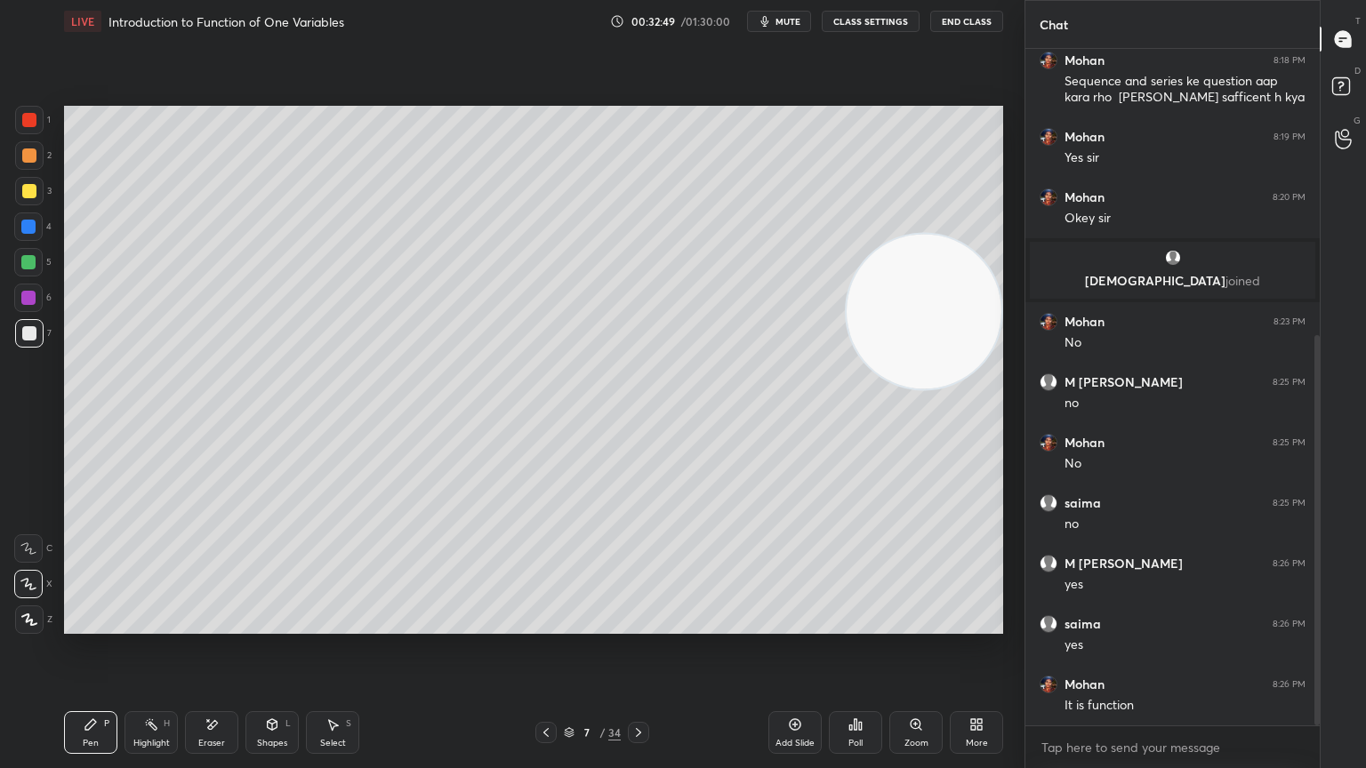
click at [25, 187] on div at bounding box center [29, 191] width 14 height 14
click at [29, 295] on div at bounding box center [28, 298] width 14 height 14
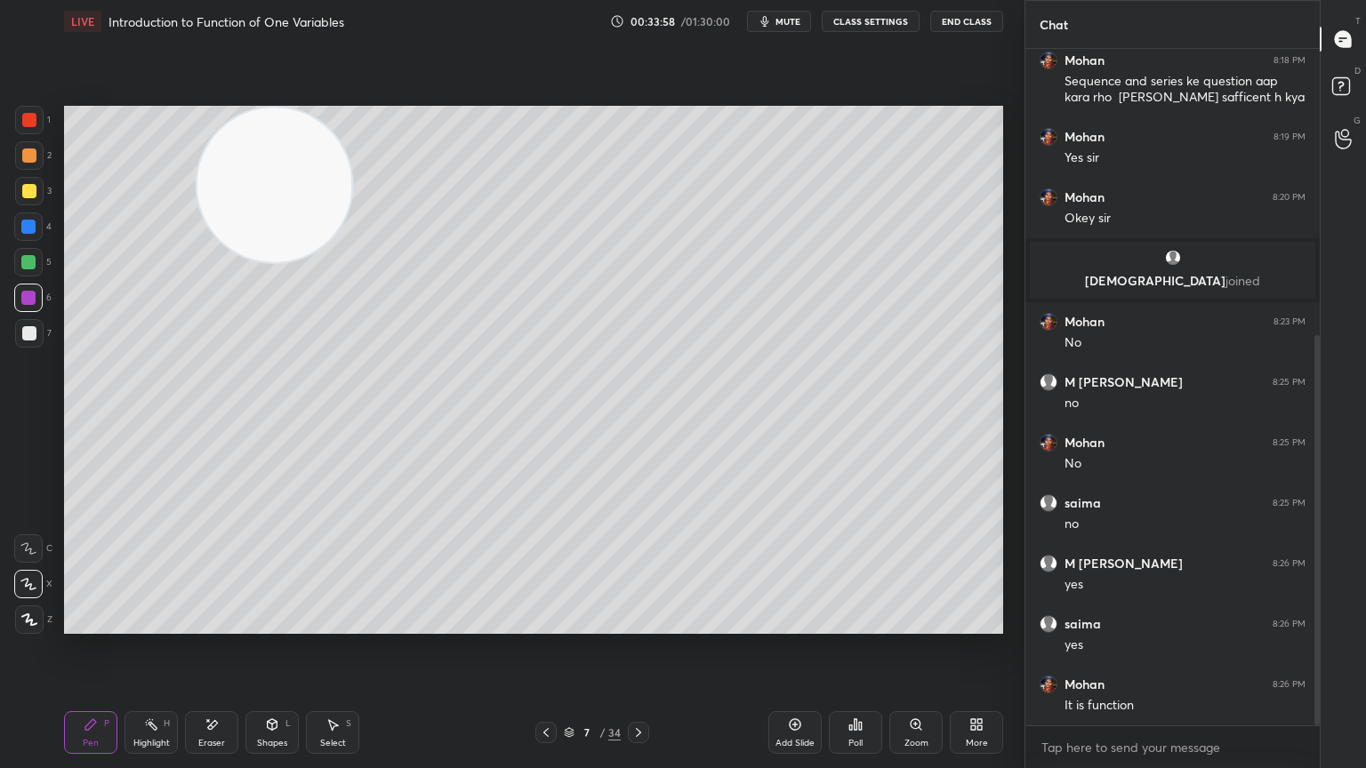
click at [644, 624] on icon at bounding box center [638, 733] width 14 height 14
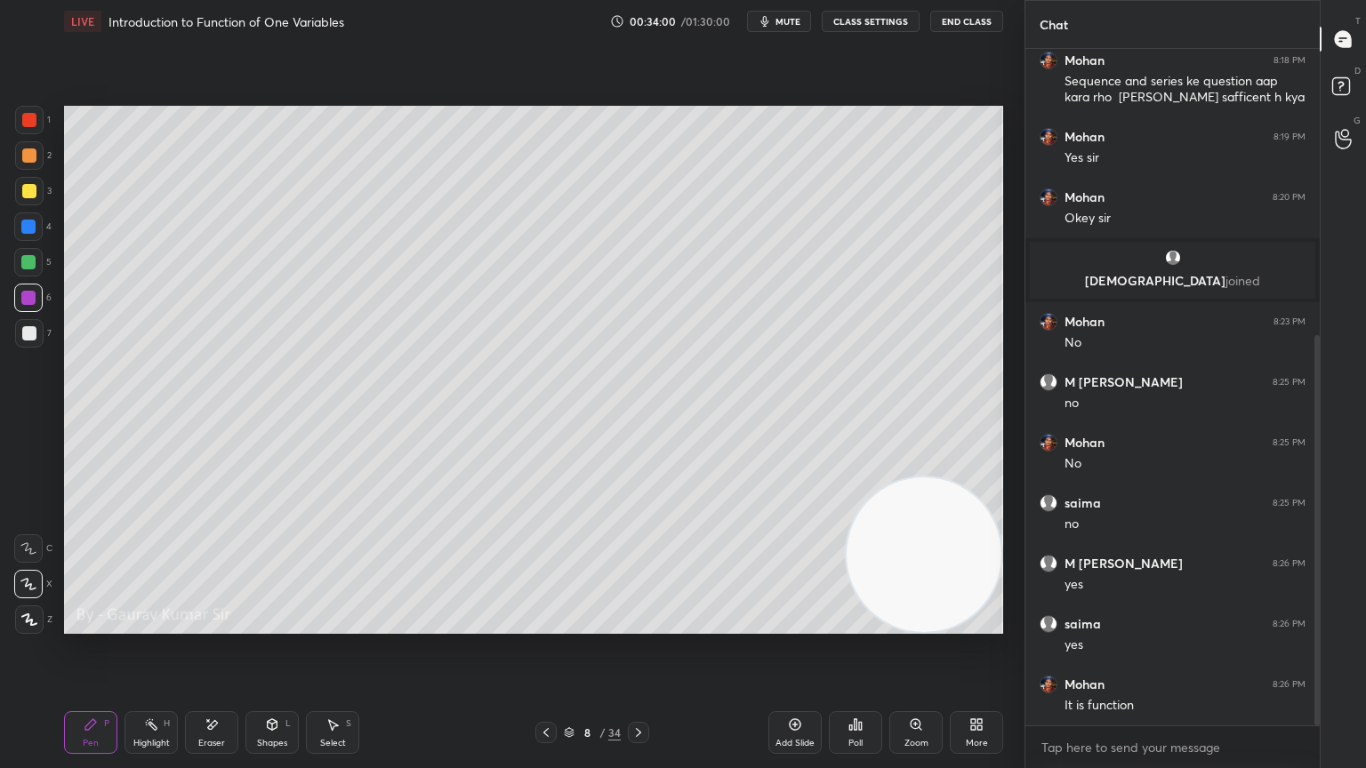
click at [29, 261] on div at bounding box center [28, 262] width 14 height 14
click at [28, 338] on div at bounding box center [29, 333] width 14 height 14
click at [28, 297] on div at bounding box center [28, 298] width 14 height 14
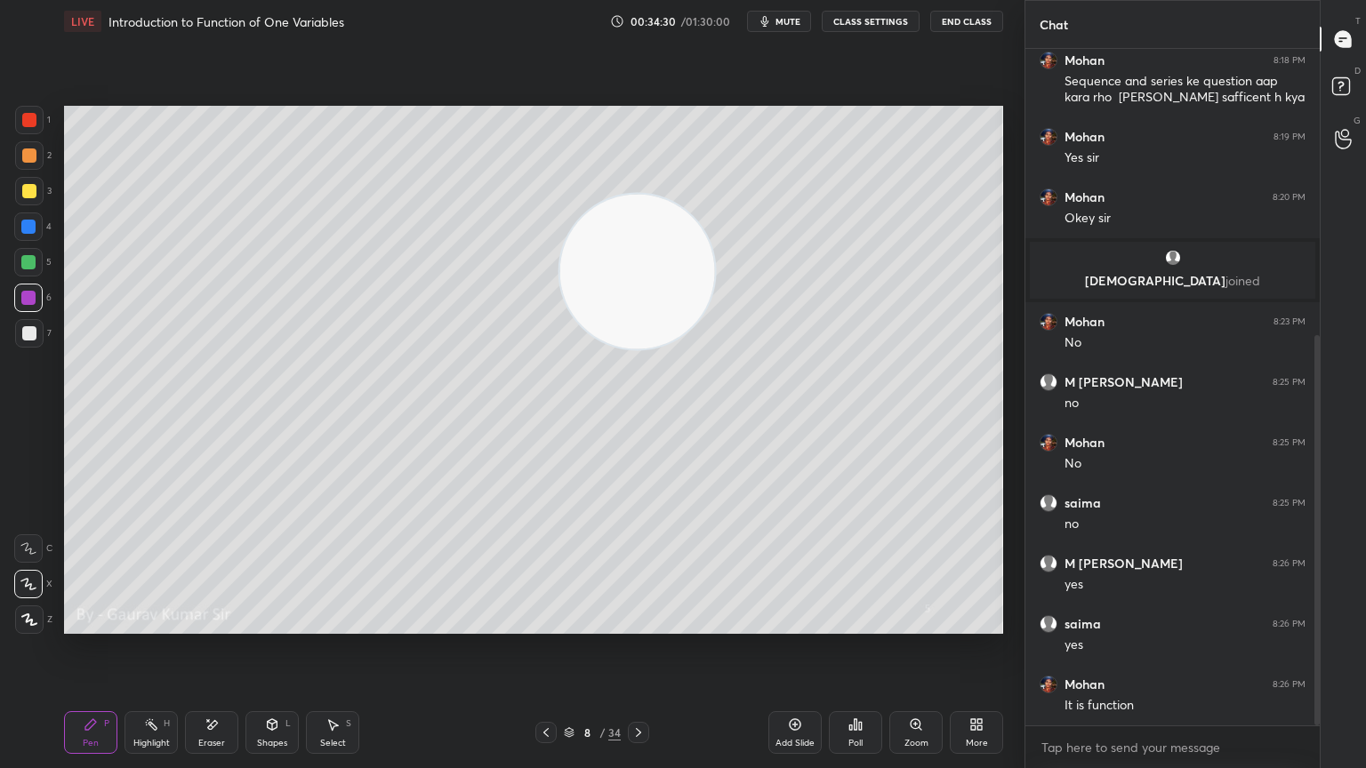
click at [26, 333] on div at bounding box center [29, 333] width 14 height 14
click at [209, 624] on div "Eraser" at bounding box center [211, 743] width 27 height 9
click at [82, 624] on div "Pen P" at bounding box center [90, 732] width 53 height 43
click at [32, 118] on div at bounding box center [29, 120] width 14 height 14
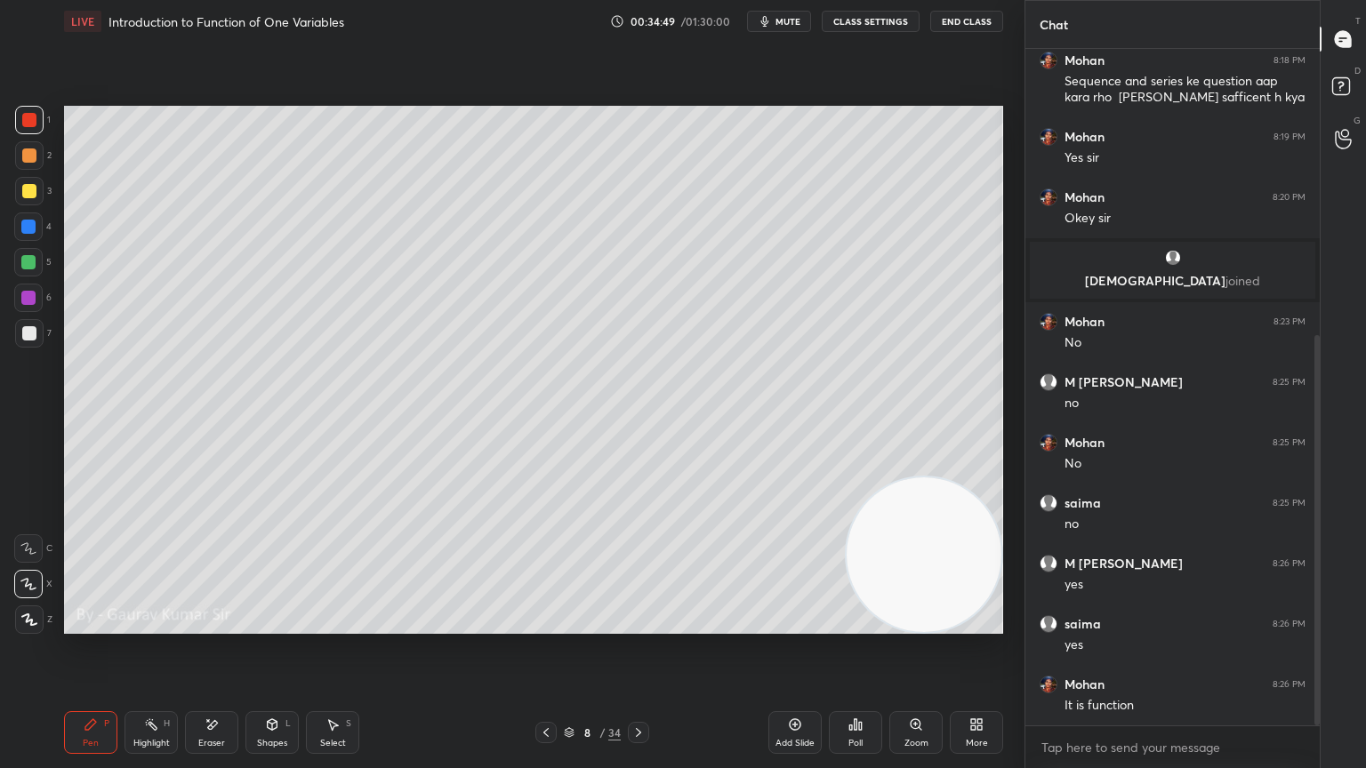
click at [205, 624] on div "Eraser" at bounding box center [211, 743] width 27 height 9
click at [103, 624] on div "Pen P" at bounding box center [90, 732] width 53 height 43
click at [641, 624] on icon at bounding box center [638, 733] width 14 height 14
click at [30, 190] on div at bounding box center [29, 191] width 14 height 14
click at [221, 624] on div "Eraser" at bounding box center [211, 743] width 27 height 9
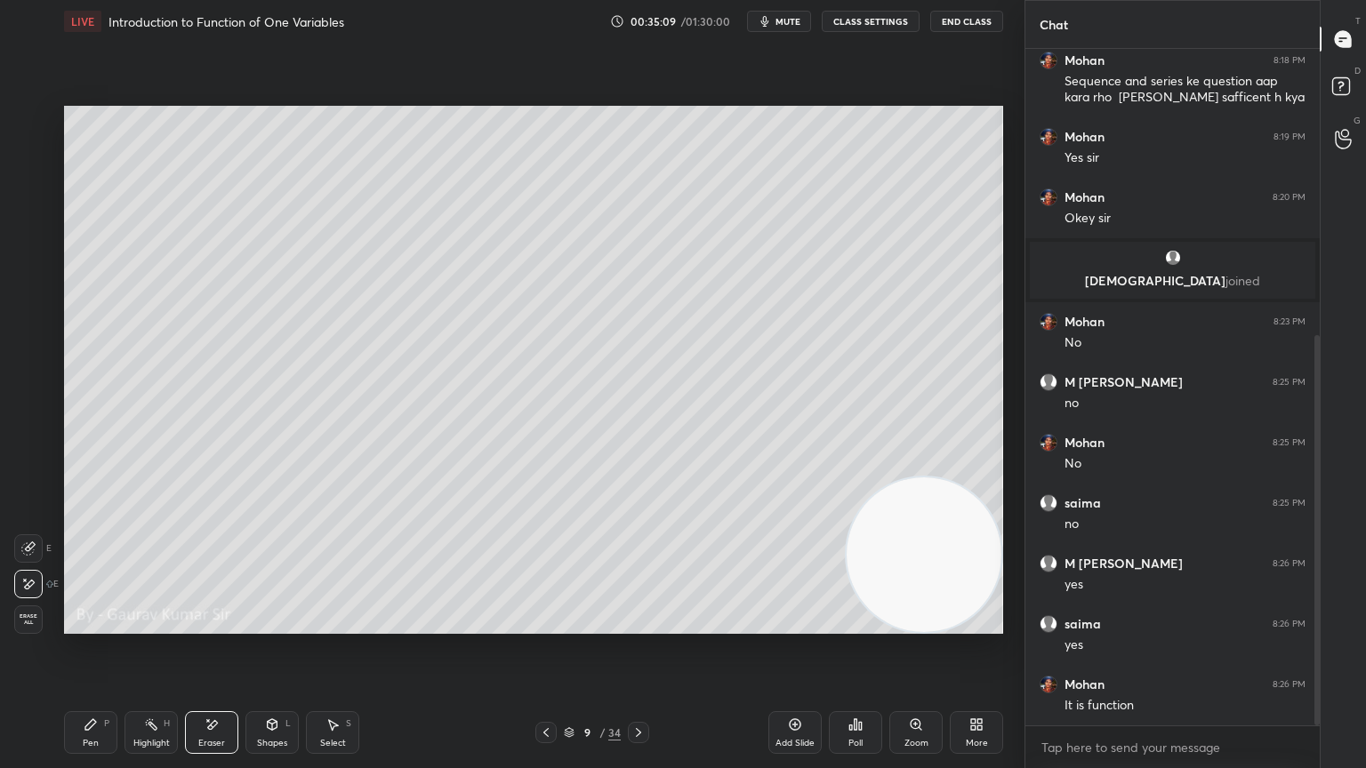
click at [87, 624] on icon at bounding box center [90, 724] width 11 height 11
click at [28, 301] on div at bounding box center [28, 298] width 14 height 14
click at [28, 298] on div at bounding box center [28, 298] width 14 height 14
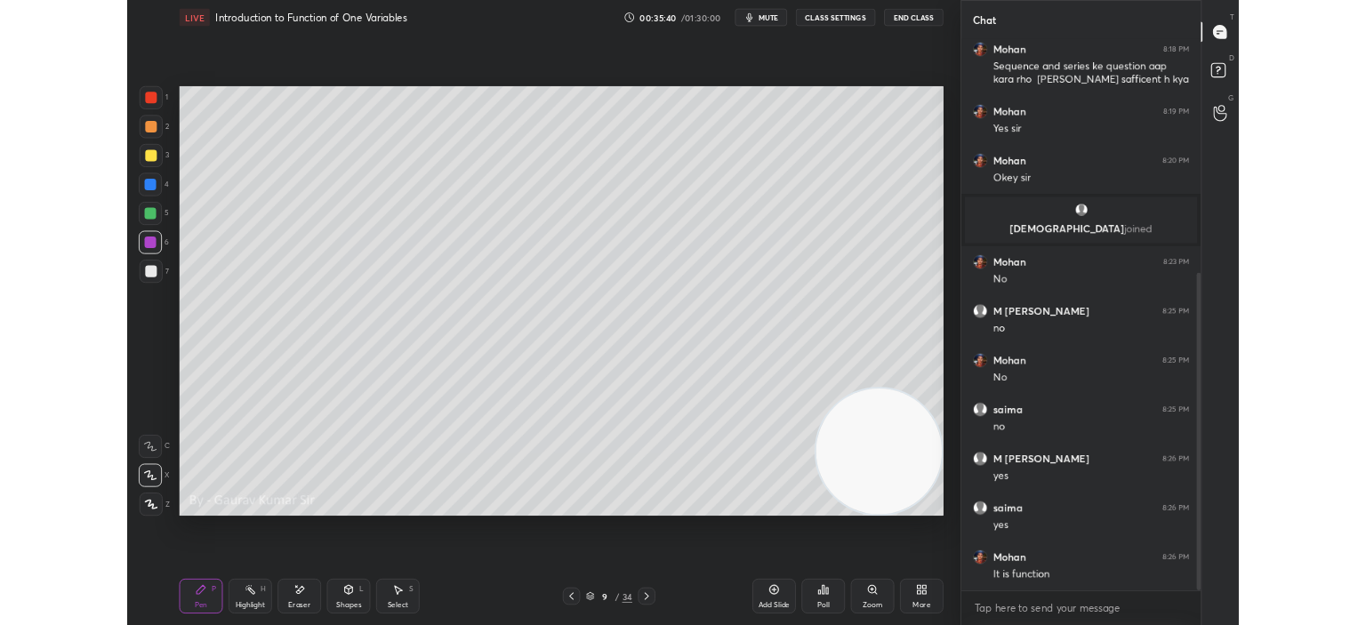
scroll to position [558, 0]
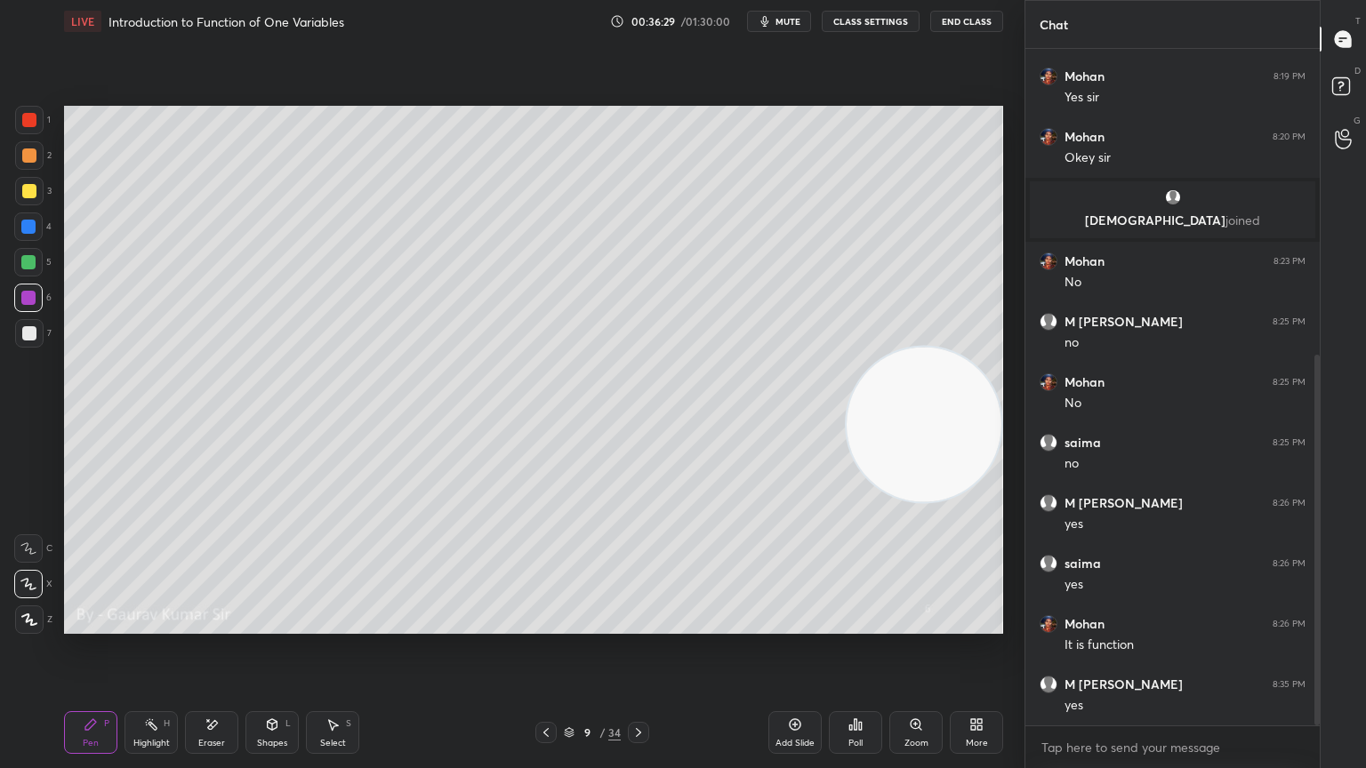
click at [644, 624] on icon at bounding box center [638, 733] width 14 height 14
click at [25, 189] on div at bounding box center [29, 191] width 14 height 14
click at [231, 624] on div "Eraser" at bounding box center [211, 732] width 53 height 43
click at [110, 624] on div "Pen P" at bounding box center [90, 732] width 53 height 43
click at [30, 296] on div at bounding box center [28, 298] width 14 height 14
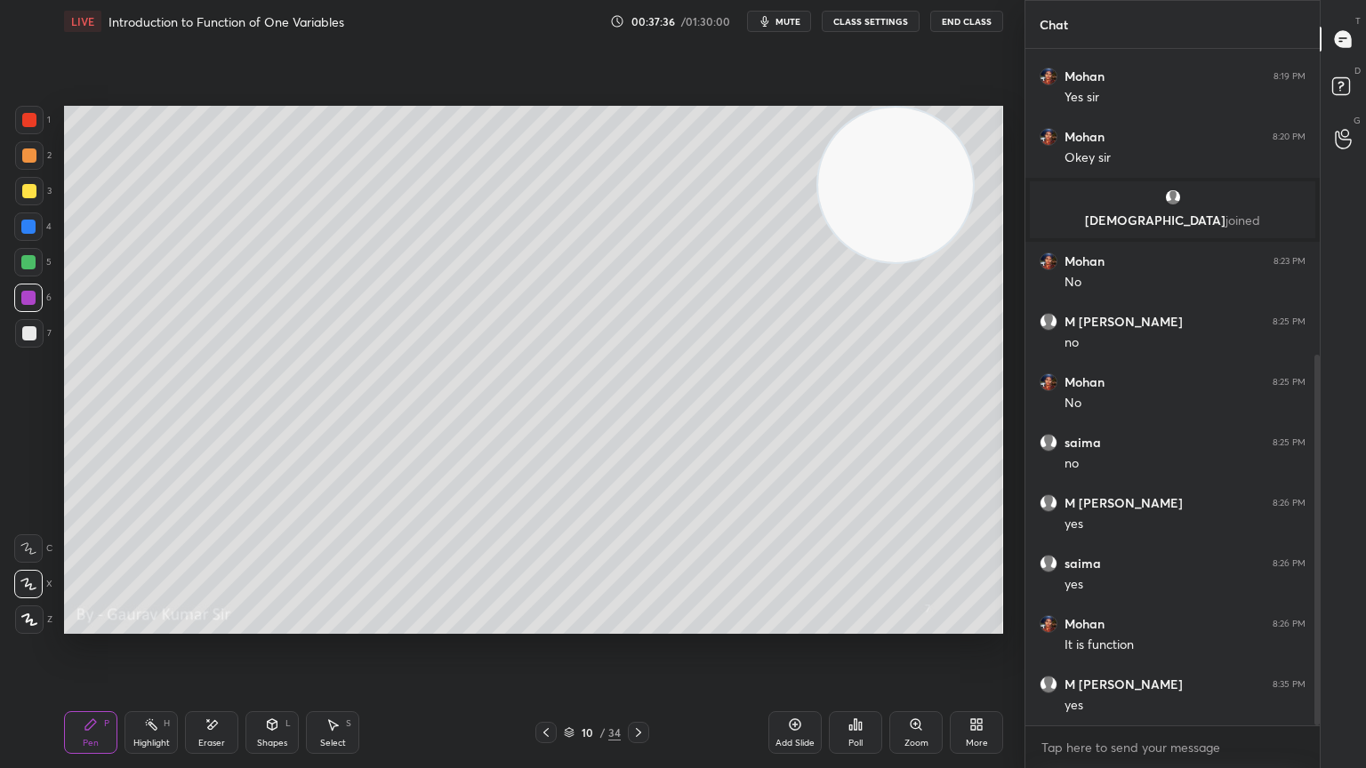
click at [34, 256] on div at bounding box center [28, 262] width 14 height 14
click at [33, 300] on div at bounding box center [28, 298] width 14 height 14
click at [28, 336] on div at bounding box center [29, 333] width 14 height 14
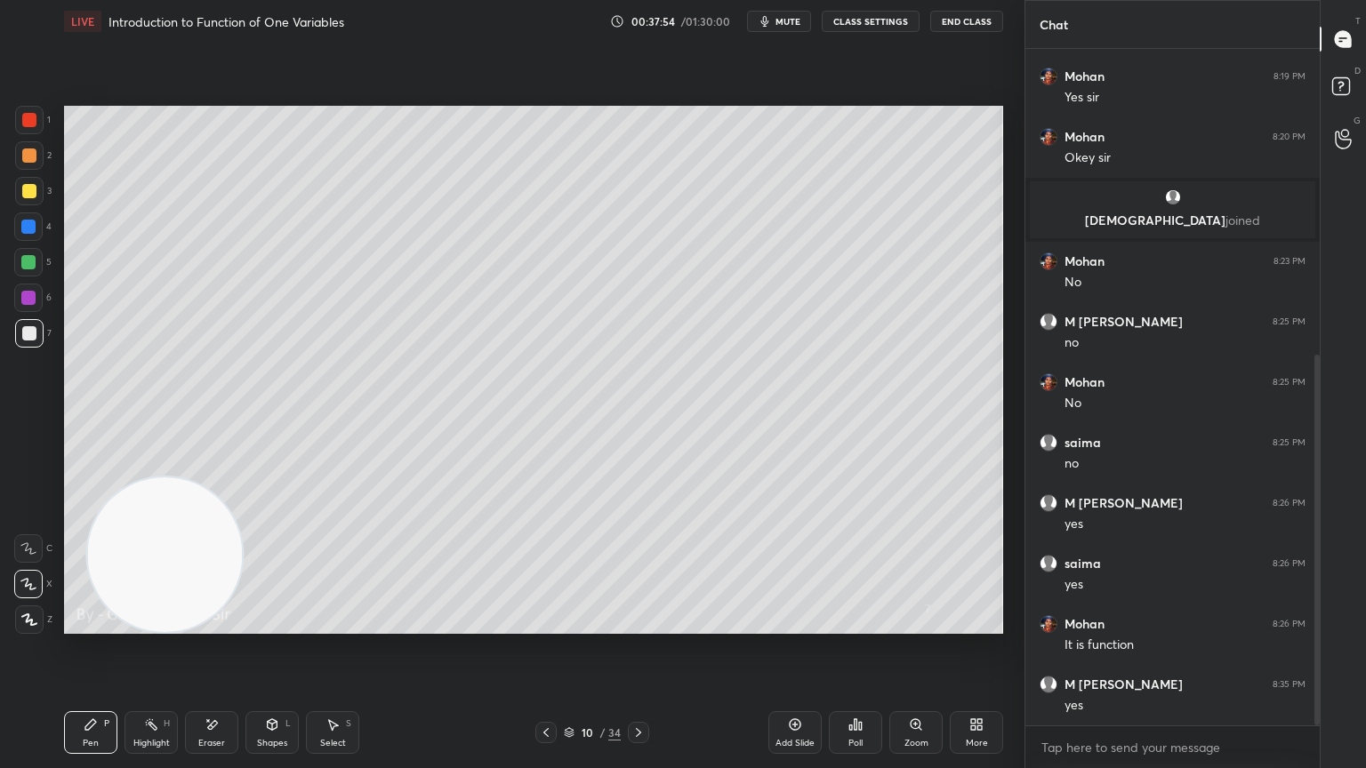
click at [541, 624] on icon at bounding box center [546, 733] width 14 height 14
click at [545, 624] on icon at bounding box center [545, 732] width 5 height 9
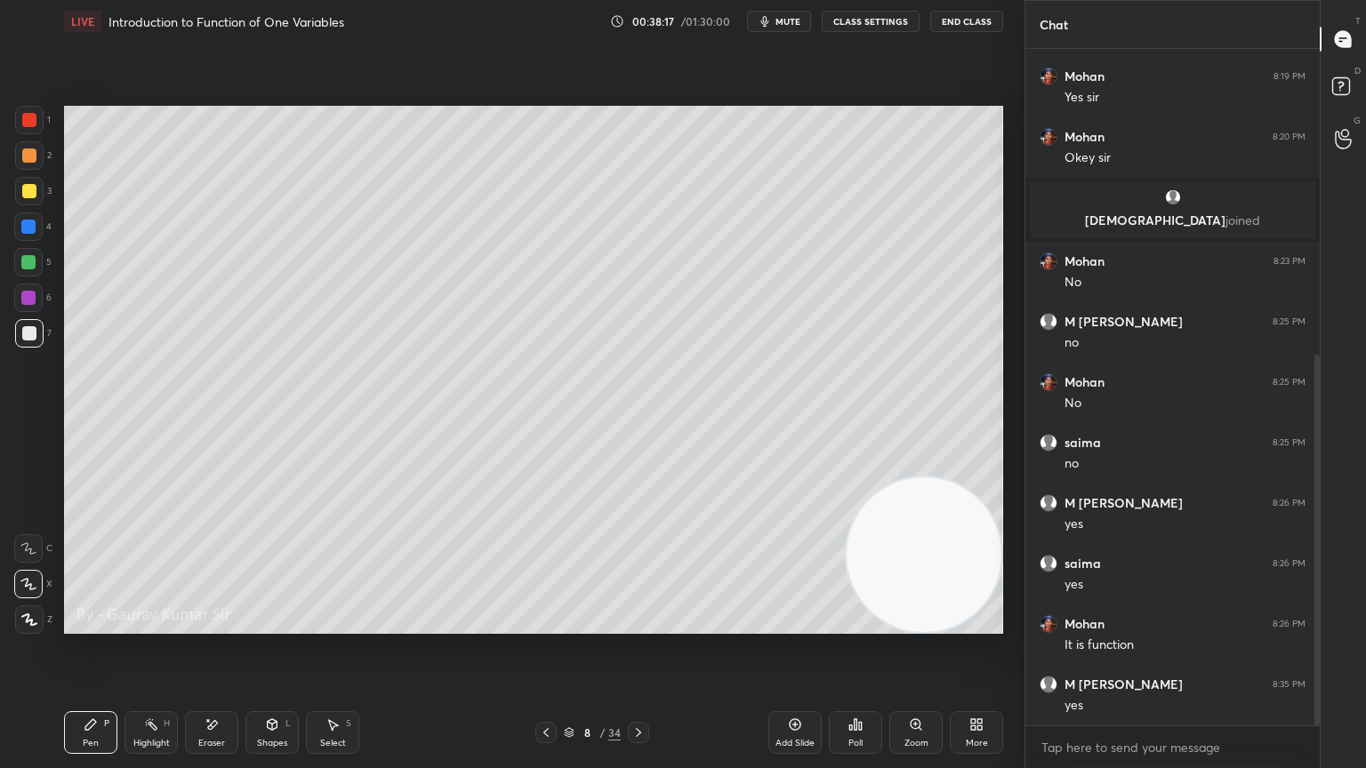
click at [220, 624] on div "Eraser" at bounding box center [211, 743] width 27 height 9
click at [643, 624] on icon at bounding box center [638, 733] width 14 height 14
click at [638, 624] on icon at bounding box center [638, 733] width 14 height 14
click at [103, 624] on div "Pen P" at bounding box center [90, 732] width 53 height 43
click at [30, 304] on div at bounding box center [28, 298] width 14 height 14
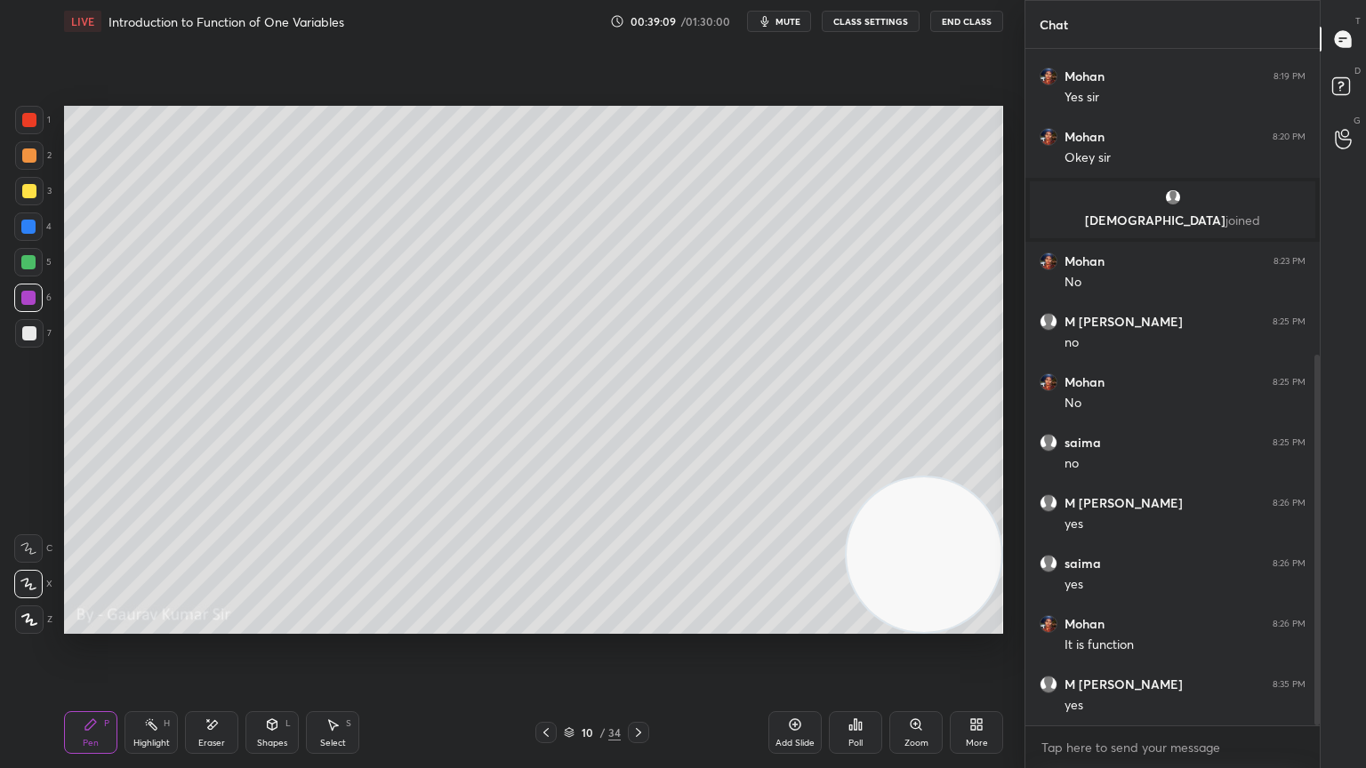
click at [645, 624] on icon at bounding box center [638, 733] width 14 height 14
click at [25, 190] on div at bounding box center [29, 191] width 14 height 14
click at [28, 264] on div at bounding box center [28, 262] width 14 height 14
click at [28, 226] on div at bounding box center [28, 227] width 14 height 14
click at [29, 296] on div at bounding box center [28, 298] width 14 height 14
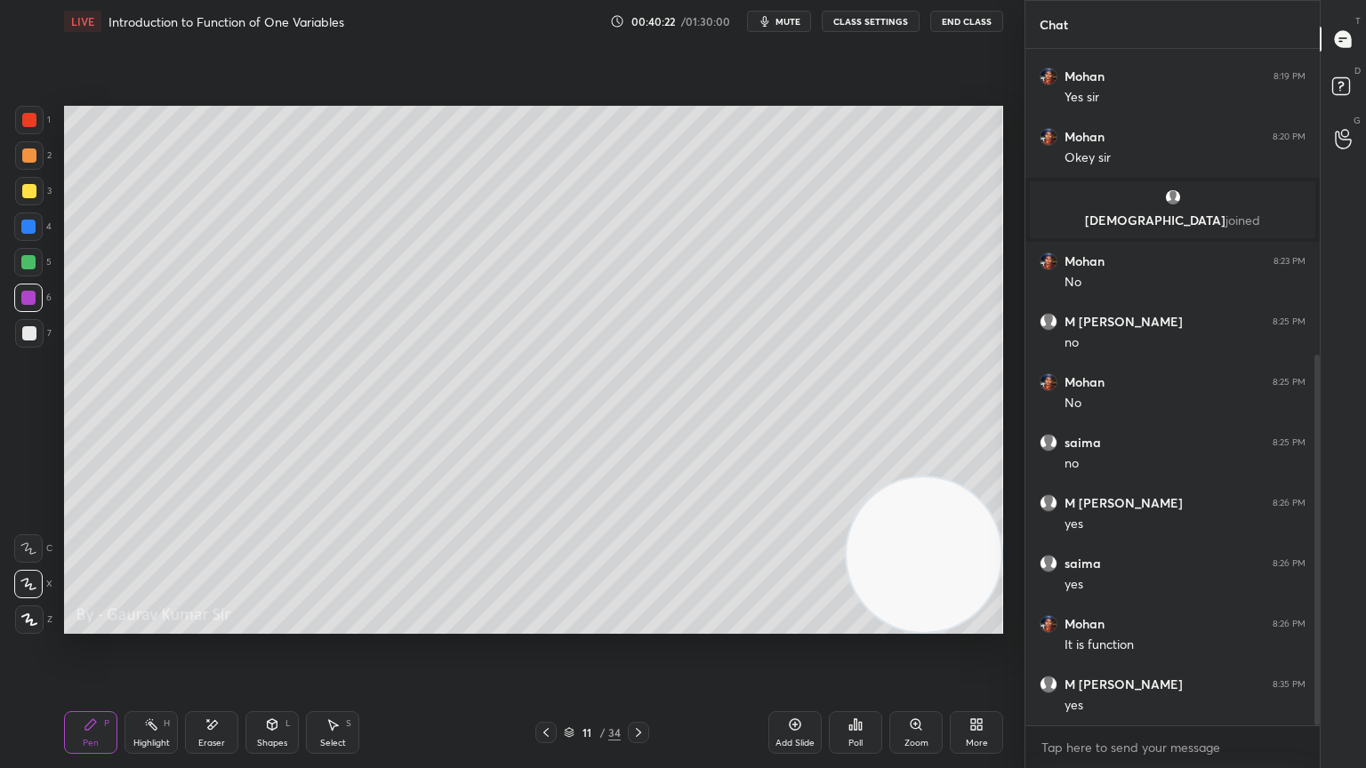
click at [622, 624] on div "Pen P Highlight H Eraser Shapes L Select S 11 / 34 Add Slide Poll Zoom More" at bounding box center [533, 732] width 939 height 71
click at [638, 624] on icon at bounding box center [638, 733] width 14 height 14
click at [28, 121] on div at bounding box center [29, 120] width 14 height 14
click at [640, 624] on icon at bounding box center [638, 733] width 14 height 14
click at [28, 154] on div at bounding box center [29, 156] width 14 height 14
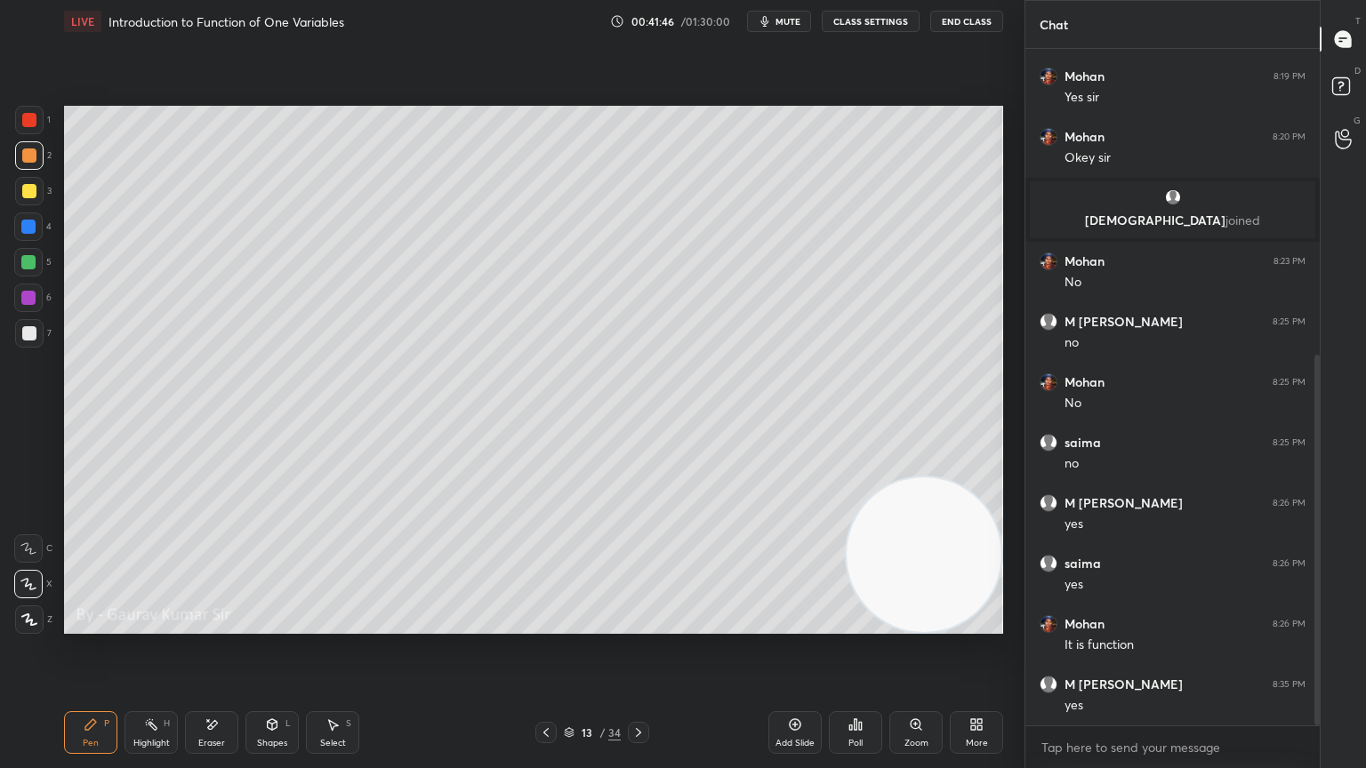
click at [31, 121] on div at bounding box center [29, 120] width 14 height 14
click at [26, 265] on div at bounding box center [28, 262] width 14 height 14
click at [35, 157] on div at bounding box center [29, 156] width 14 height 14
click at [28, 298] on div at bounding box center [28, 298] width 14 height 14
click at [27, 337] on div at bounding box center [29, 333] width 14 height 14
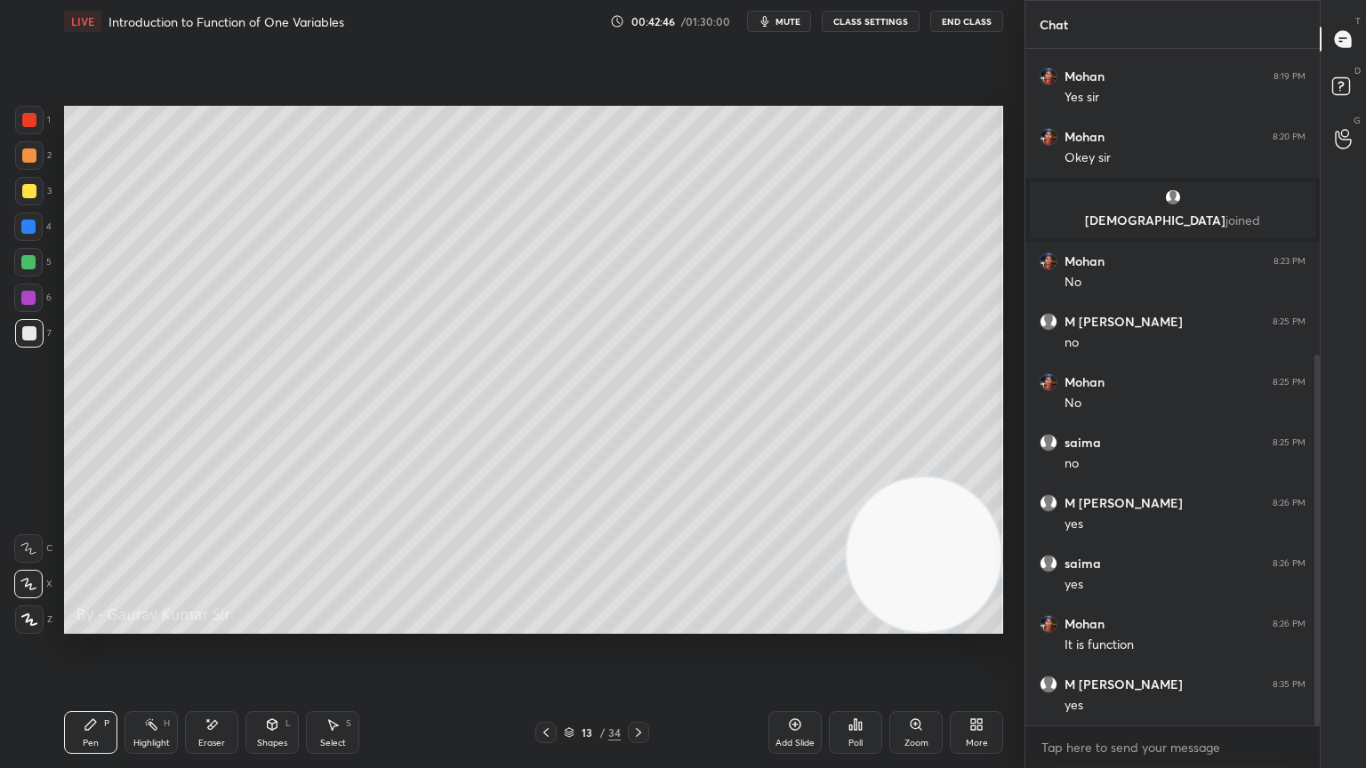
click at [25, 189] on div at bounding box center [29, 191] width 14 height 14
click at [515, 624] on div "Setting up your live class Poll for secs No correct answer Start poll" at bounding box center [533, 370] width 953 height 654
click at [638, 624] on icon at bounding box center [638, 733] width 14 height 14
click at [28, 267] on div at bounding box center [28, 262] width 14 height 14
click at [224, 624] on div "Eraser" at bounding box center [211, 743] width 27 height 9
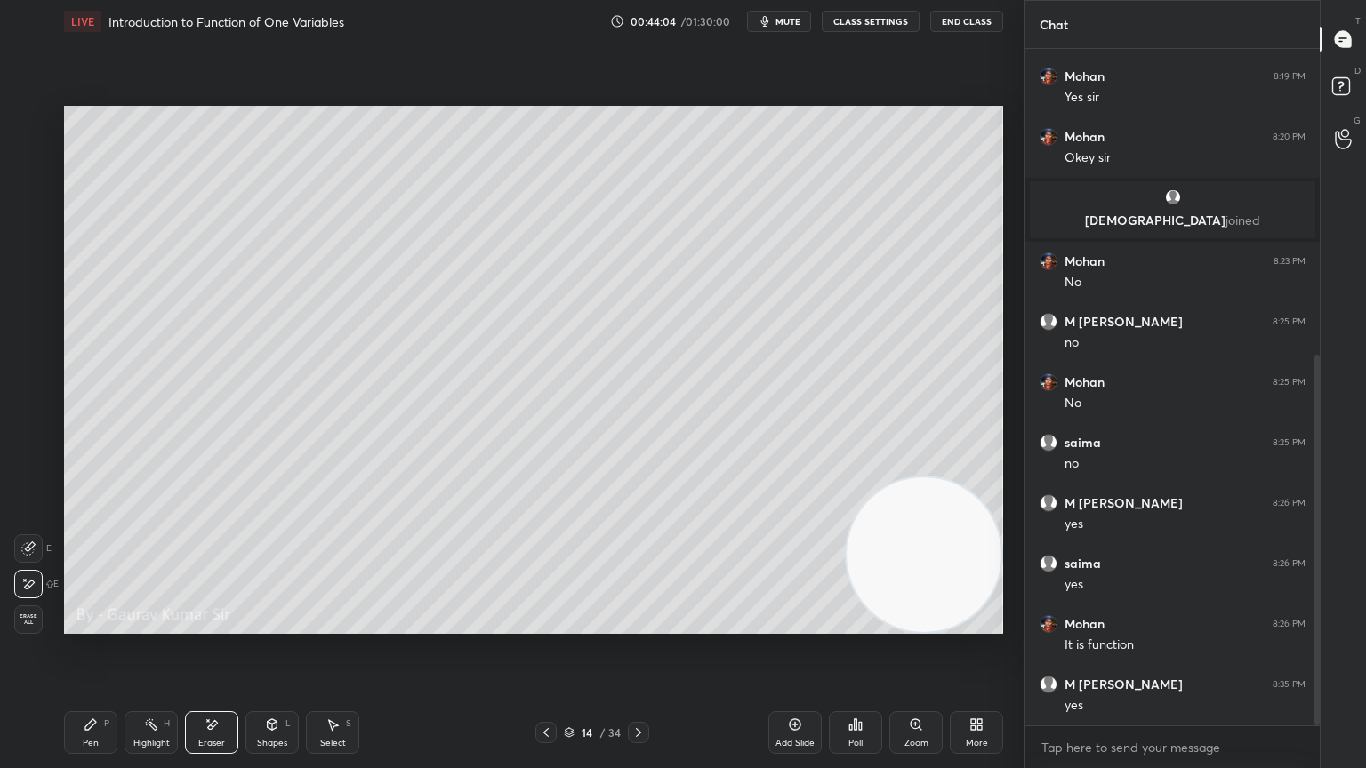
click at [105, 624] on div "Pen P" at bounding box center [90, 732] width 53 height 43
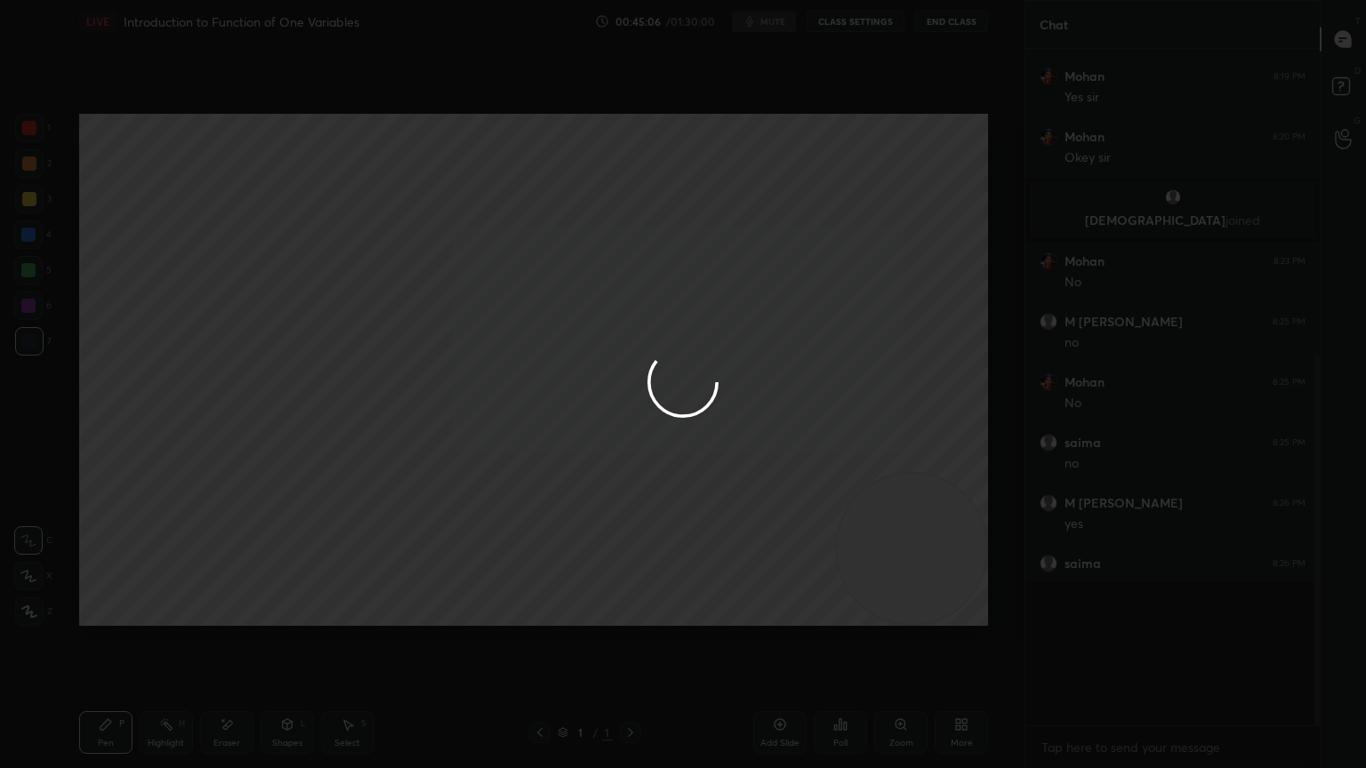
type textarea "x"
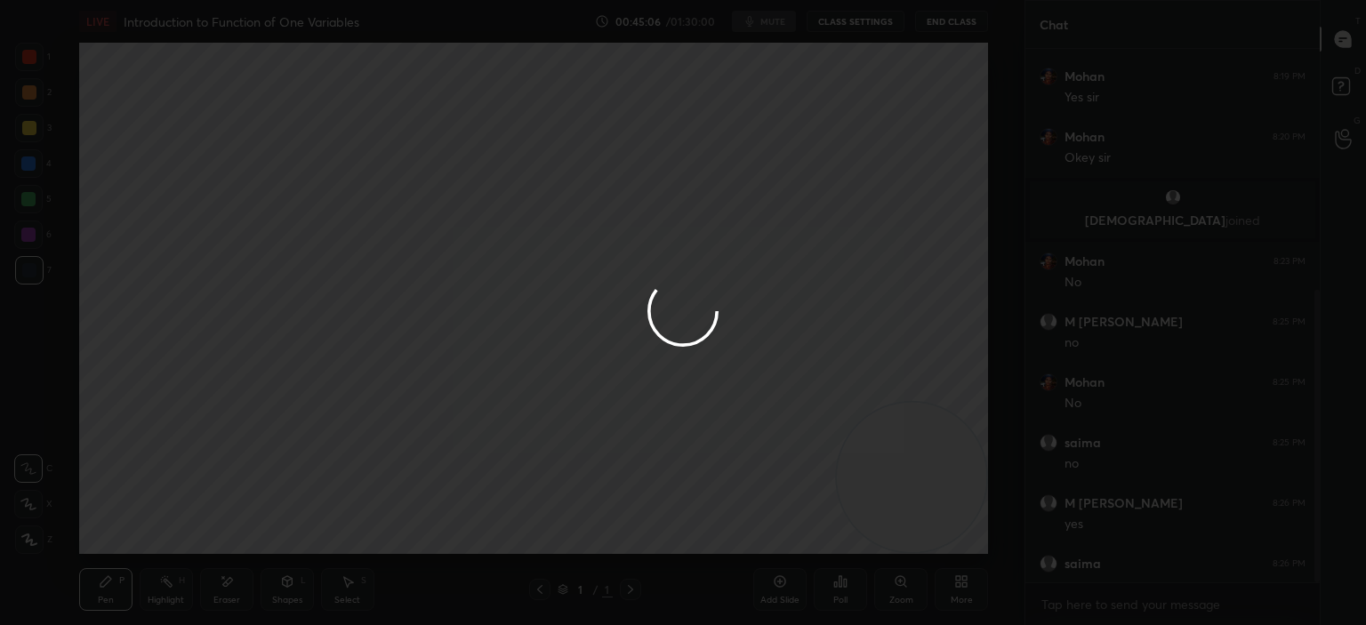
scroll to position [4, 5]
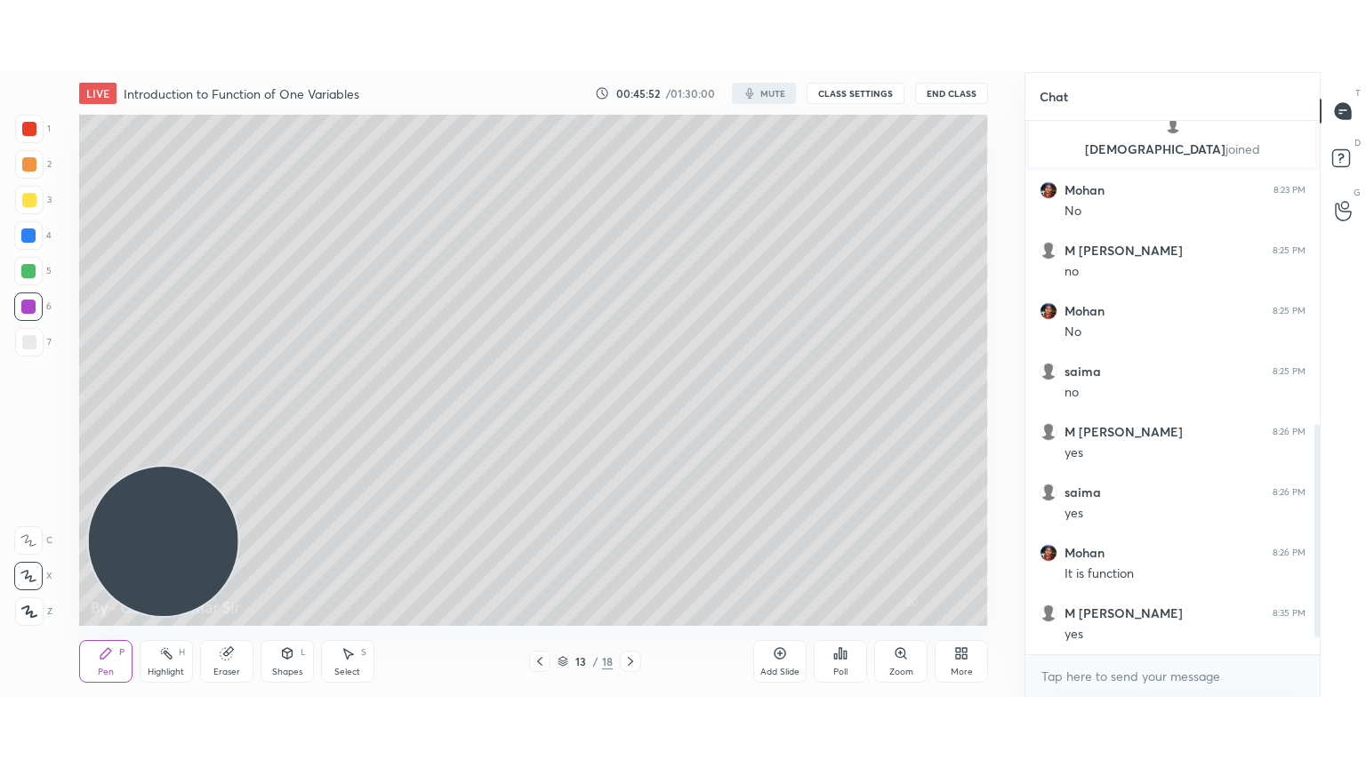
scroll to position [701, 0]
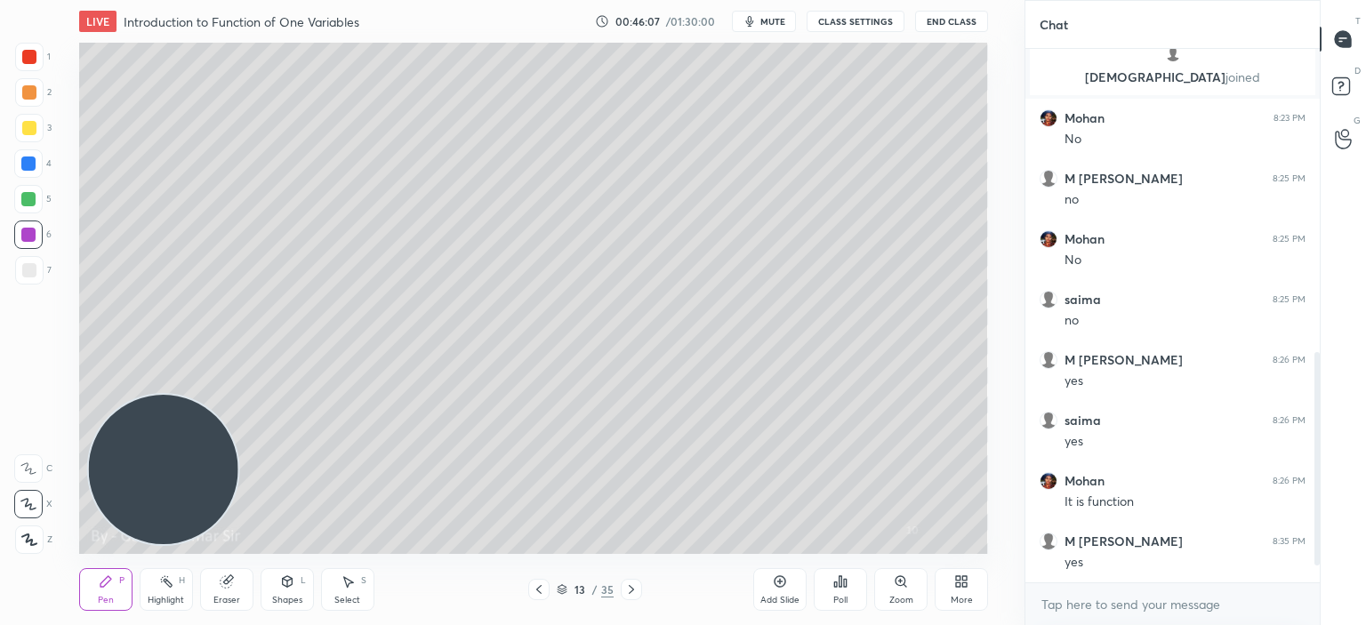
click at [1000, 274] on div "Setting up your live class Poll for secs No correct answer Start poll" at bounding box center [533, 298] width 953 height 511
click at [963, 582] on icon at bounding box center [965, 584] width 4 height 4
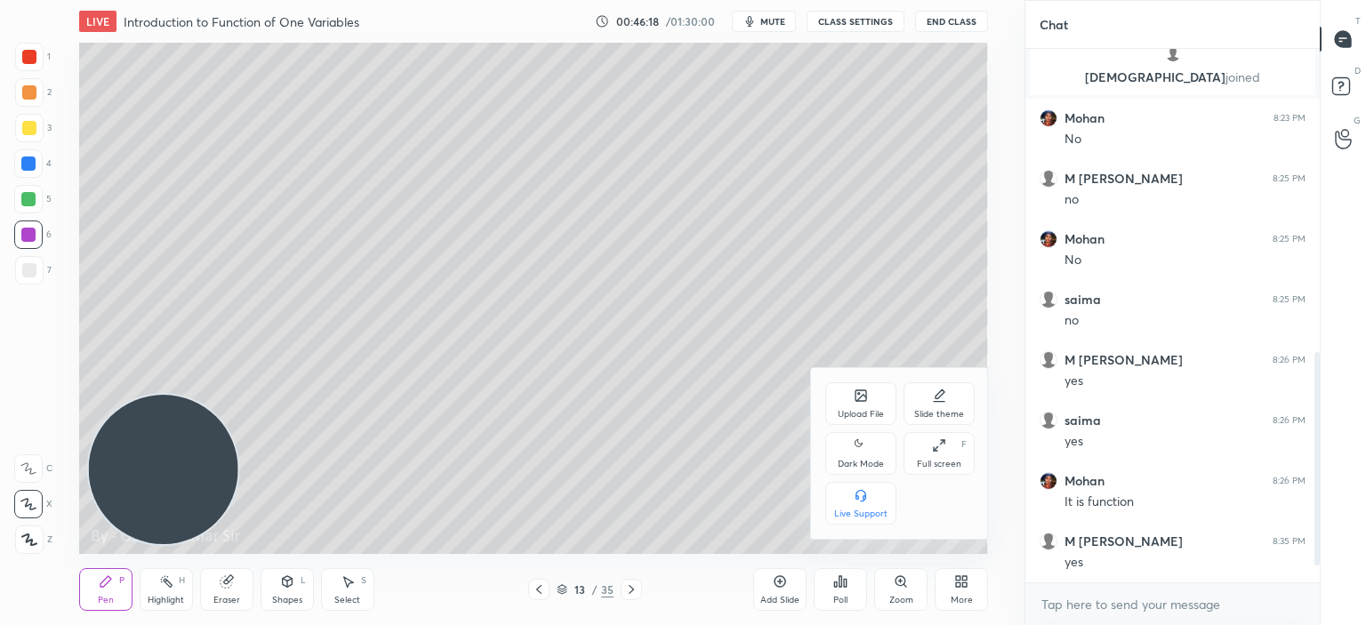
click at [935, 447] on icon at bounding box center [939, 445] width 14 height 14
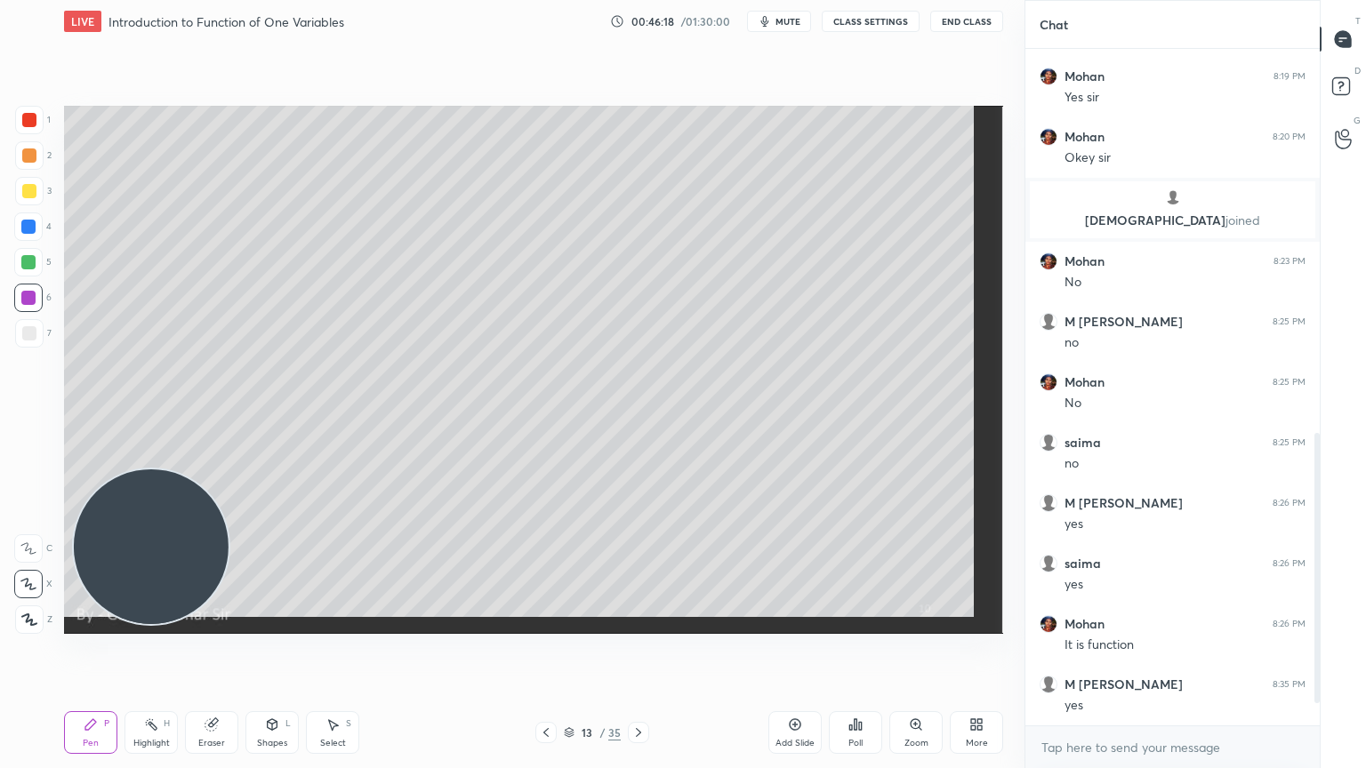
scroll to position [558, 0]
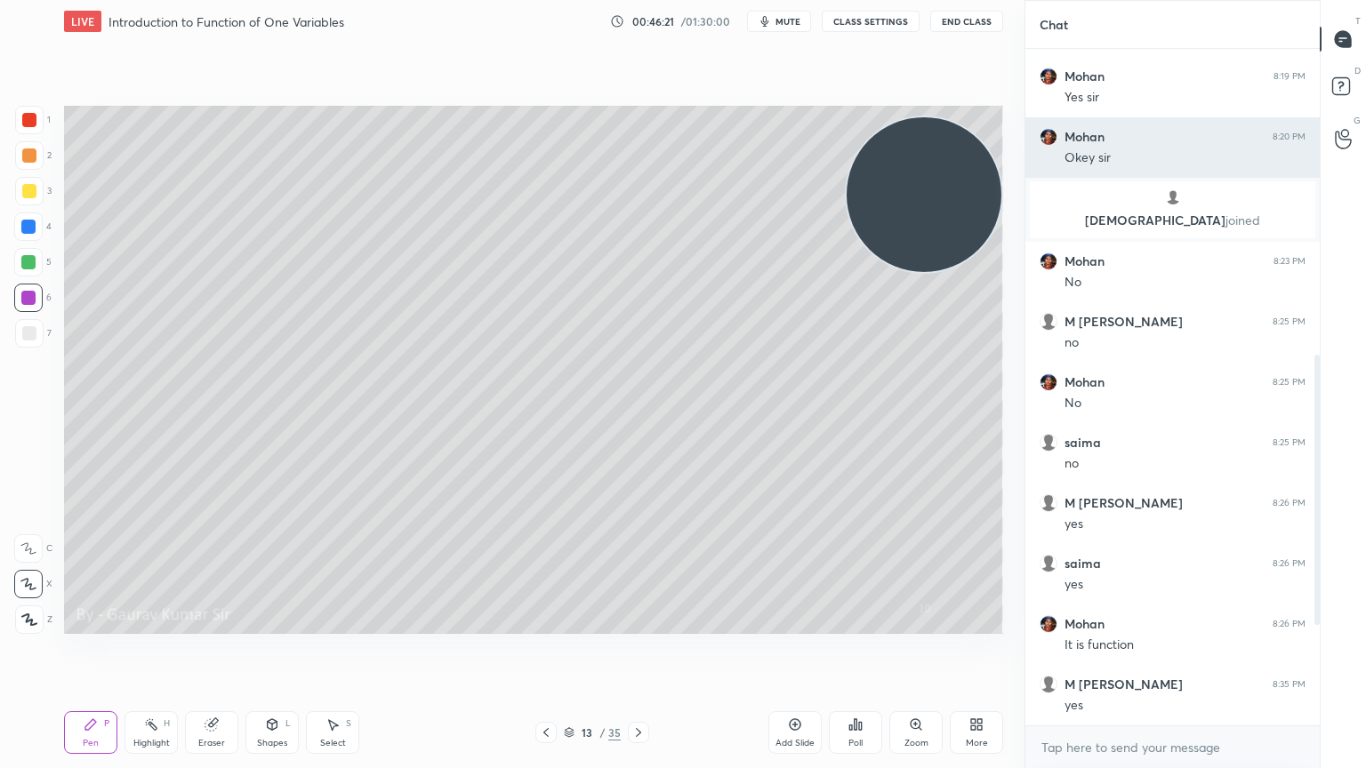
drag, startPoint x: 157, startPoint y: 563, endPoint x: 1034, endPoint y: 174, distance: 959.9
click at [1034, 174] on div "1 2 3 4 5 6 7 C X Z C X Z E E Erase all H H LIVE Introduction to Function of On…" at bounding box center [683, 384] width 1366 height 768
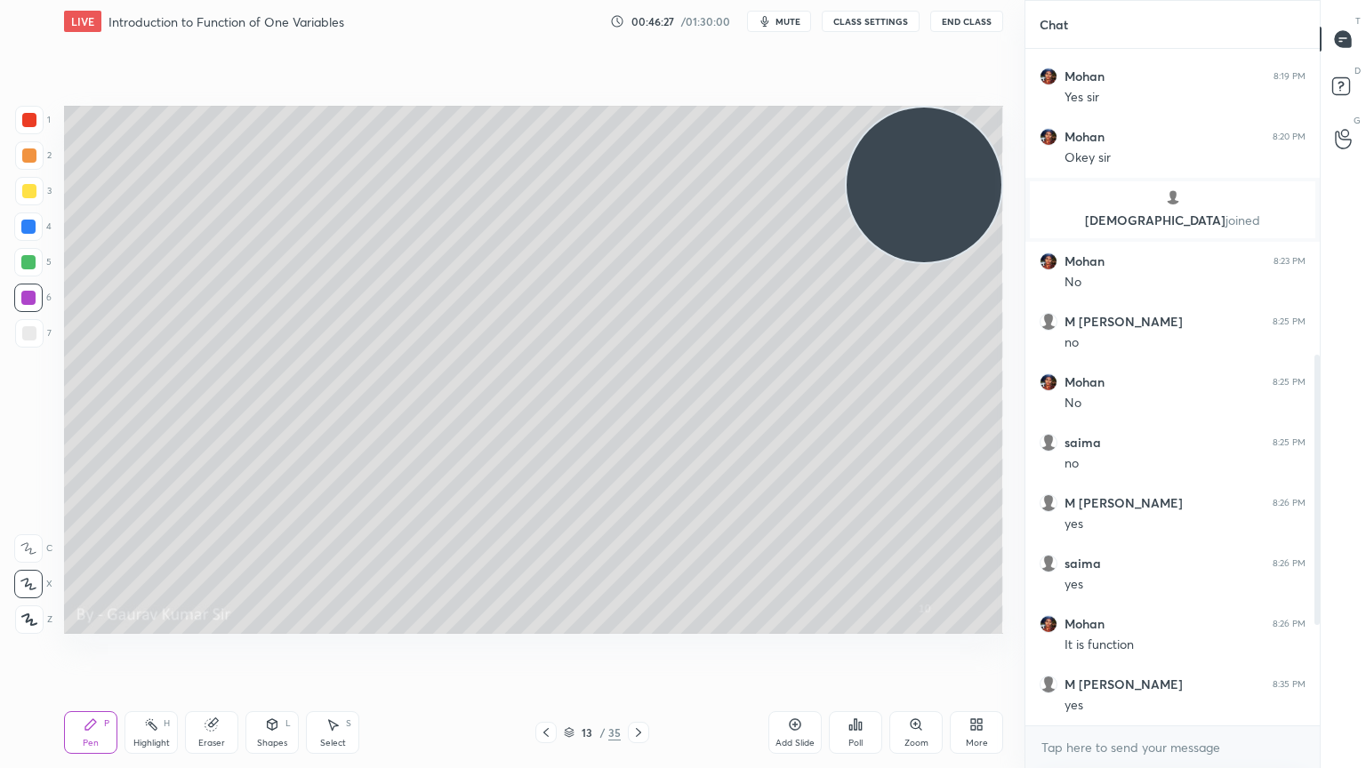
click at [983, 624] on div "More" at bounding box center [976, 732] width 53 height 43
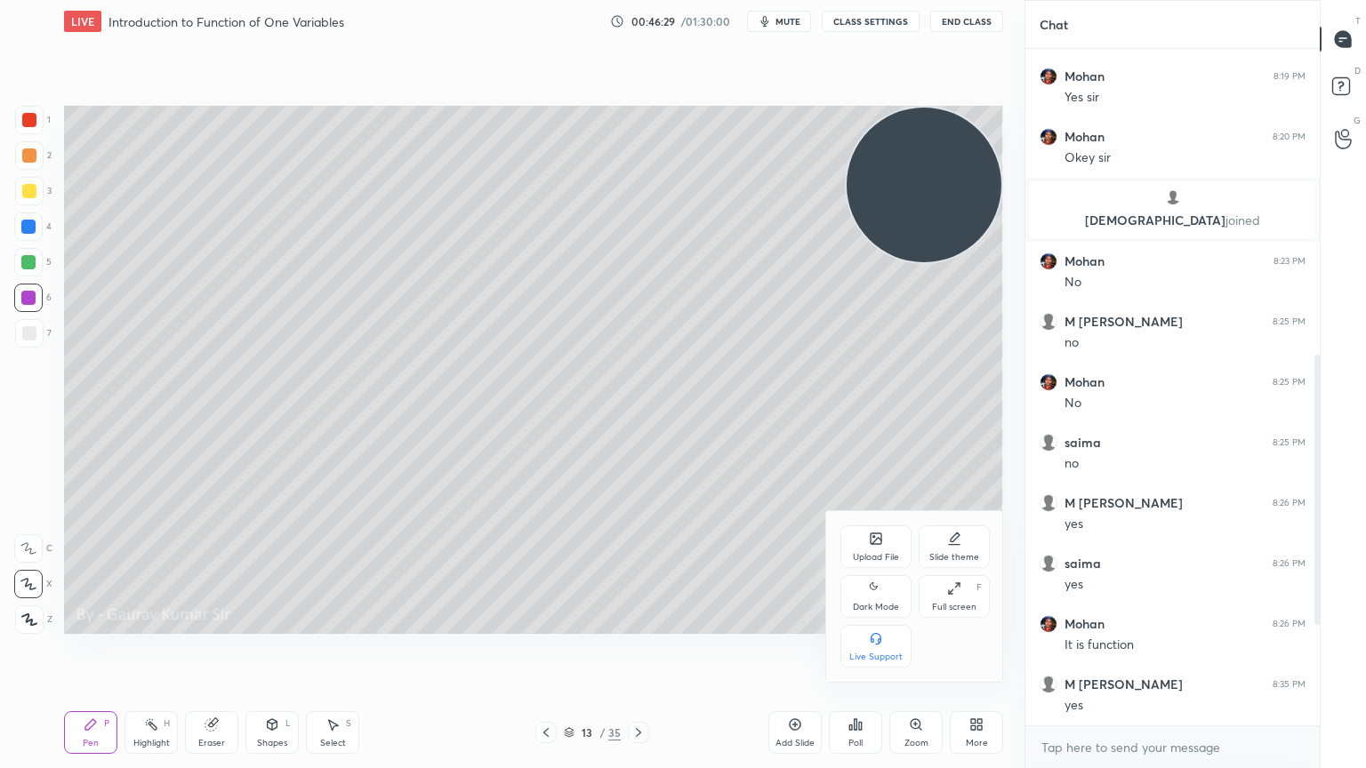
click at [877, 593] on icon at bounding box center [876, 588] width 14 height 21
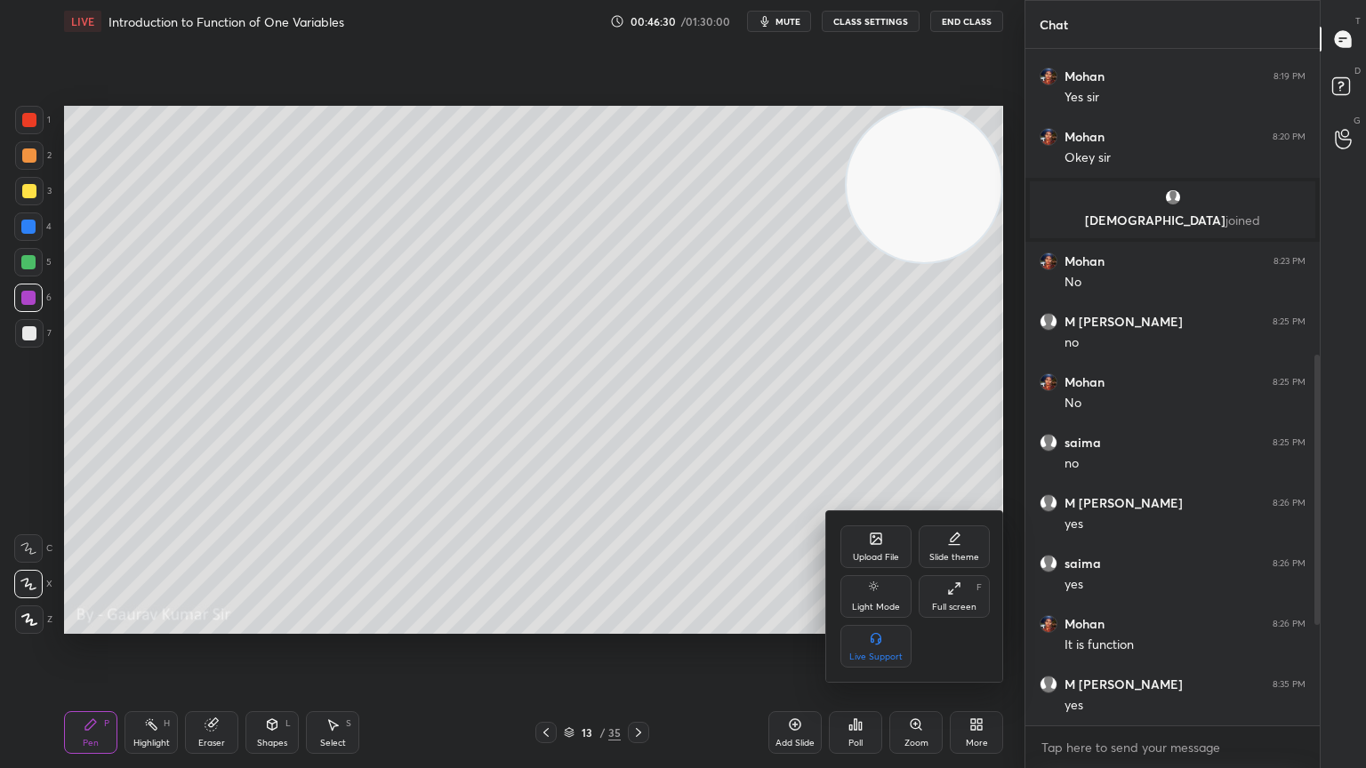
click at [742, 495] on div at bounding box center [683, 384] width 1366 height 768
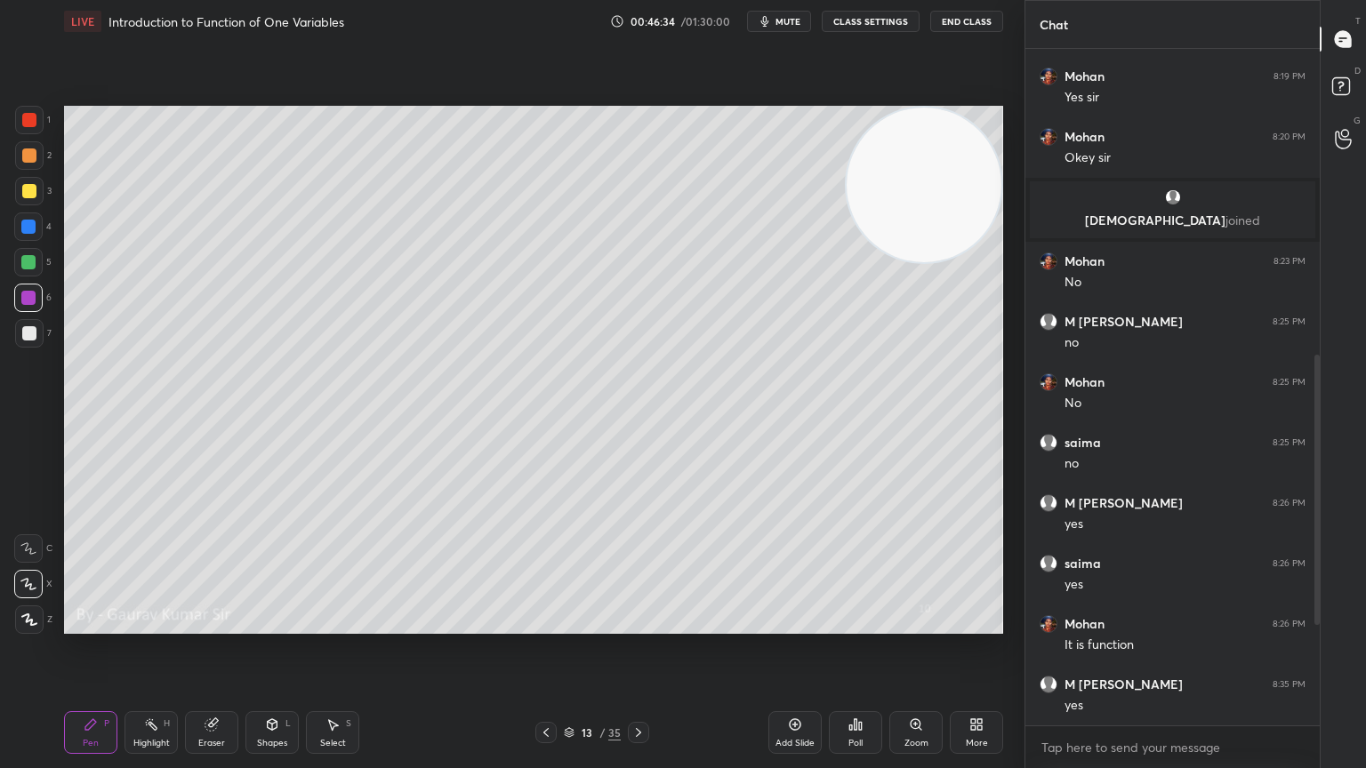
click at [206, 624] on icon at bounding box center [212, 725] width 14 height 14
click at [37, 588] on div at bounding box center [28, 584] width 28 height 28
click at [402, 624] on div "Setting up your live class Poll for secs No correct answer Start poll" at bounding box center [533, 370] width 953 height 654
drag, startPoint x: 925, startPoint y: 177, endPoint x: 969, endPoint y: 151, distance: 51.4
click at [969, 151] on video at bounding box center [924, 185] width 155 height 155
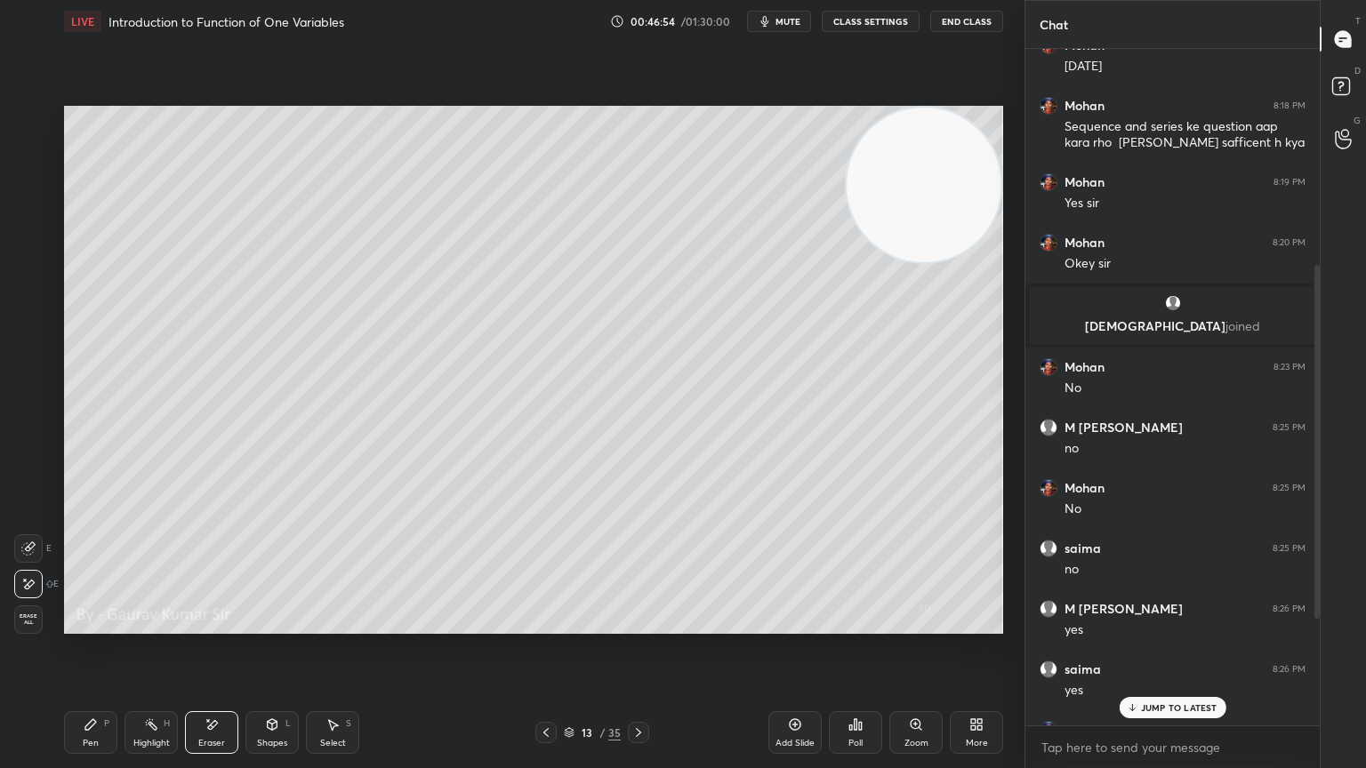
scroll to position [618, 0]
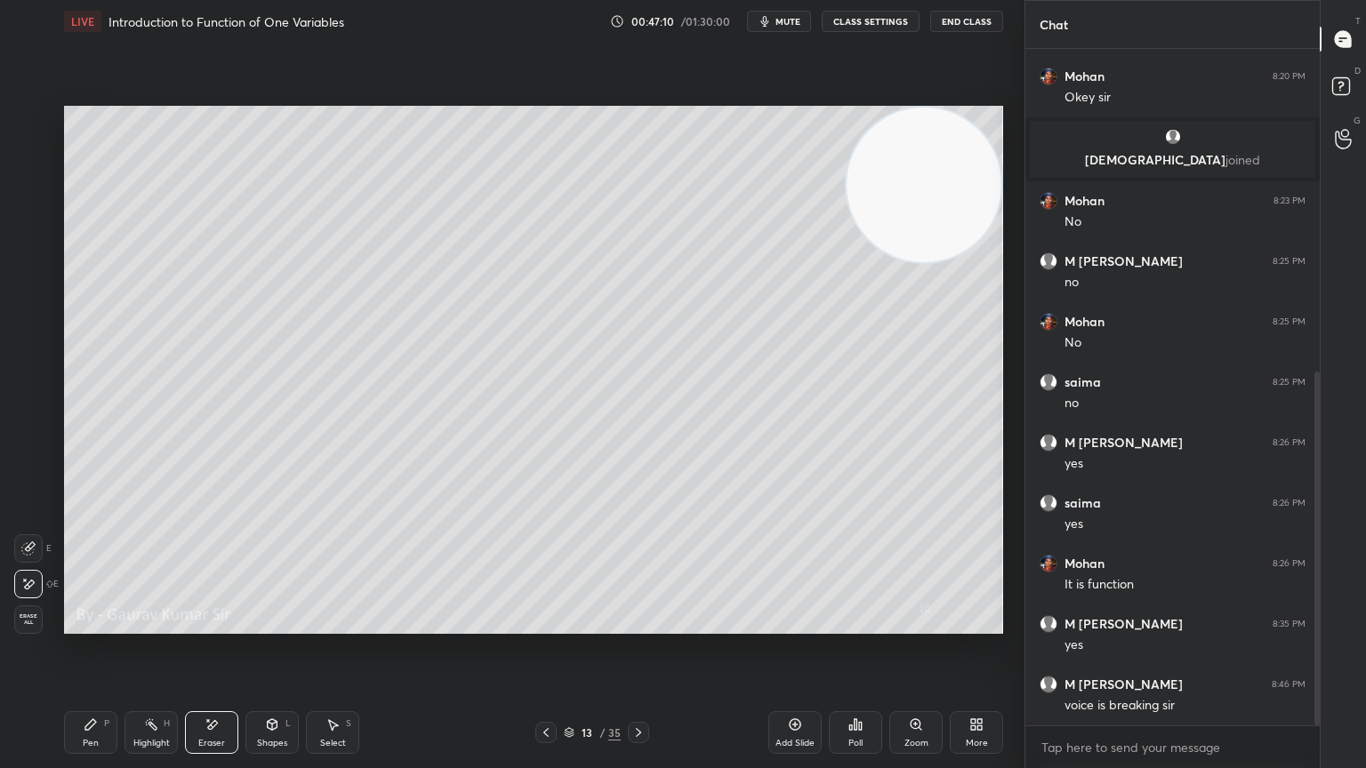
click at [1097, 624] on div "x" at bounding box center [1172, 748] width 294 height 42
type textarea "x"
type textarea "a"
type textarea "x"
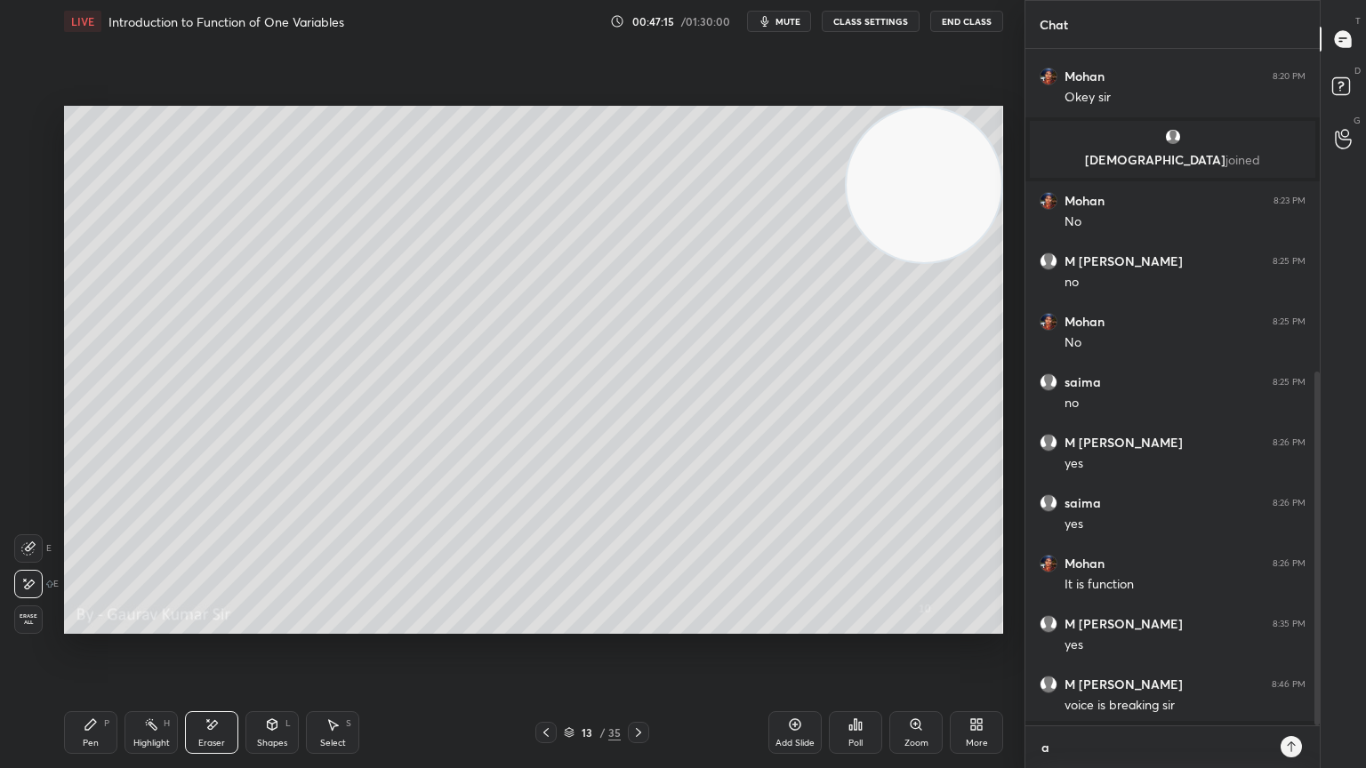
type textarea "am"
type textarea "x"
type textarea "am"
type textarea "x"
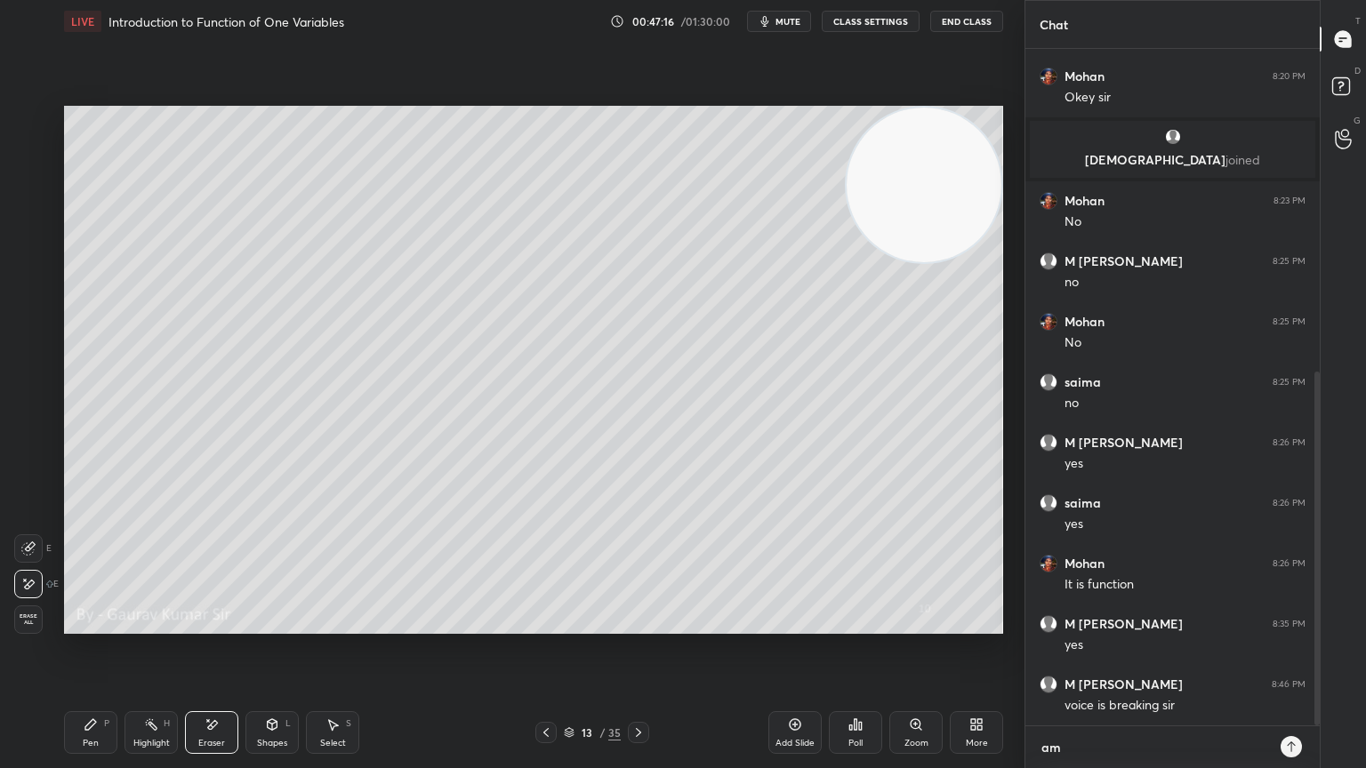
type textarea "am i"
type textarea "x"
type textarea "am"
type textarea "x"
type textarea "am"
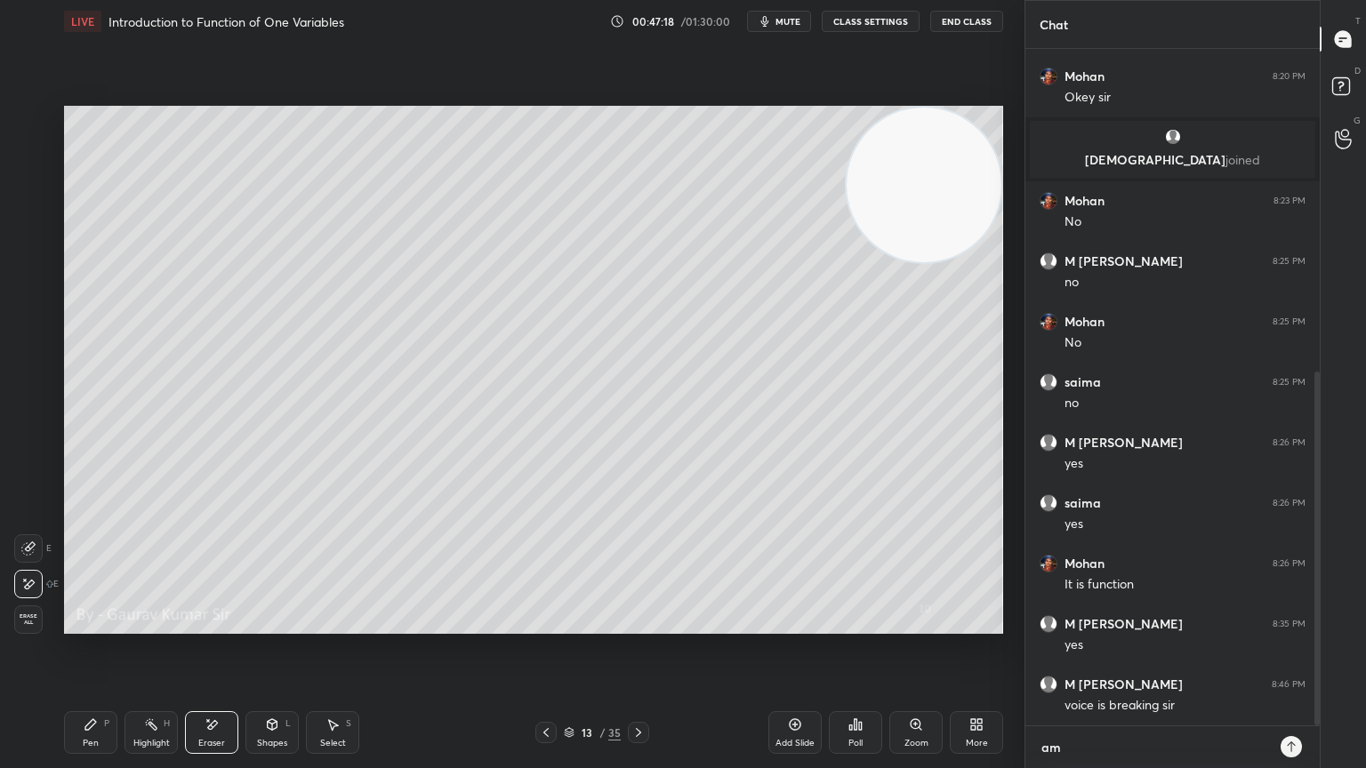
type textarea "x"
type textarea "a"
type textarea "x"
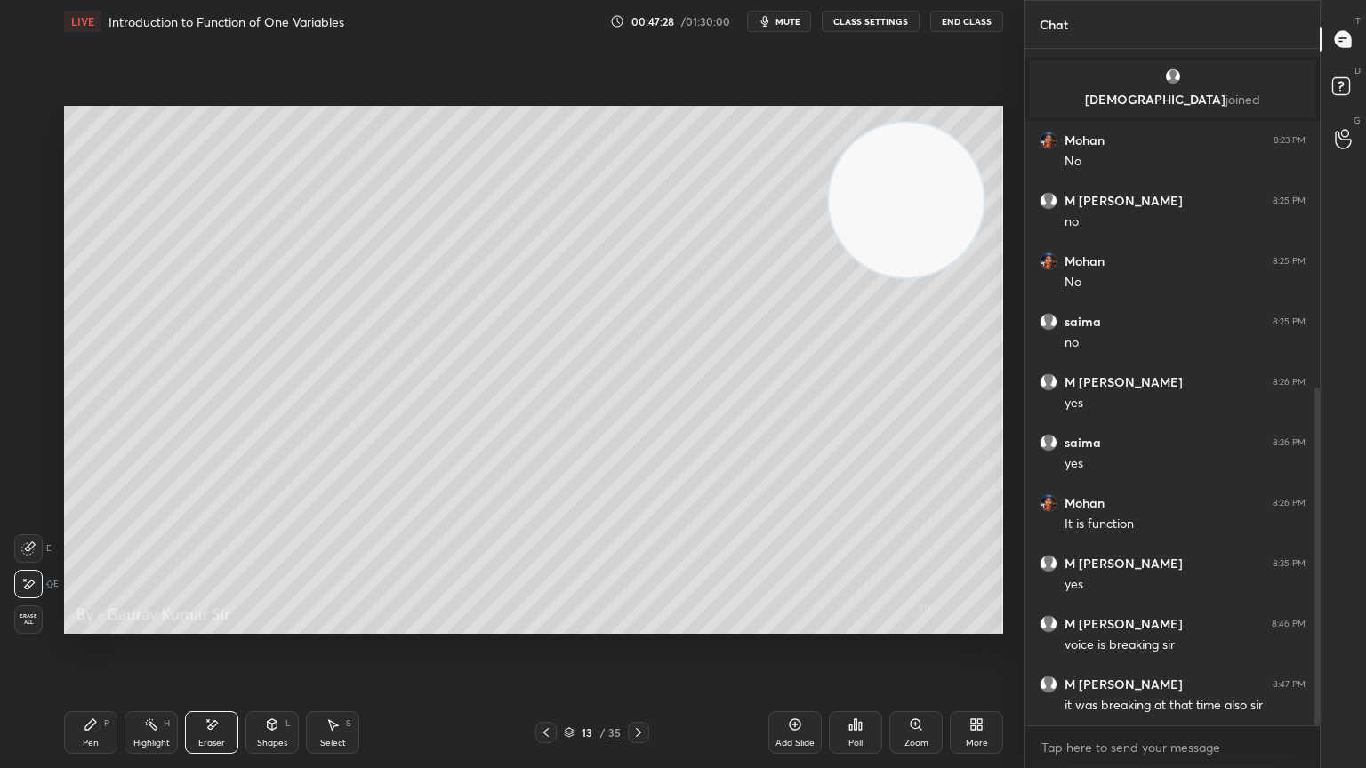
drag, startPoint x: 919, startPoint y: 198, endPoint x: 901, endPoint y: 210, distance: 21.2
click at [901, 210] on video at bounding box center [906, 200] width 155 height 155
click at [542, 624] on icon at bounding box center [546, 733] width 14 height 14
click at [644, 624] on icon at bounding box center [638, 733] width 14 height 14
click at [971, 28] on button "End Class" at bounding box center [966, 21] width 73 height 21
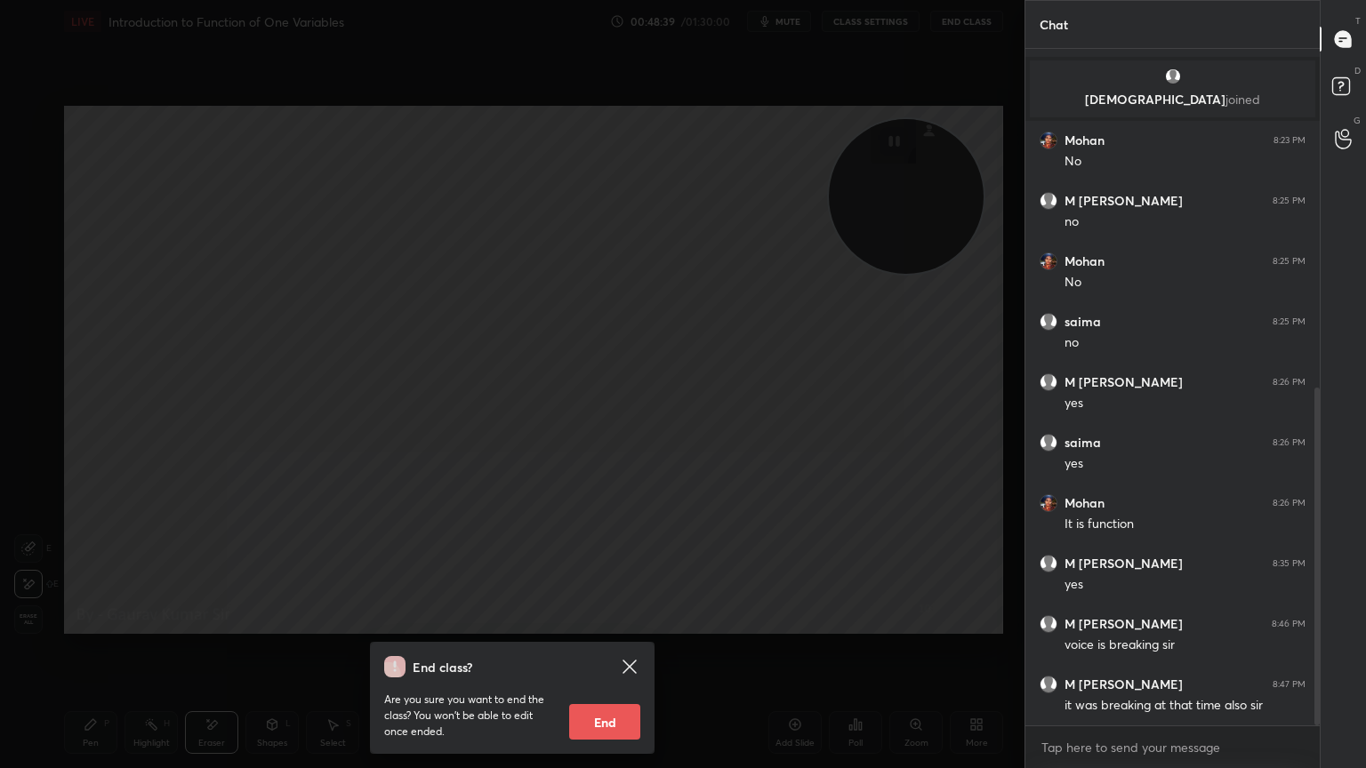
click at [598, 624] on button "End" at bounding box center [604, 722] width 71 height 36
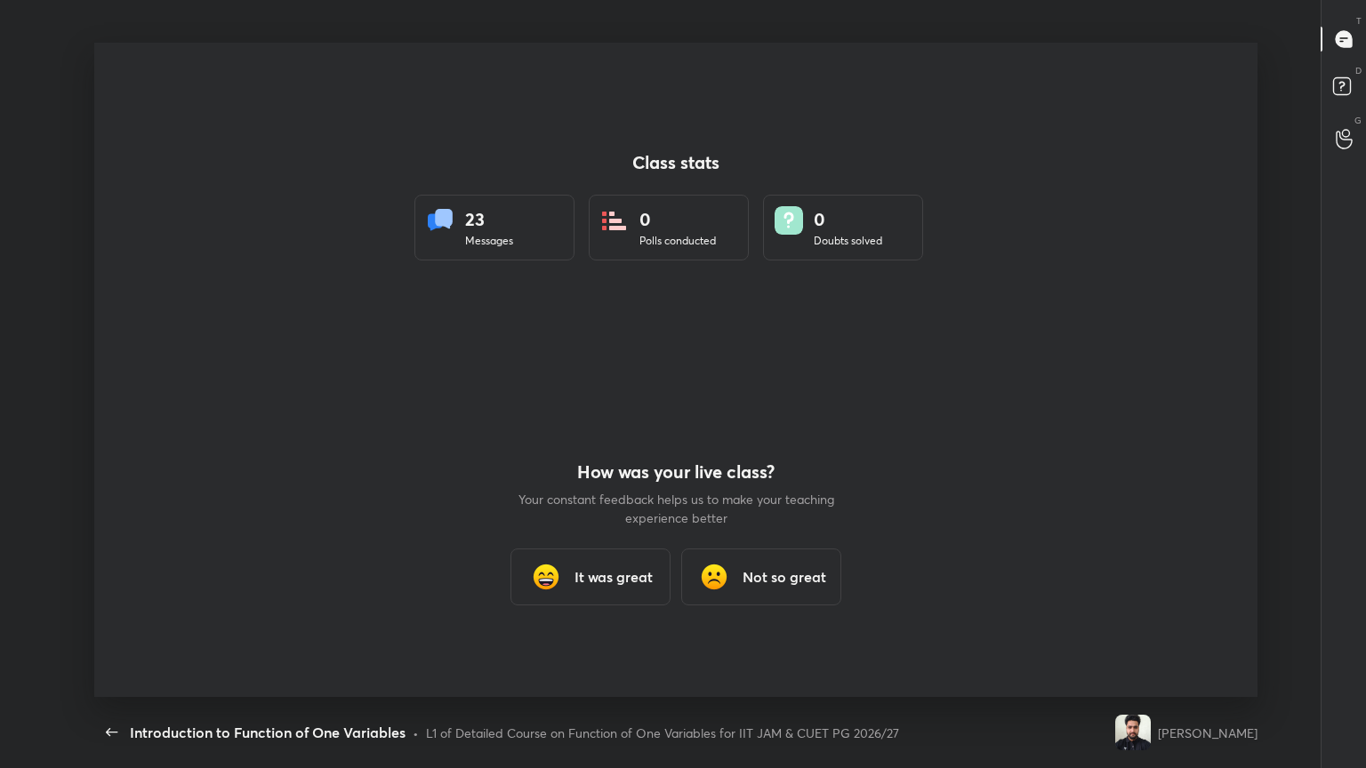
scroll to position [0, 0]
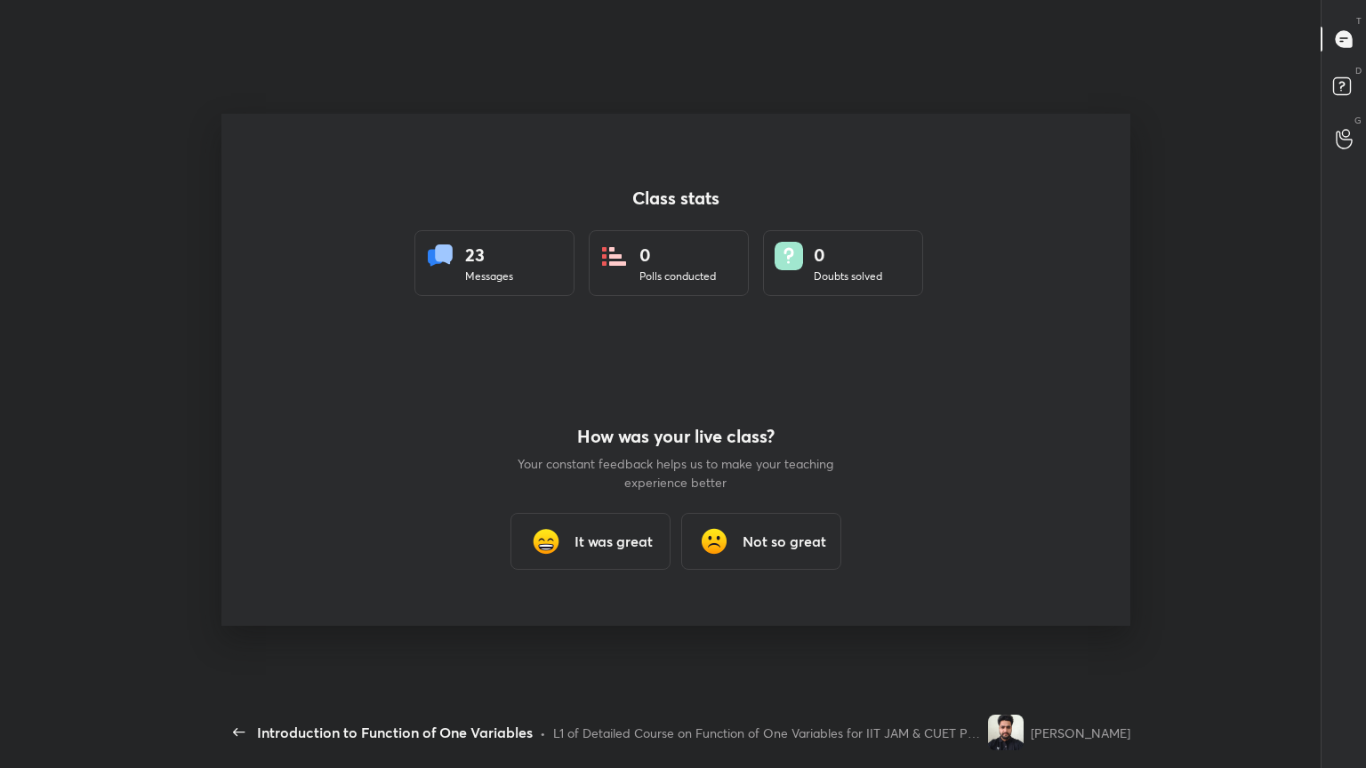
type textarea "x"
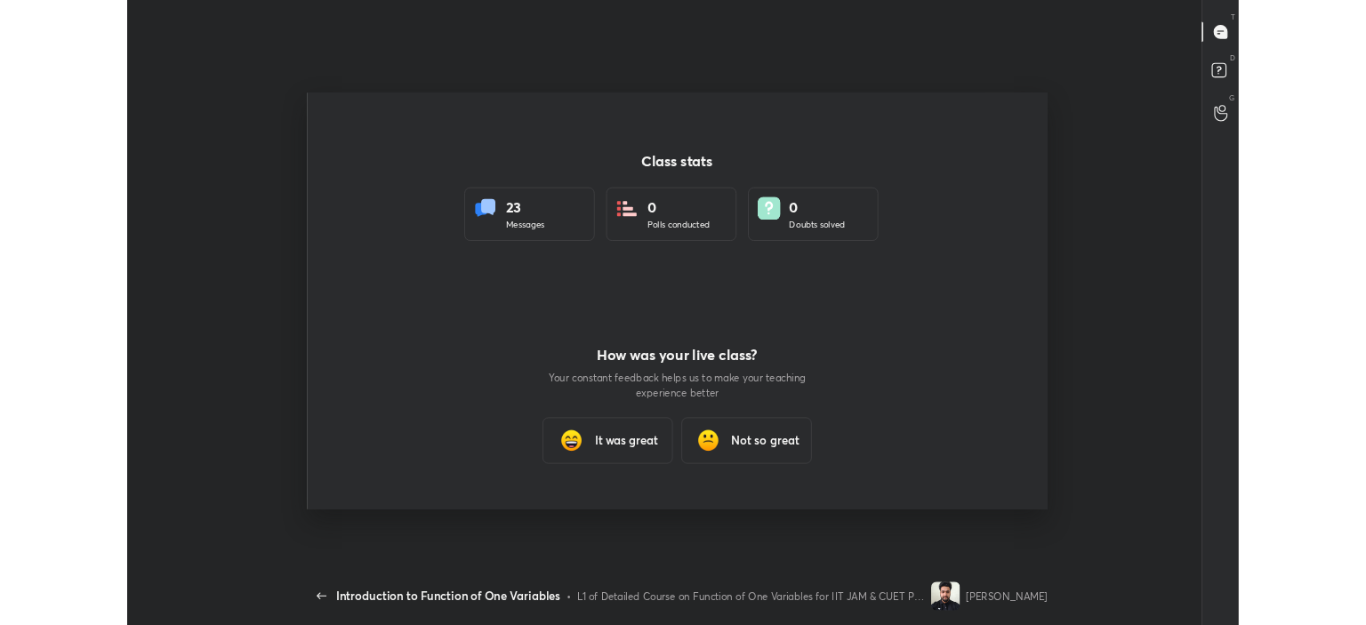
scroll to position [88412, 87572]
